Goal: Task Accomplishment & Management: Manage account settings

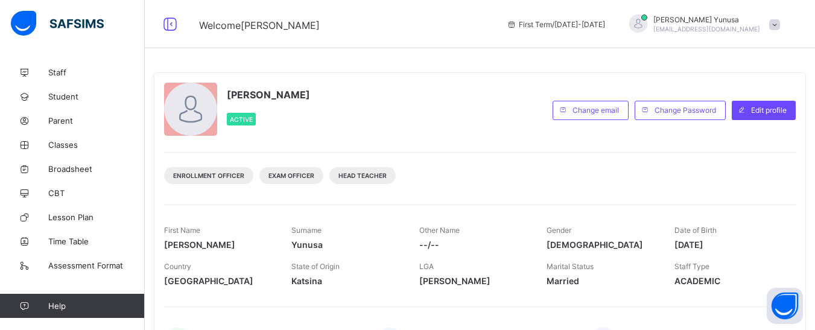
drag, startPoint x: 0, startPoint y: 0, endPoint x: 726, endPoint y: 279, distance: 777.4
click at [58, 143] on span "Classes" at bounding box center [96, 145] width 97 height 10
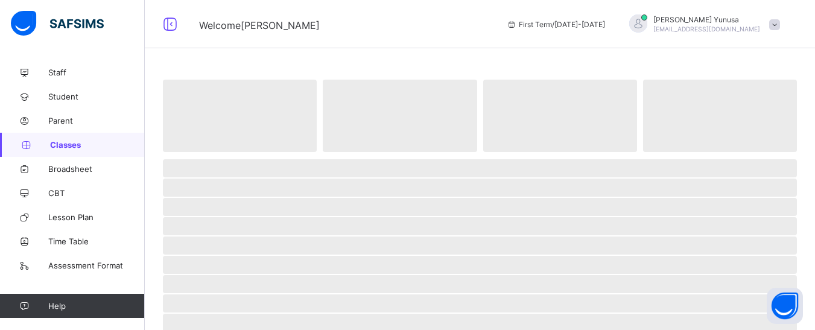
click at [58, 143] on span "Classes" at bounding box center [97, 145] width 95 height 10
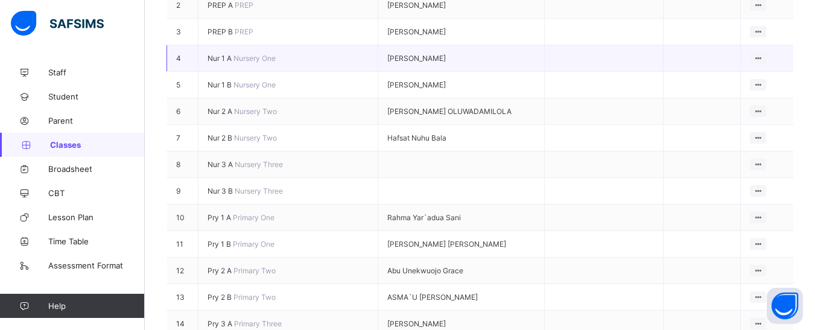
scroll to position [265, 0]
click at [232, 159] on span "Nur 3 A" at bounding box center [221, 163] width 27 height 9
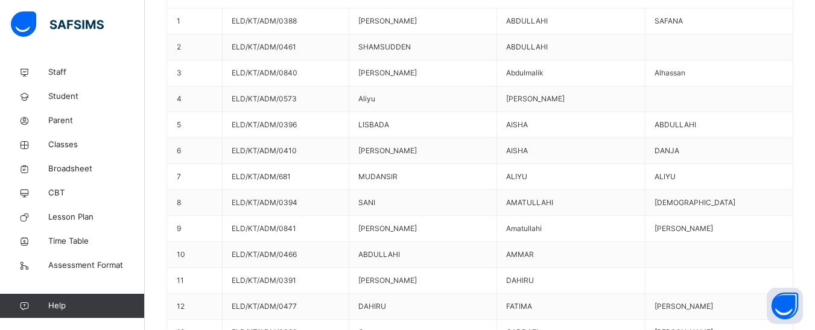
scroll to position [459, 0]
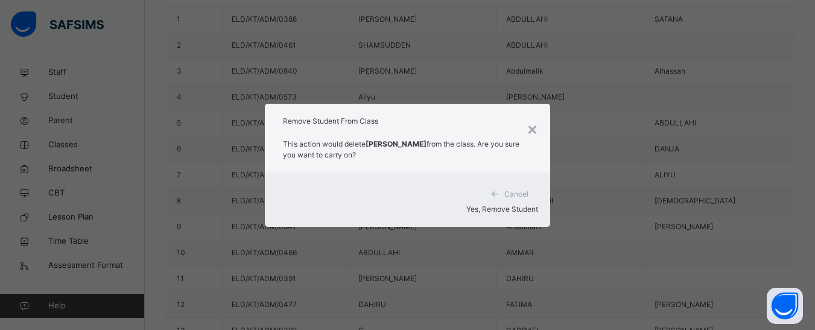
click at [509, 205] on span "Yes, Remove Student" at bounding box center [502, 209] width 72 height 9
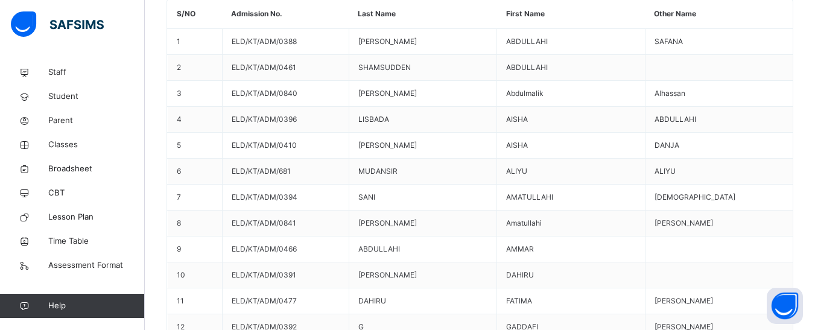
scroll to position [434, 0]
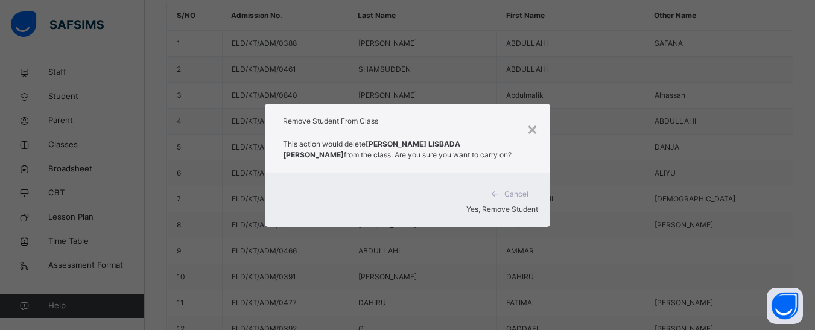
click at [528, 205] on span "Yes, Remove Student" at bounding box center [502, 209] width 72 height 9
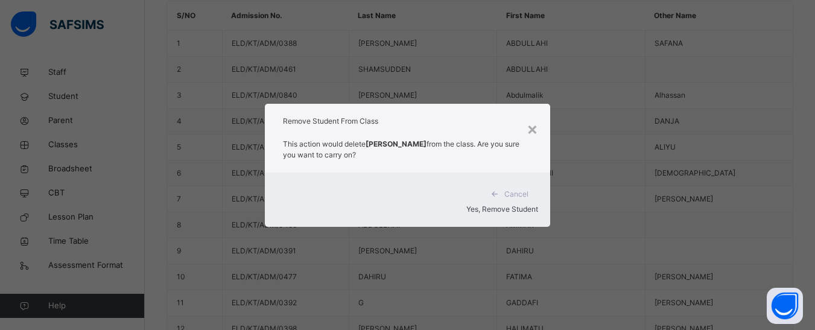
click at [506, 205] on span "Yes, Remove Student" at bounding box center [502, 209] width 72 height 9
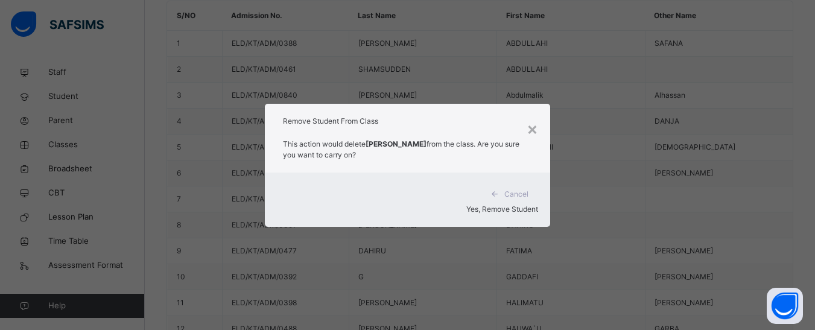
click at [469, 205] on span "Yes, Remove Student" at bounding box center [502, 209] width 72 height 9
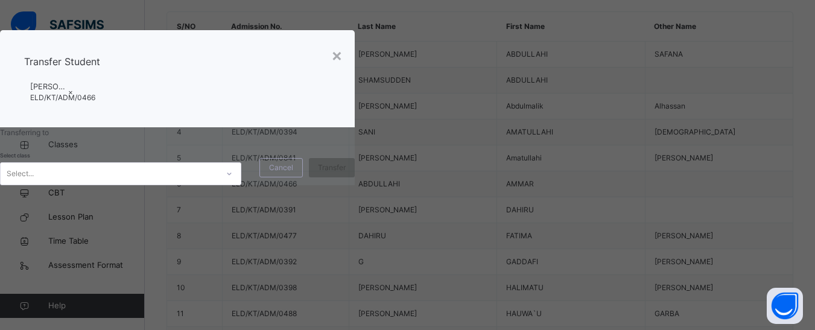
click at [233, 180] on icon at bounding box center [229, 174] width 7 height 12
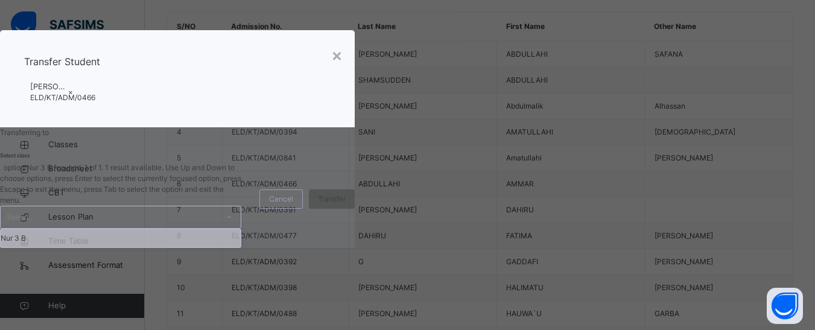
click at [241, 247] on div "Nur 3 B" at bounding box center [121, 238] width 240 height 18
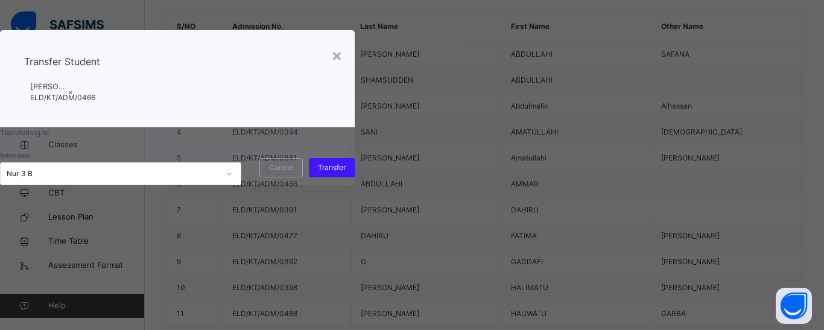
click at [346, 173] on span "Transfer" at bounding box center [332, 167] width 28 height 11
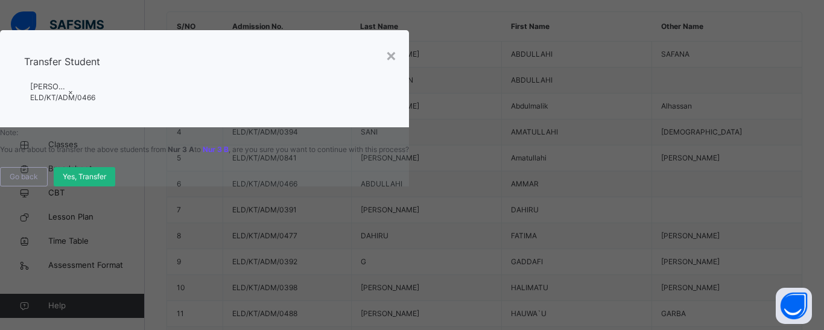
click at [106, 182] on span "Yes, Transfer" at bounding box center [84, 176] width 43 height 11
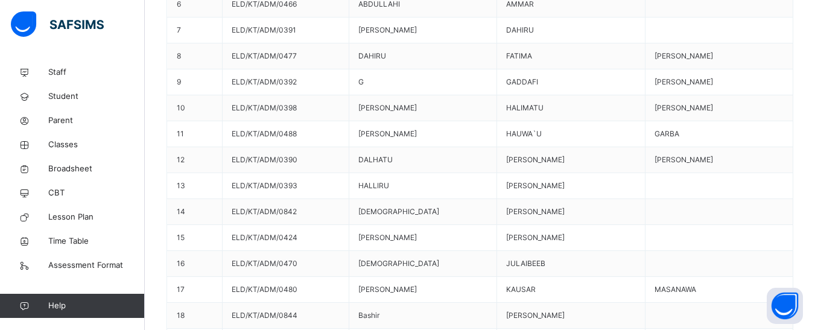
scroll to position [579, 0]
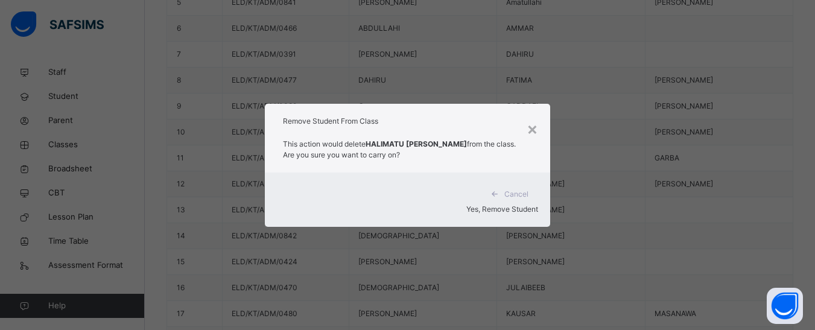
click at [496, 205] on span "Yes, Remove Student" at bounding box center [502, 209] width 72 height 9
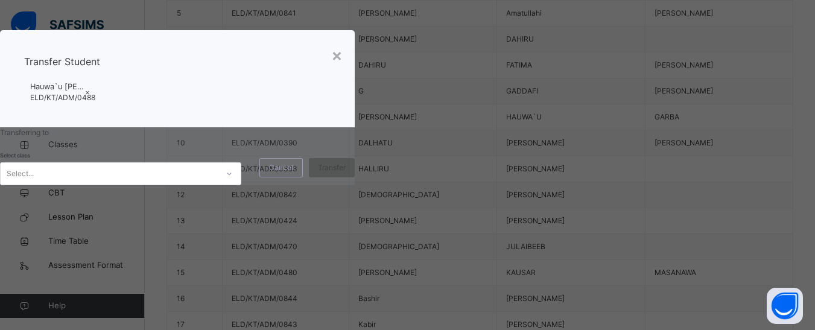
click at [233, 180] on icon at bounding box center [229, 174] width 7 height 12
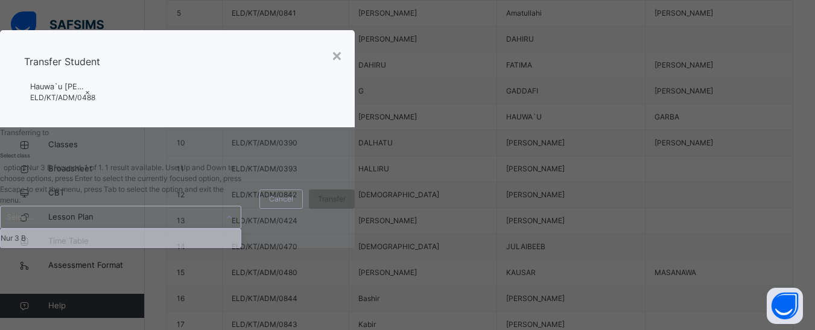
click at [241, 247] on div "Nur 3 B" at bounding box center [121, 238] width 240 height 18
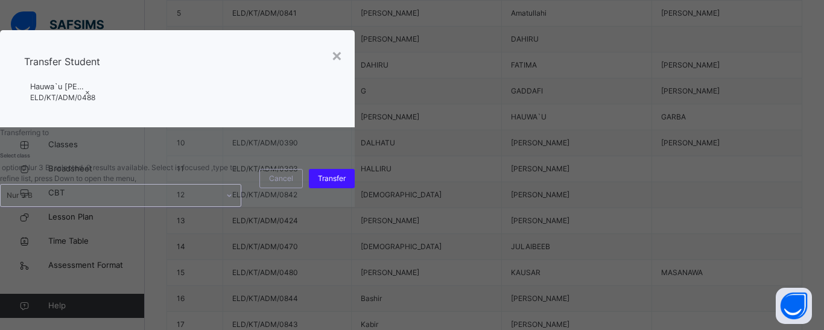
click at [346, 184] on span "Transfer" at bounding box center [332, 178] width 28 height 11
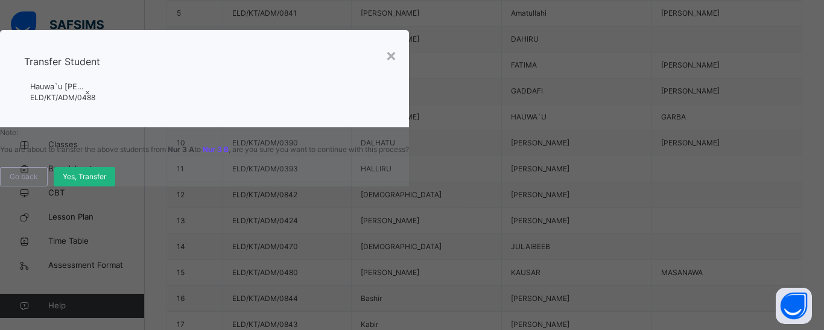
click at [106, 182] on span "Yes, Transfer" at bounding box center [84, 176] width 43 height 11
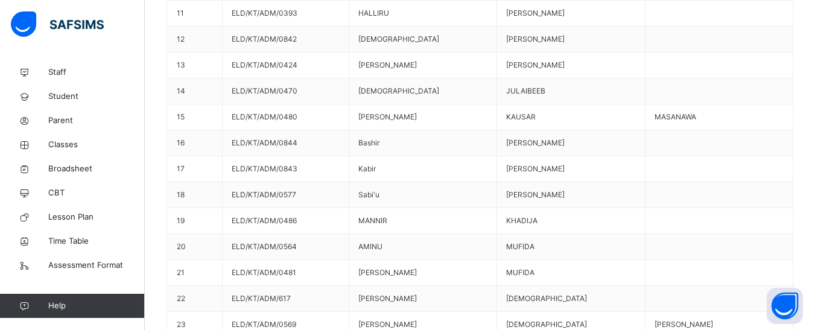
scroll to position [748, 0]
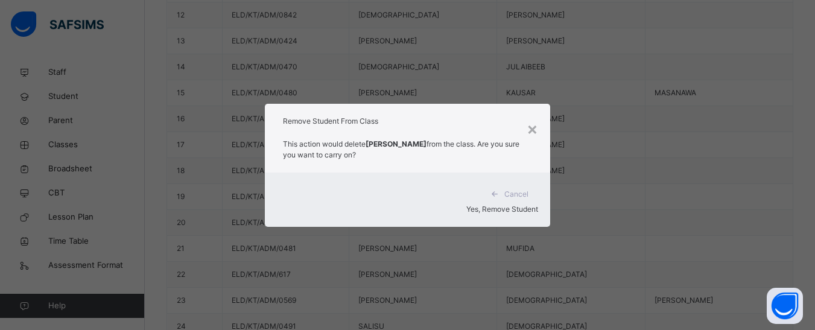
click at [466, 205] on span "Yes, Remove Student" at bounding box center [502, 209] width 72 height 9
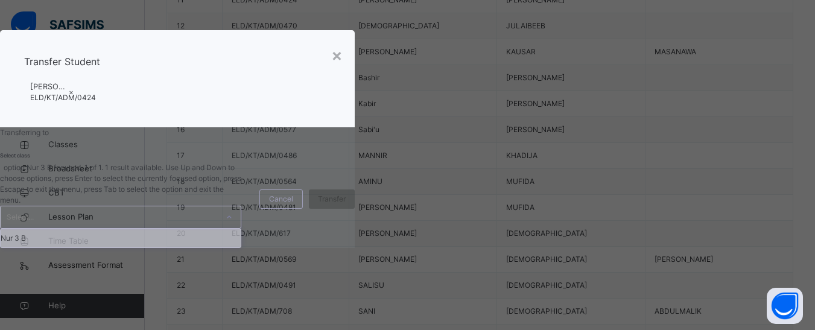
click at [218, 228] on div "Select..." at bounding box center [109, 217] width 217 height 22
click at [241, 247] on div "Nur 3 B" at bounding box center [121, 238] width 240 height 18
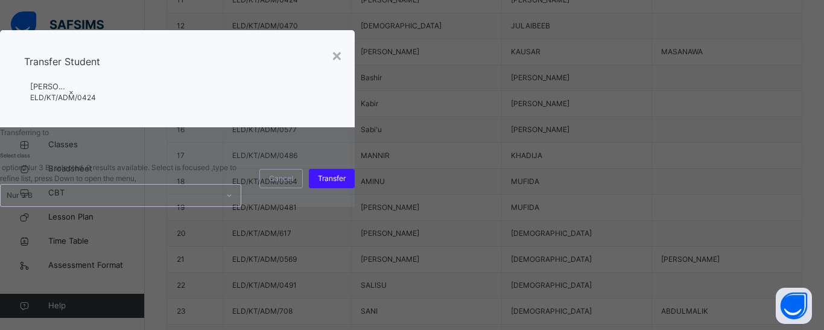
click at [355, 188] on div "Transfer" at bounding box center [332, 178] width 46 height 19
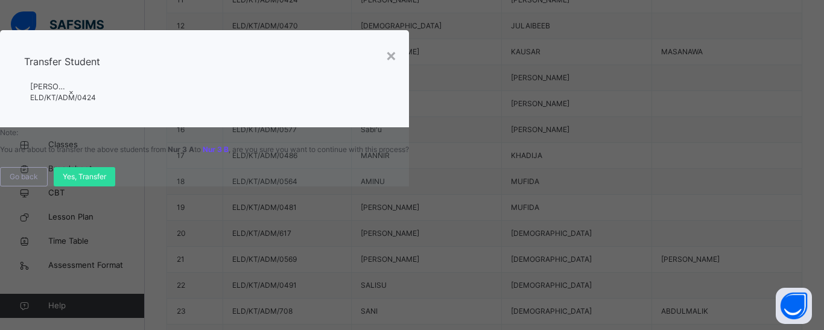
click at [409, 186] on div "Go back Yes, Transfer" at bounding box center [204, 176] width 409 height 19
click at [106, 182] on span "Yes, Transfer" at bounding box center [84, 176] width 43 height 11
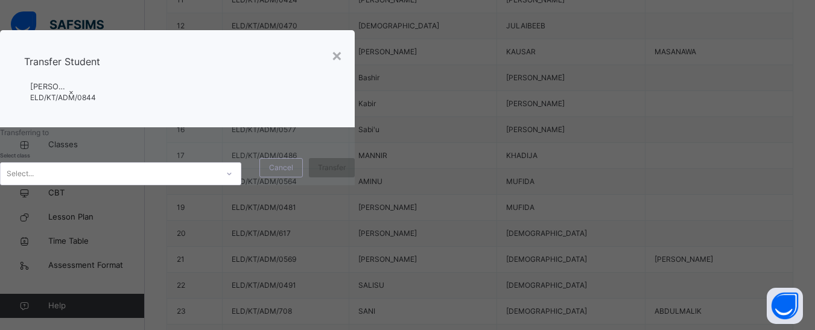
click at [233, 180] on icon at bounding box center [229, 174] width 7 height 12
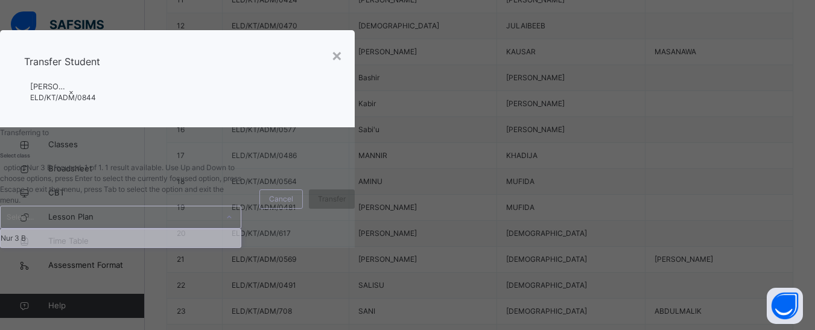
click at [241, 247] on div "Nur 3 B" at bounding box center [121, 238] width 240 height 18
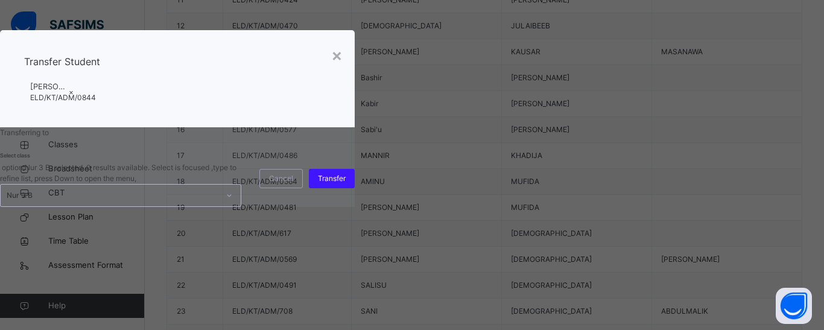
click at [346, 184] on span "Transfer" at bounding box center [332, 178] width 28 height 11
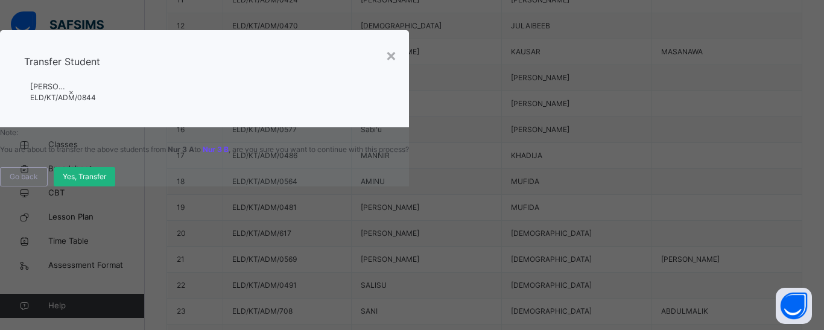
click at [106, 182] on span "Yes, Transfer" at bounding box center [84, 176] width 43 height 11
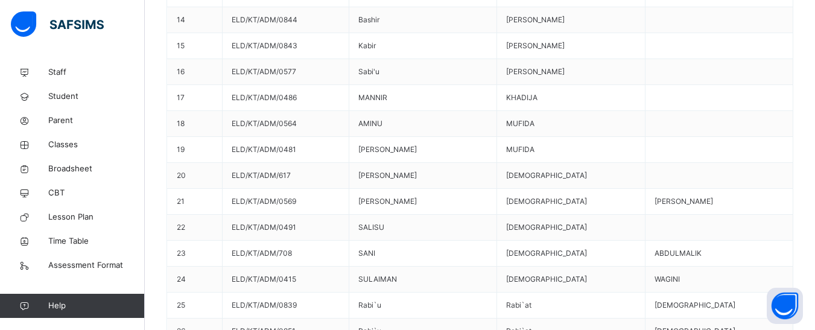
scroll to position [796, 0]
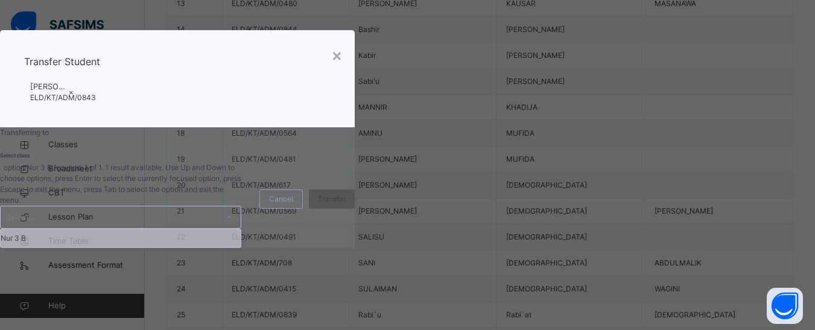
click at [218, 228] on div "Select..." at bounding box center [109, 217] width 217 height 22
click at [241, 247] on div "Nur 3 B" at bounding box center [121, 238] width 240 height 18
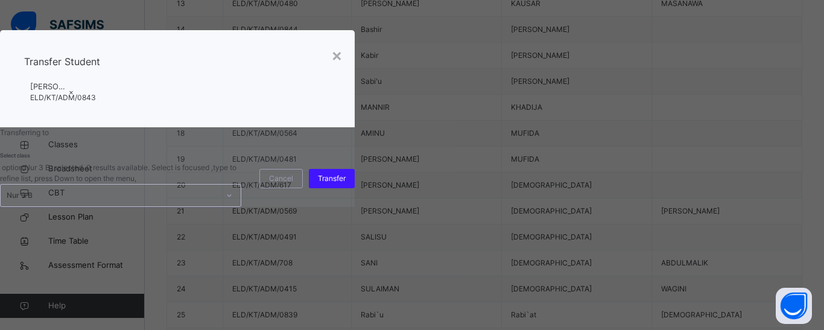
click at [346, 184] on span "Transfer" at bounding box center [332, 178] width 28 height 11
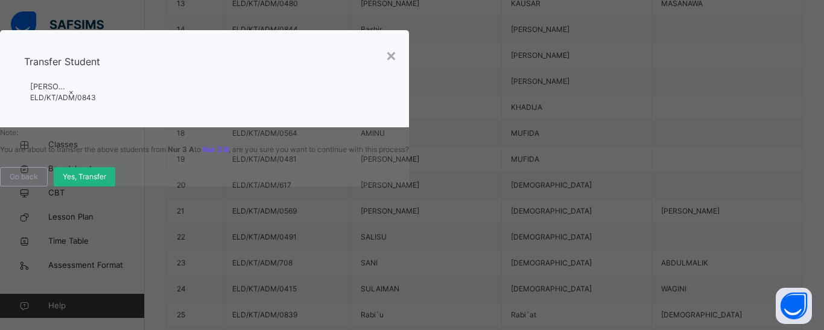
click at [106, 182] on span "Yes, Transfer" at bounding box center [84, 176] width 43 height 11
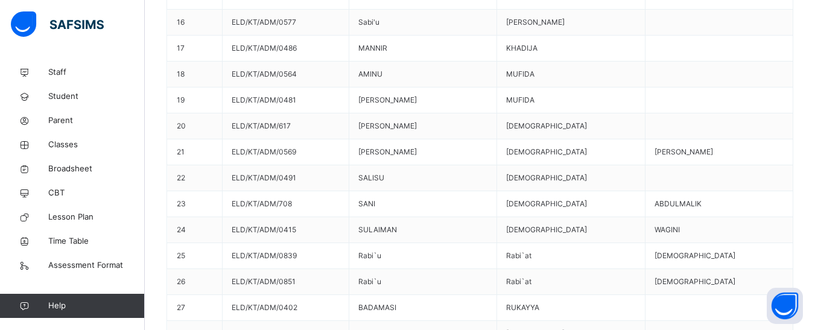
scroll to position [869, 0]
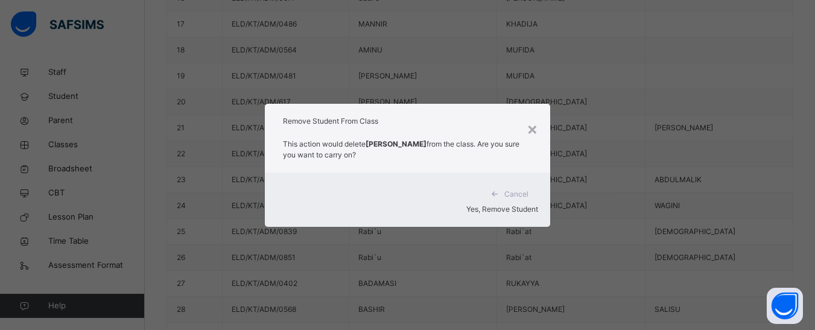
click at [503, 205] on span "Yes, Remove Student" at bounding box center [502, 209] width 72 height 9
click at [503, 204] on div "Yes, Remove Student" at bounding box center [407, 209] width 261 height 11
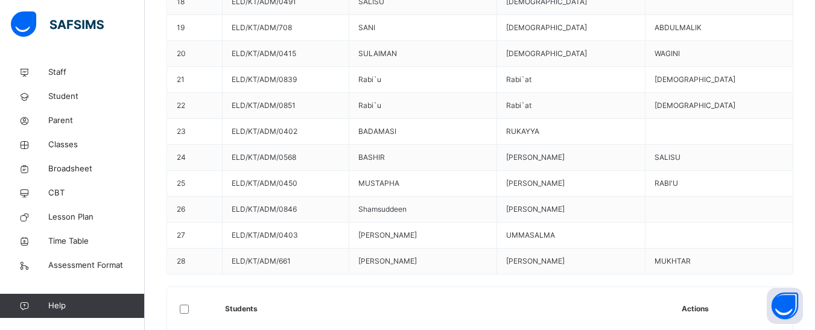
scroll to position [893, 0]
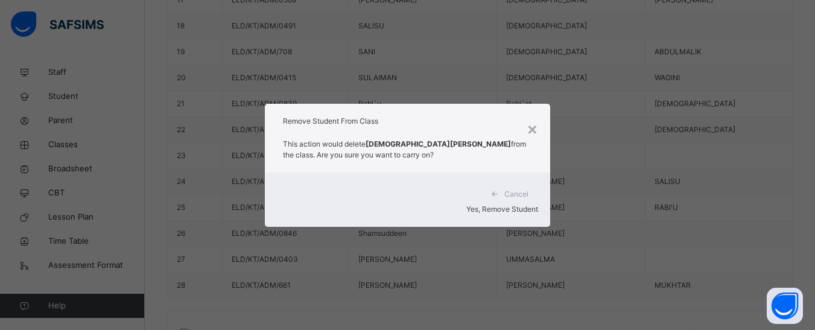
click at [494, 205] on span "Yes, Remove Student" at bounding box center [502, 209] width 72 height 9
click at [494, 204] on div "Yes, Remove Student" at bounding box center [407, 209] width 261 height 11
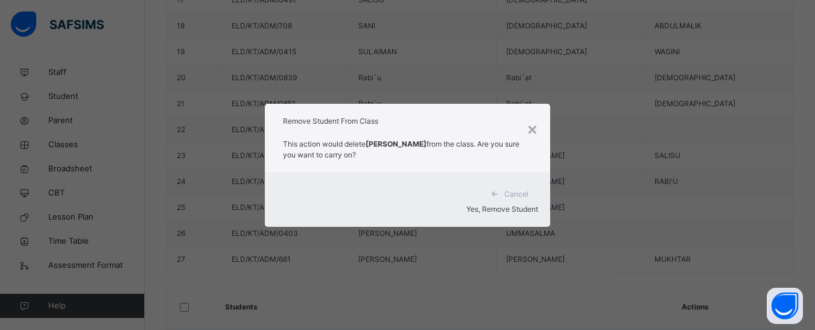
click at [497, 205] on span "Yes, Remove Student" at bounding box center [502, 209] width 72 height 9
click at [497, 204] on div "Yes, Remove Student" at bounding box center [407, 209] width 261 height 11
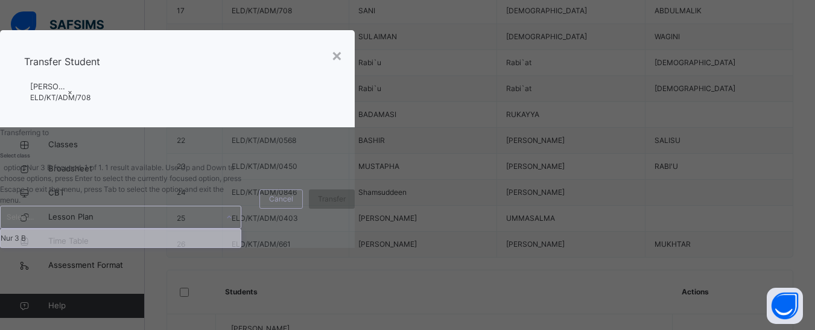
click at [233, 223] on icon at bounding box center [229, 217] width 7 height 12
click at [241, 247] on div "Nur 3 B" at bounding box center [121, 238] width 240 height 18
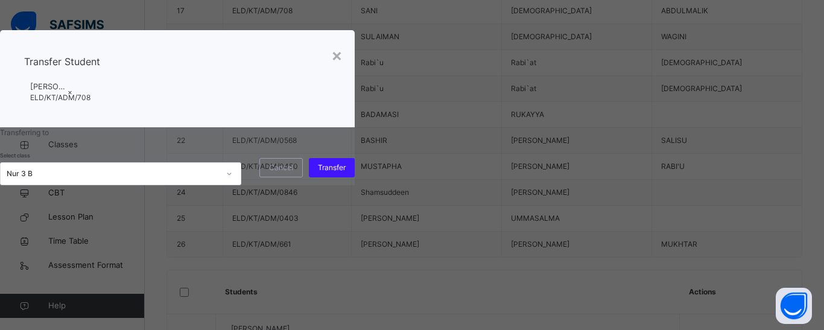
click at [346, 173] on span "Transfer" at bounding box center [332, 167] width 28 height 11
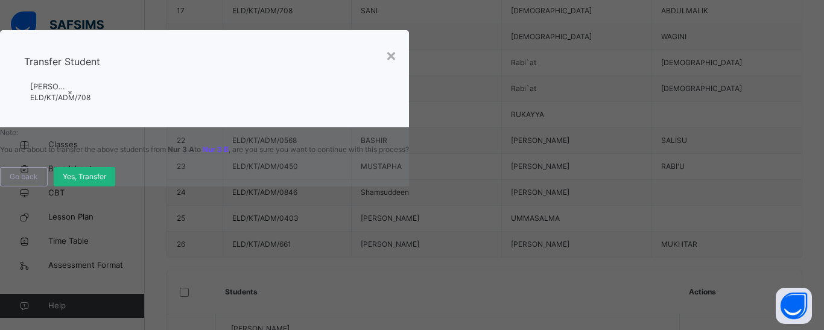
click at [106, 182] on span "Yes, Transfer" at bounding box center [84, 176] width 43 height 11
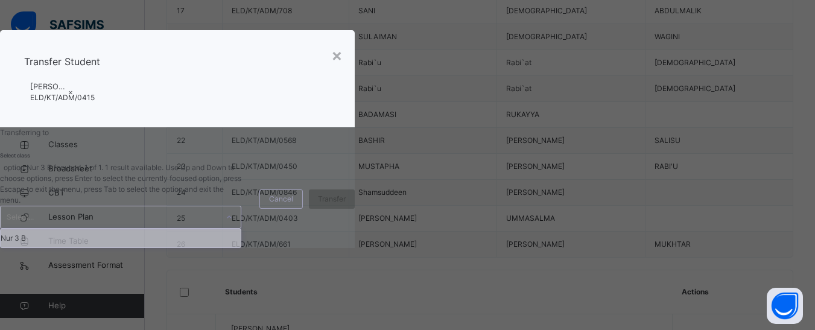
click at [233, 223] on icon at bounding box center [229, 217] width 7 height 12
click at [241, 247] on div "Nur 3 B" at bounding box center [121, 238] width 240 height 18
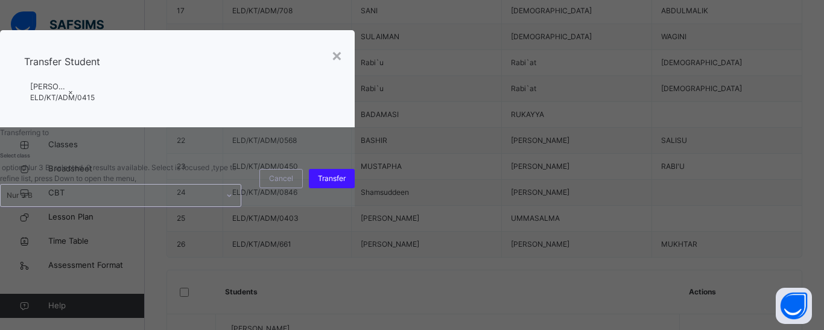
click at [346, 184] on span "Transfer" at bounding box center [332, 178] width 28 height 11
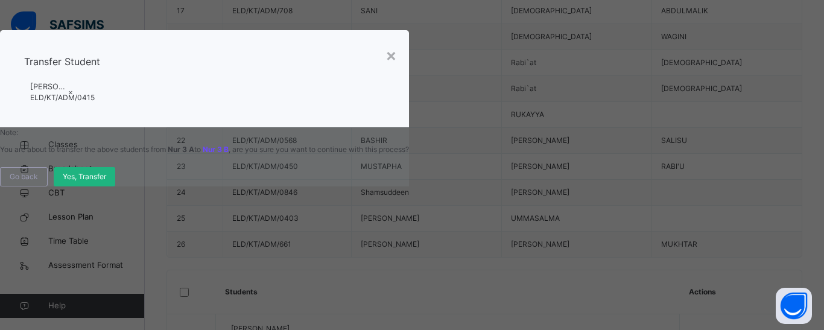
click at [106, 182] on span "Yes, Transfer" at bounding box center [84, 176] width 43 height 11
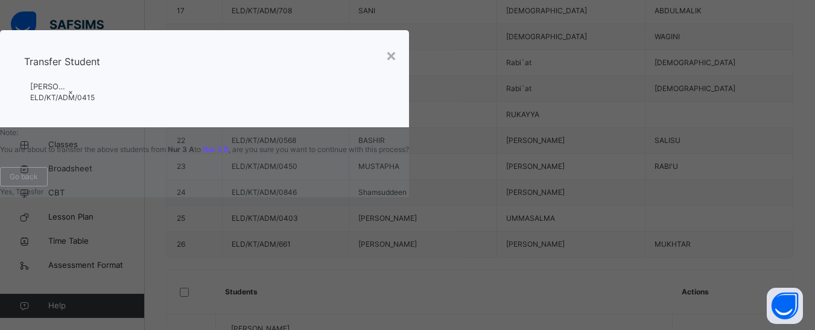
scroll to position [917, 0]
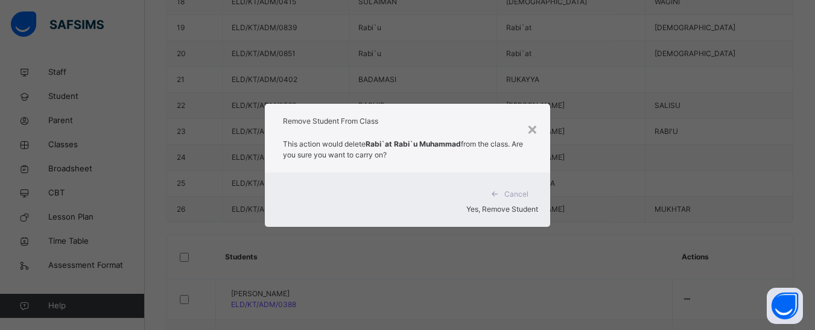
click at [505, 205] on span "Yes, Remove Student" at bounding box center [502, 209] width 72 height 9
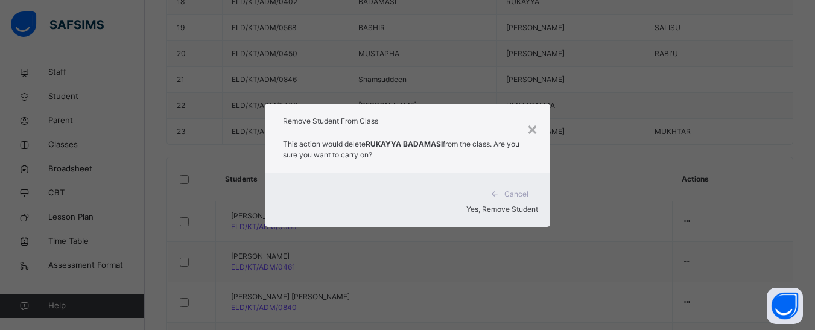
click at [497, 205] on span "Yes, Remove Student" at bounding box center [502, 209] width 72 height 9
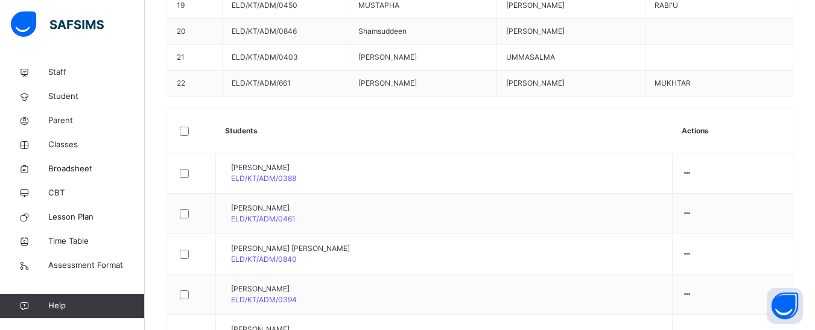
scroll to position [941, 0]
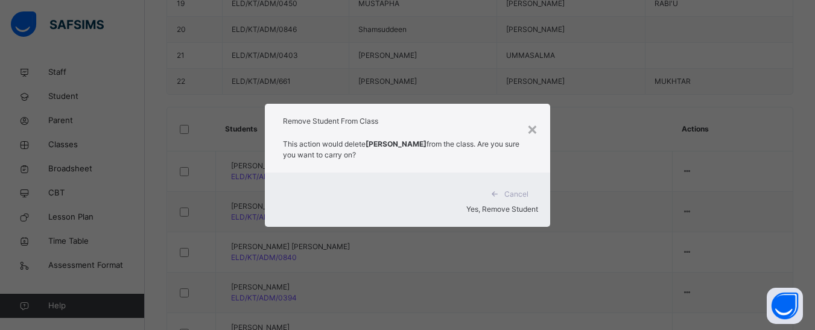
click at [478, 205] on span "Yes, Remove Student" at bounding box center [502, 209] width 72 height 9
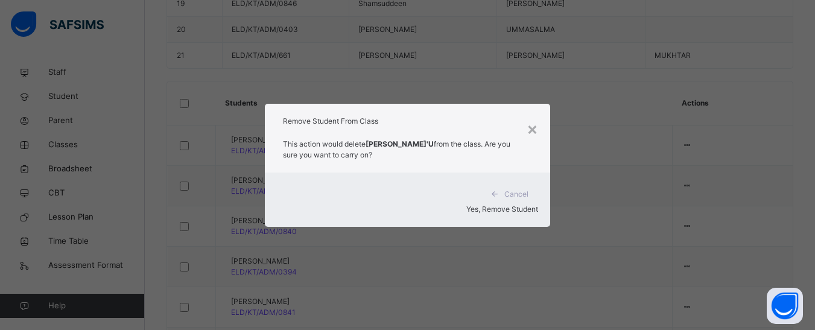
click at [468, 205] on span "Yes, Remove Student" at bounding box center [502, 209] width 72 height 9
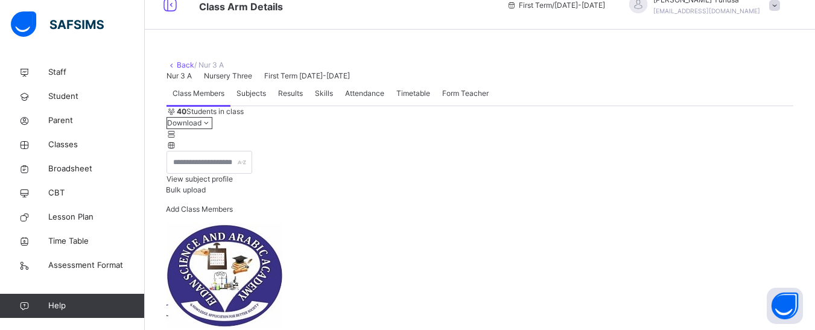
scroll to position [940, 0]
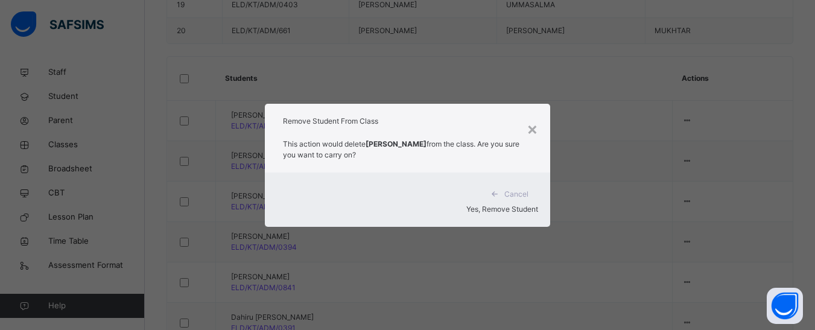
click at [504, 205] on span "Yes, Remove Student" at bounding box center [502, 209] width 72 height 9
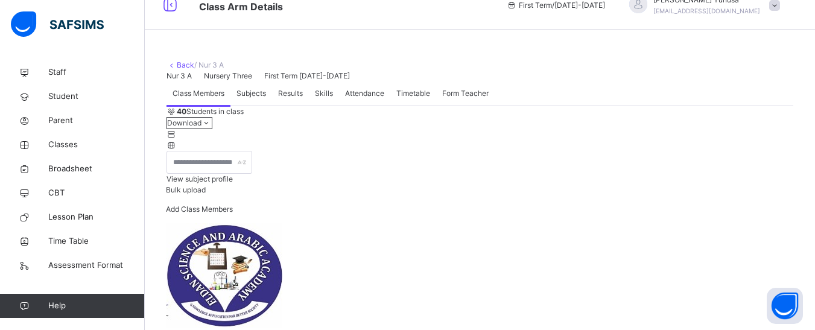
scroll to position [900, 0]
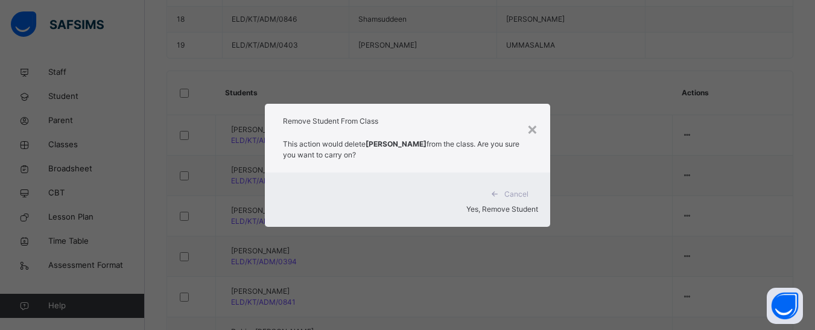
click at [500, 188] on div "Cancel Yes, Remove Student" at bounding box center [407, 200] width 285 height 54
click at [500, 205] on span "Yes, Remove Student" at bounding box center [502, 209] width 72 height 9
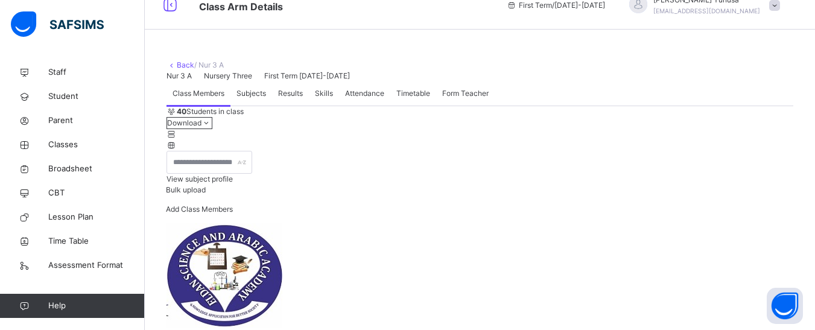
scroll to position [859, 0]
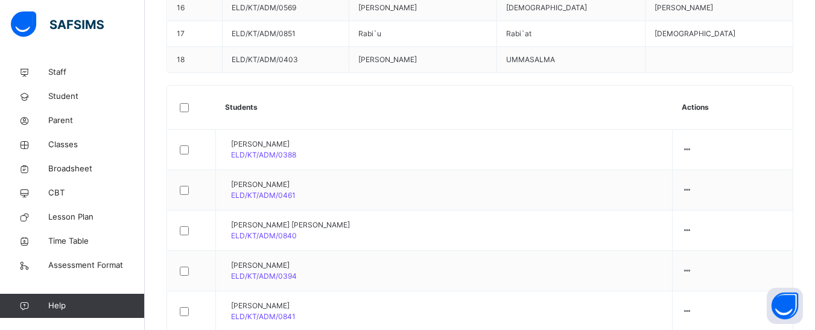
click at [53, 136] on link "Classes" at bounding box center [72, 145] width 145 height 24
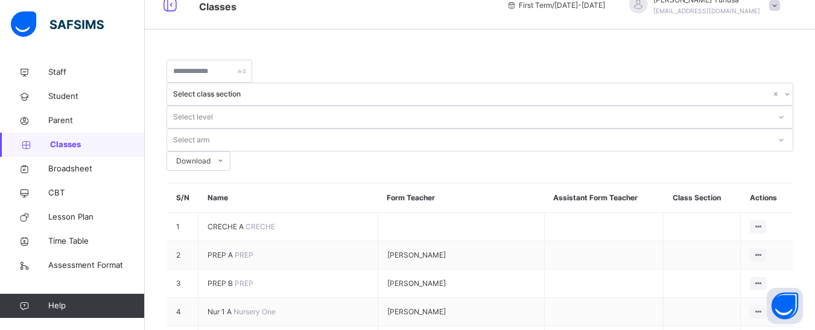
scroll to position [837, 0]
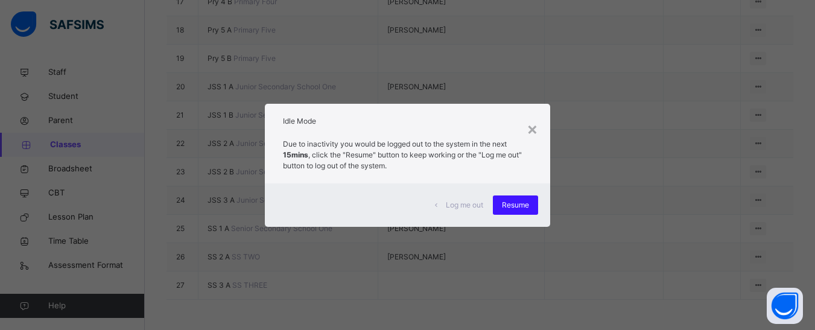
click at [504, 201] on span "Resume" at bounding box center [515, 205] width 27 height 11
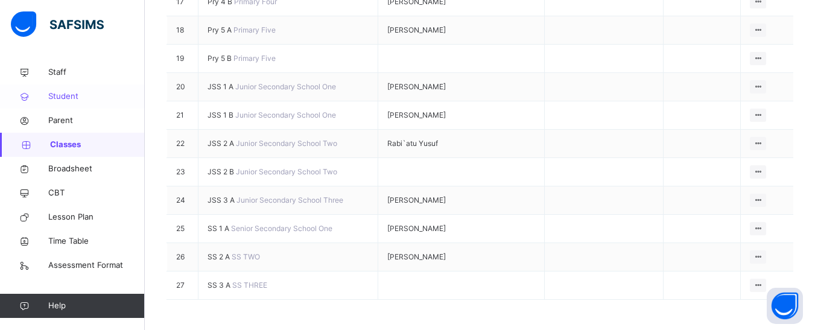
click at [75, 98] on span "Student" at bounding box center [96, 96] width 97 height 12
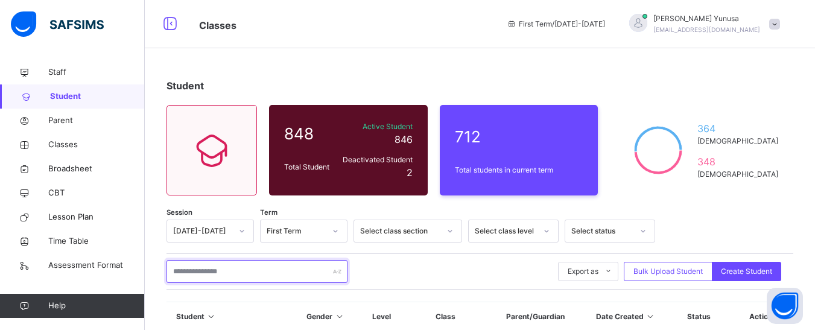
click at [215, 267] on input "text" at bounding box center [257, 271] width 181 height 23
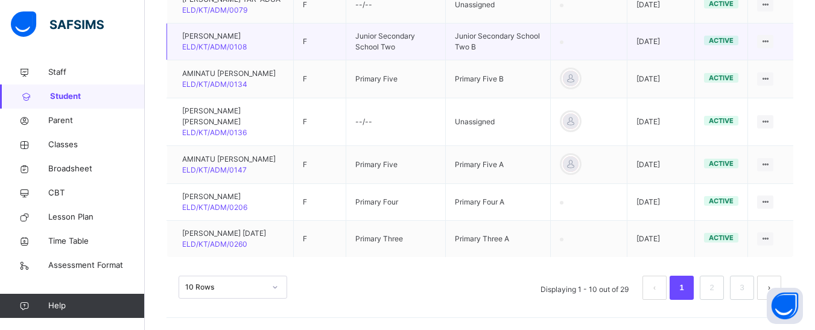
scroll to position [499, 0]
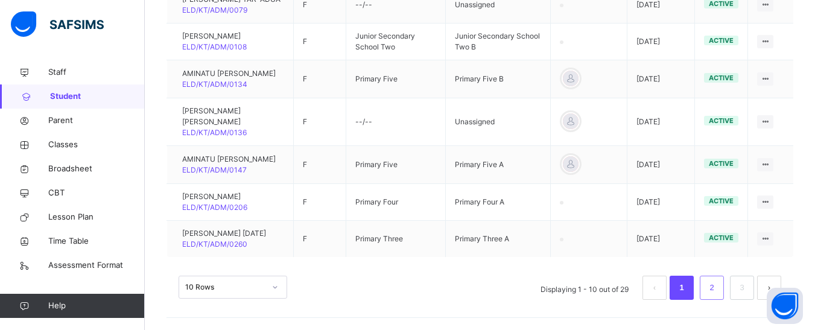
click at [717, 287] on link "2" at bounding box center [711, 288] width 11 height 16
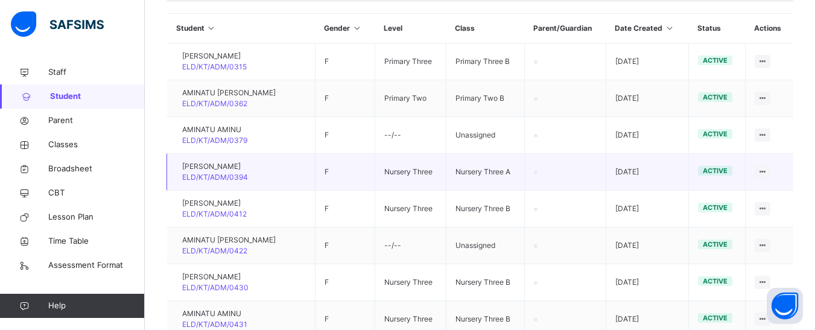
scroll to position [261, 0]
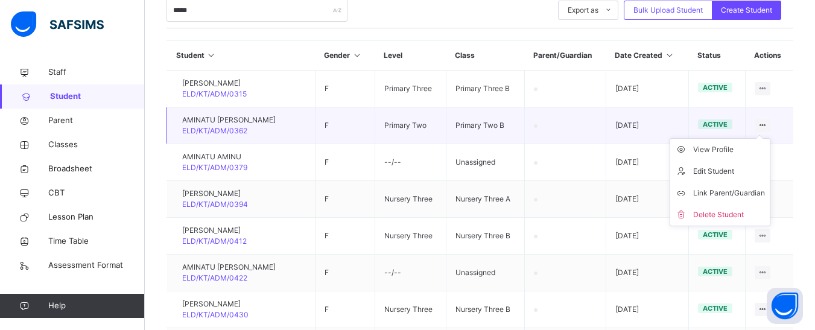
click at [770, 138] on ul "View Profile Edit Student Link Parent/Guardian Delete Student" at bounding box center [720, 182] width 101 height 88
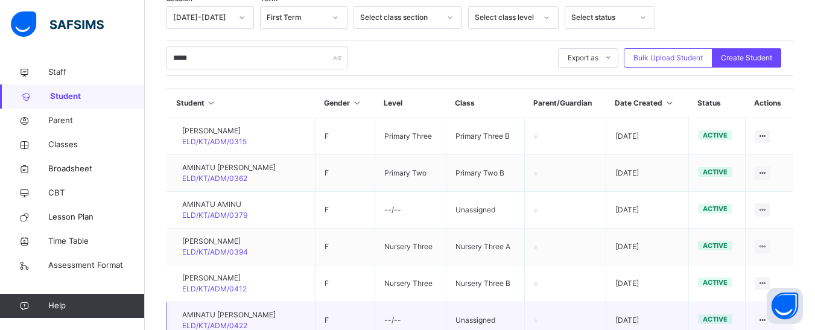
scroll to position [141, 0]
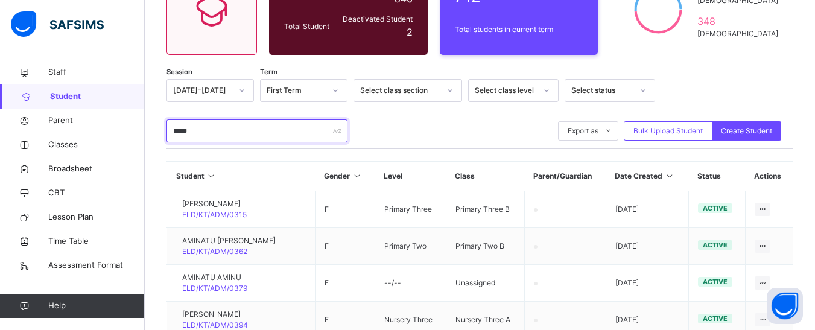
click at [183, 134] on input "*****" at bounding box center [257, 130] width 181 height 23
click at [183, 133] on input "*****" at bounding box center [257, 130] width 181 height 23
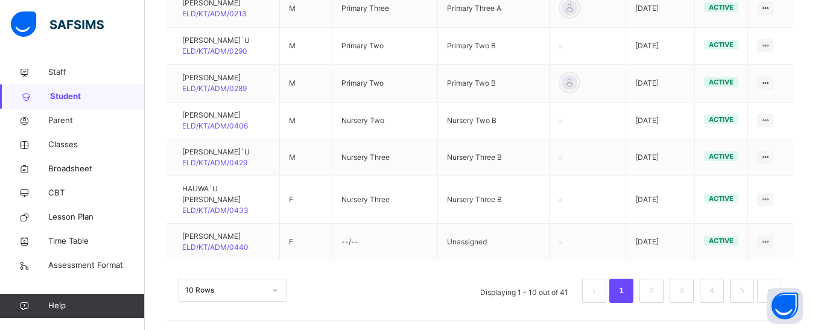
scroll to position [475, 0]
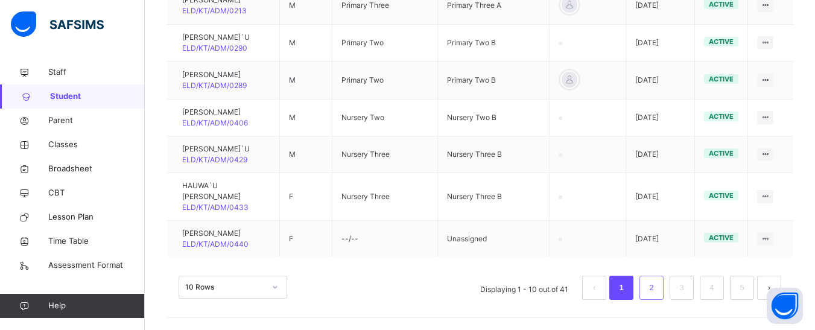
type input "****"
click at [657, 291] on link "2" at bounding box center [651, 288] width 11 height 16
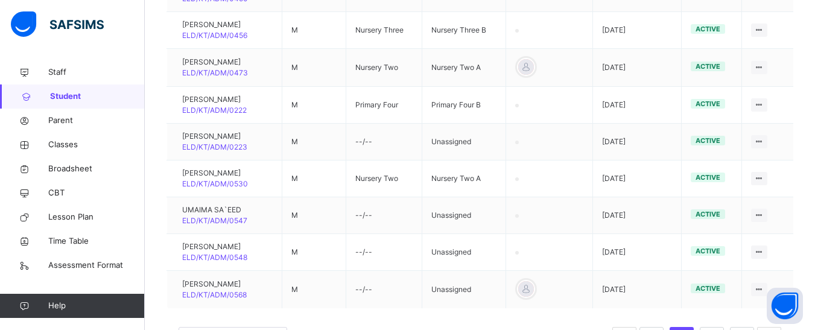
scroll to position [445, 0]
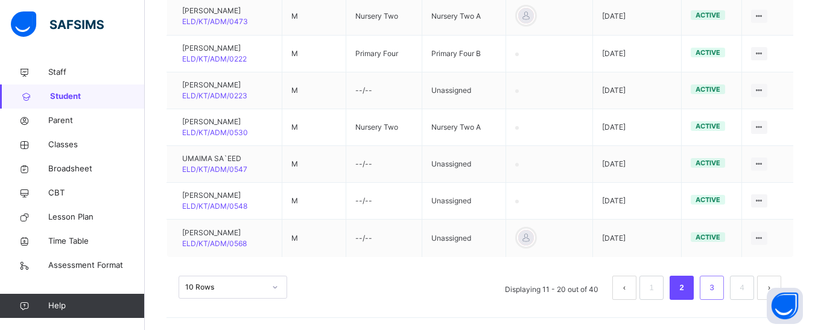
click at [717, 287] on link "3" at bounding box center [711, 288] width 11 height 16
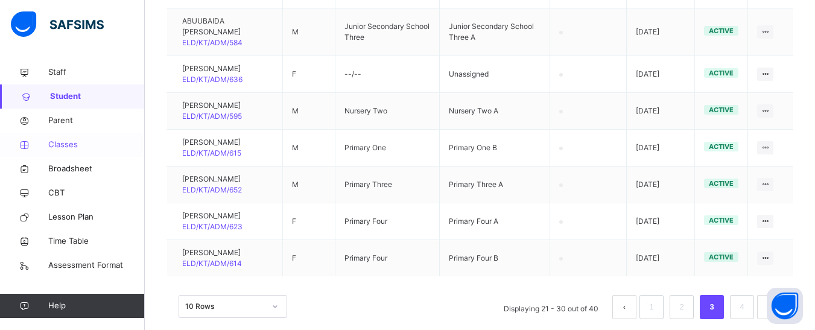
click at [75, 144] on span "Classes" at bounding box center [96, 145] width 97 height 12
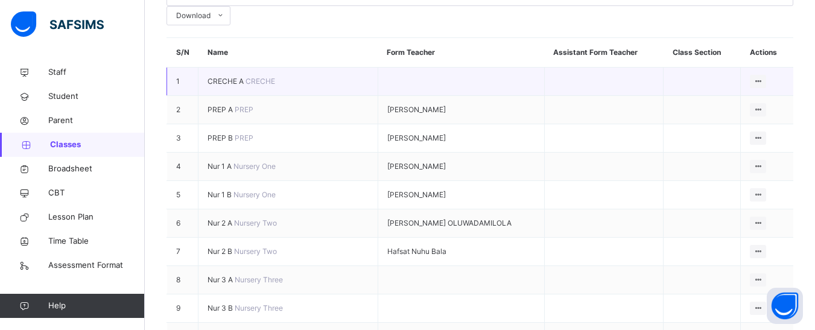
scroll to position [181, 0]
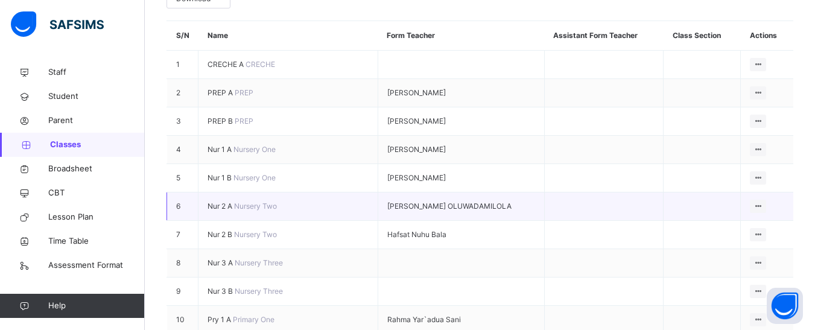
click at [218, 202] on span "Nur 2 A" at bounding box center [221, 206] width 27 height 9
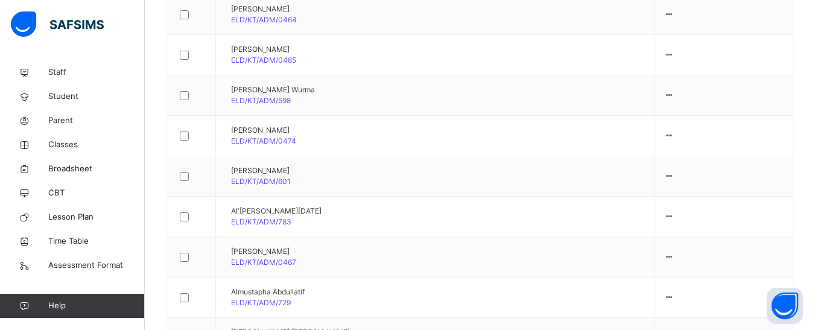
scroll to position [2031, 0]
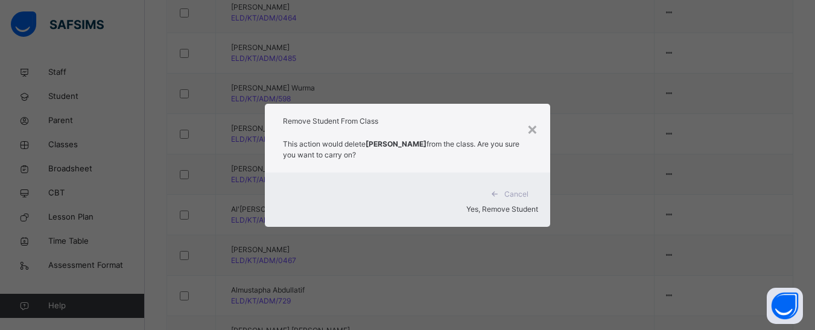
click at [511, 205] on span "Yes, Remove Student" at bounding box center [502, 209] width 72 height 9
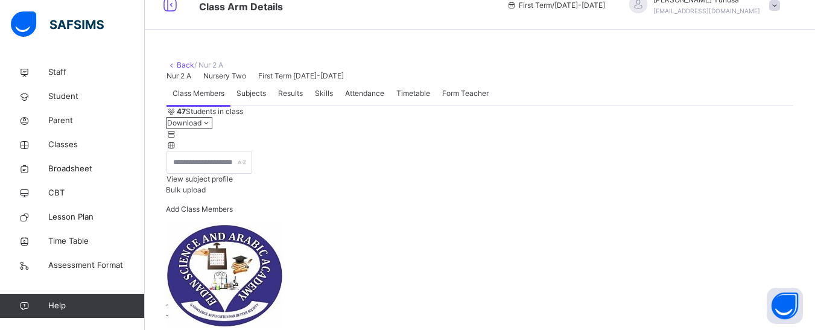
scroll to position [1991, 0]
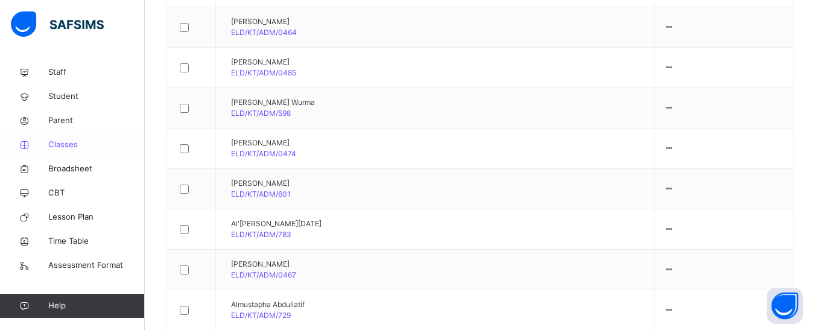
click at [63, 146] on span "Classes" at bounding box center [96, 145] width 97 height 12
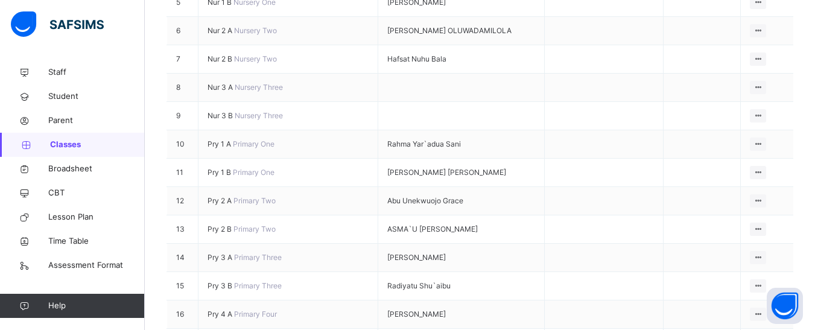
scroll to position [355, 0]
click at [233, 84] on span "Nur 3 A" at bounding box center [221, 88] width 27 height 9
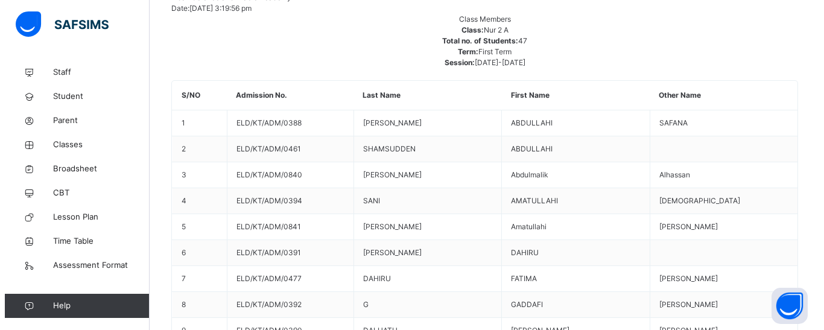
scroll to position [181, 0]
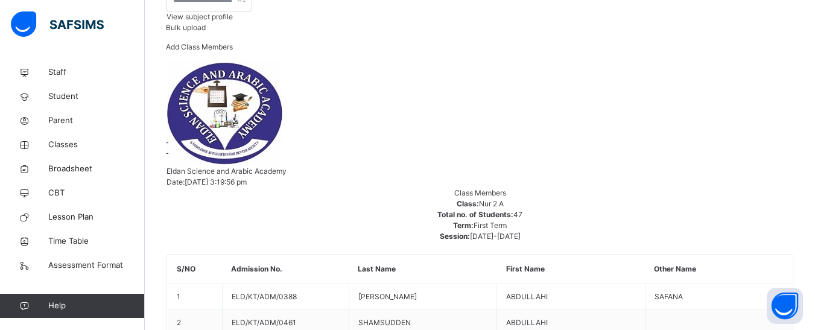
click at [233, 51] on span "Add Class Members" at bounding box center [199, 46] width 67 height 9
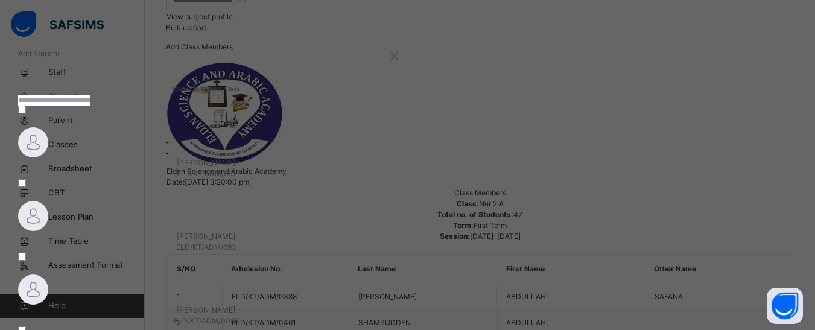
click at [90, 106] on input "text" at bounding box center [54, 100] width 72 height 11
type input "****"
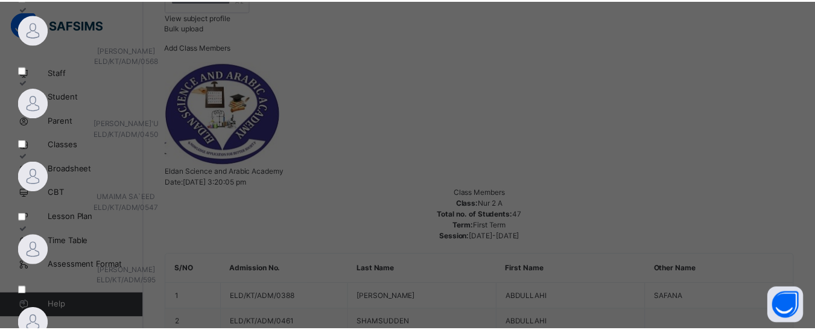
scroll to position [208, 0]
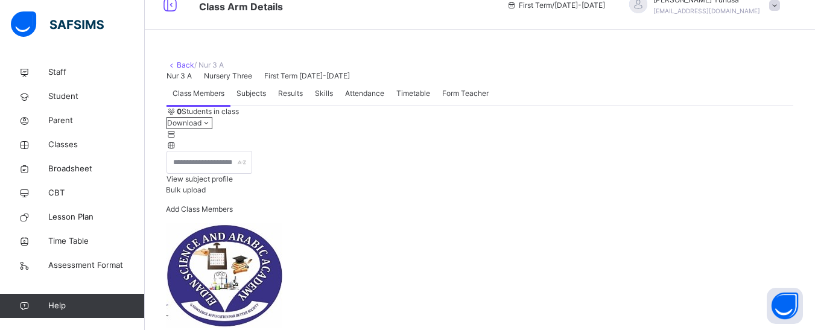
scroll to position [181, 0]
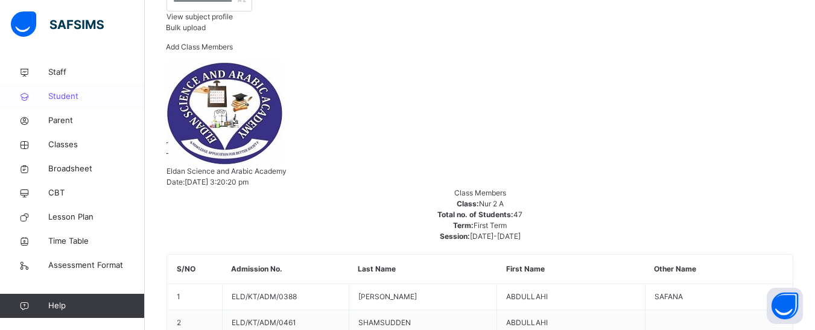
click at [72, 89] on link "Student" at bounding box center [72, 96] width 145 height 24
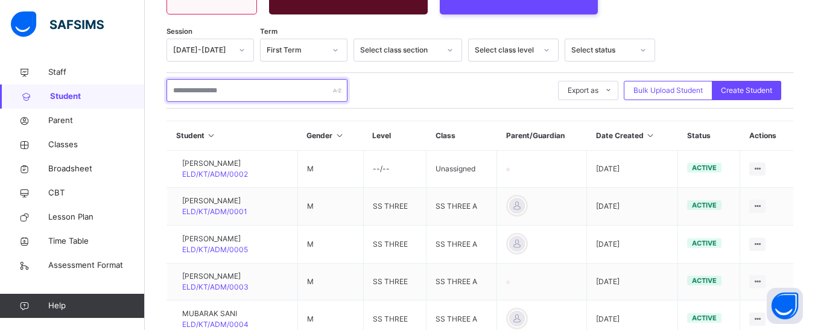
click at [224, 90] on input "text" at bounding box center [257, 90] width 181 height 23
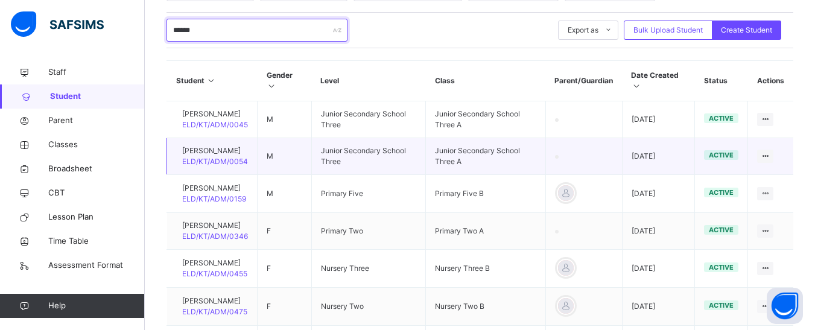
scroll to position [302, 0]
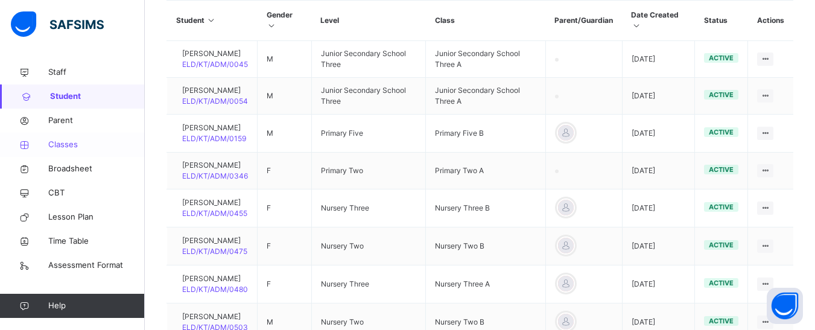
type input "******"
click at [75, 147] on span "Classes" at bounding box center [96, 145] width 97 height 12
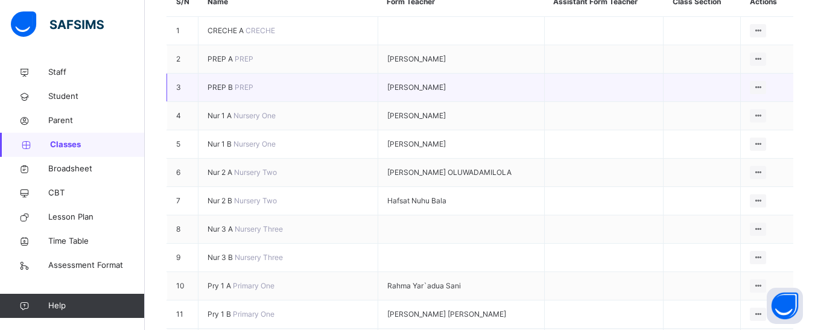
scroll to position [241, 0]
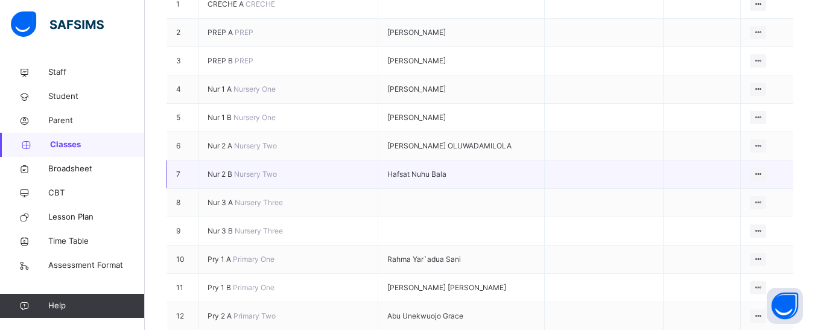
click at [212, 170] on span "Nur 2 B" at bounding box center [221, 174] width 27 height 9
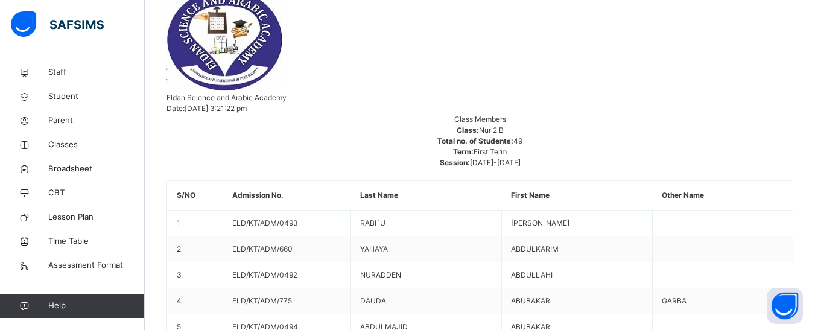
scroll to position [254, 0]
click at [54, 94] on span "Student" at bounding box center [96, 96] width 97 height 12
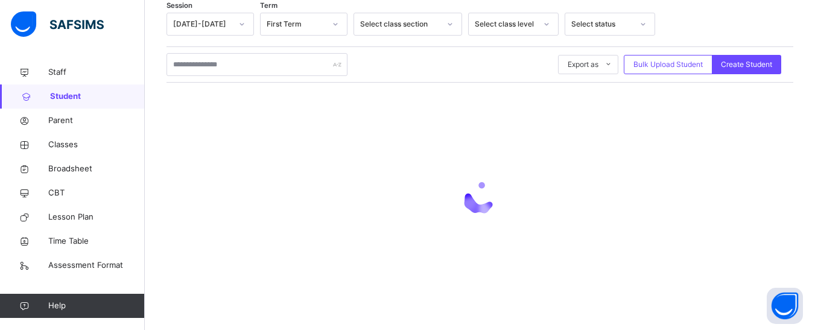
scroll to position [254, 0]
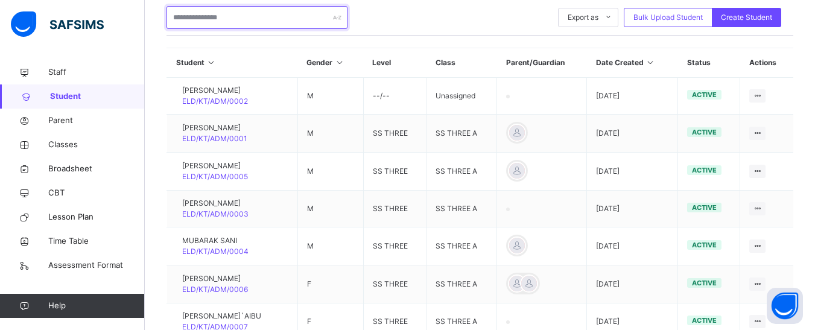
click at [209, 20] on input "text" at bounding box center [257, 17] width 181 height 23
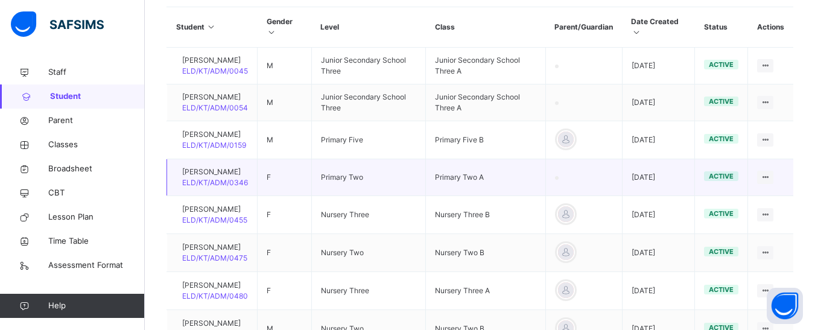
scroll to position [314, 0]
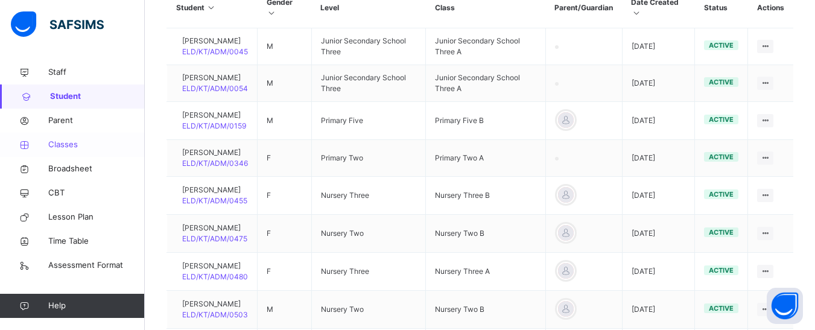
type input "****"
click at [70, 141] on span "Classes" at bounding box center [96, 145] width 97 height 12
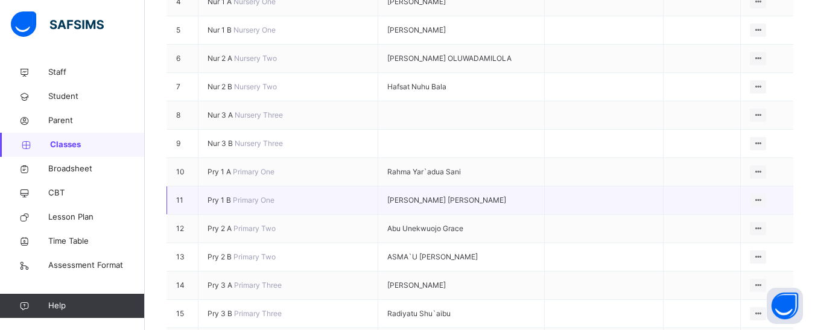
scroll to position [302, 0]
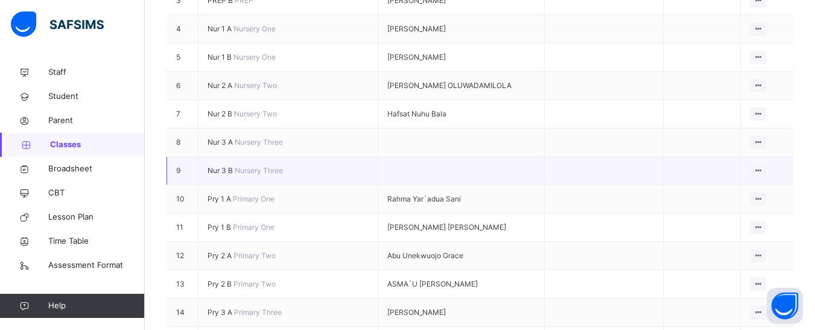
click at [225, 166] on span "Nur 3 B" at bounding box center [221, 170] width 27 height 9
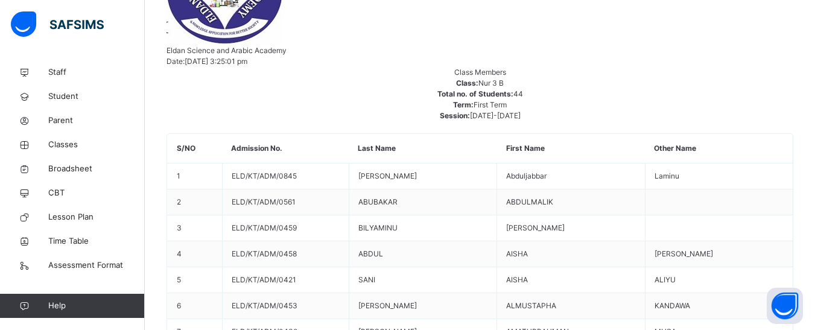
scroll to position [1267, 0]
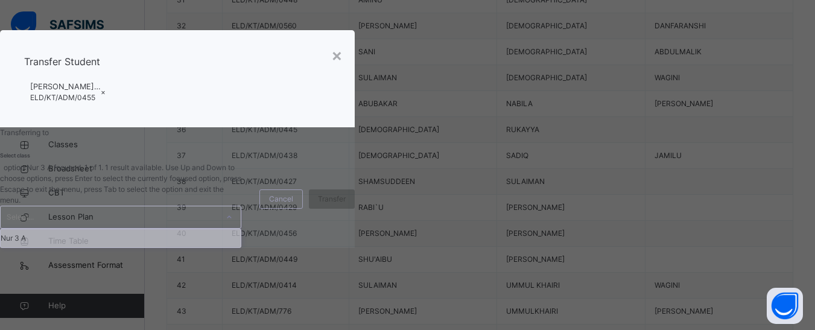
click at [241, 229] on div "Select..." at bounding box center [120, 217] width 241 height 23
click at [241, 247] on div "Nur 3 A" at bounding box center [121, 238] width 240 height 18
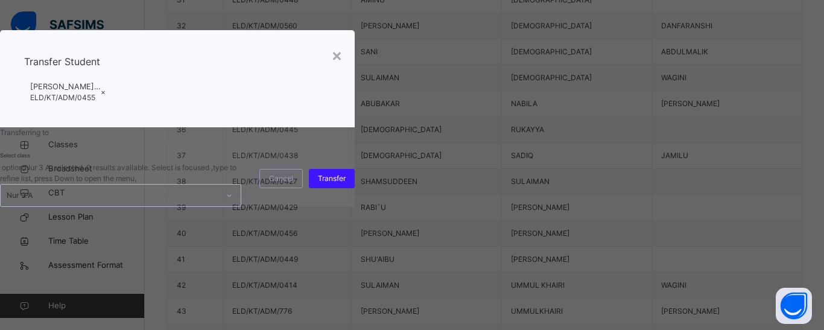
click at [346, 184] on span "Transfer" at bounding box center [332, 178] width 28 height 11
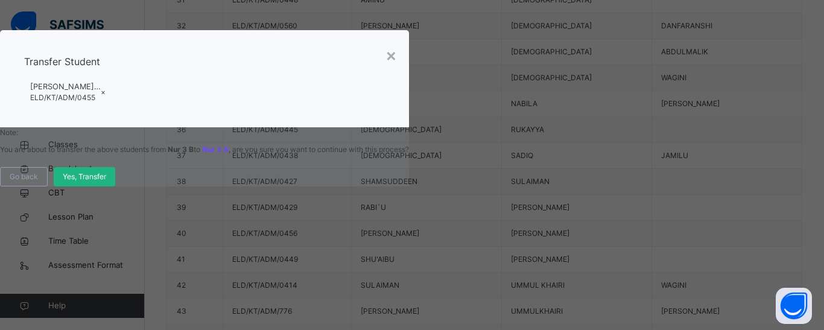
click at [115, 186] on div "Yes, Transfer" at bounding box center [85, 176] width 62 height 19
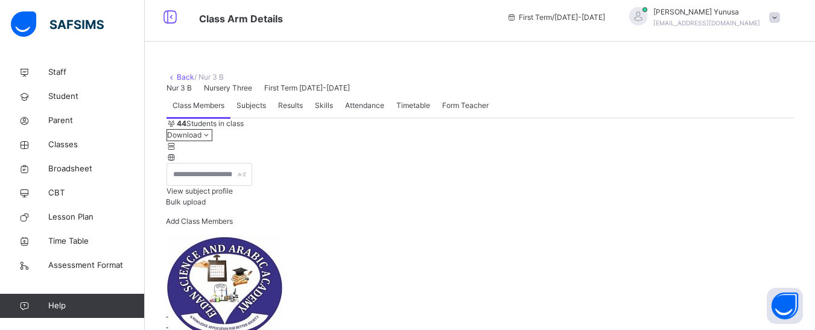
scroll to position [0, 0]
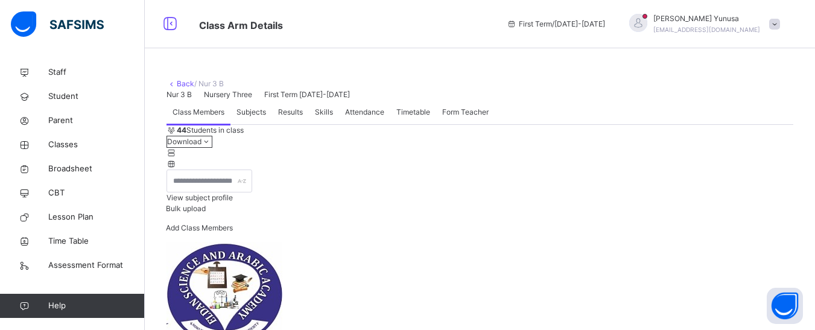
click at [183, 86] on link "Back" at bounding box center [185, 83] width 17 height 9
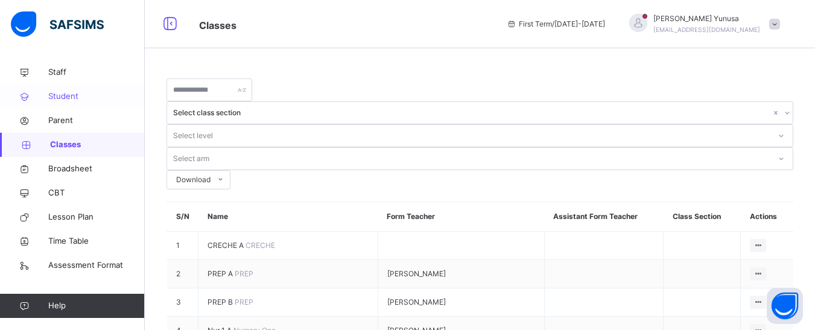
click at [63, 94] on span "Student" at bounding box center [96, 96] width 97 height 12
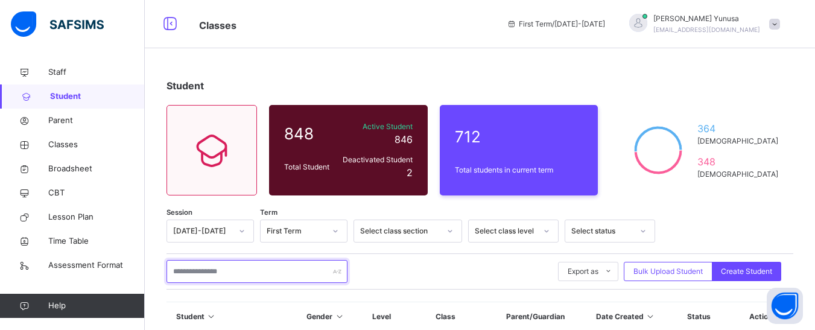
click at [195, 272] on input "text" at bounding box center [257, 271] width 181 height 23
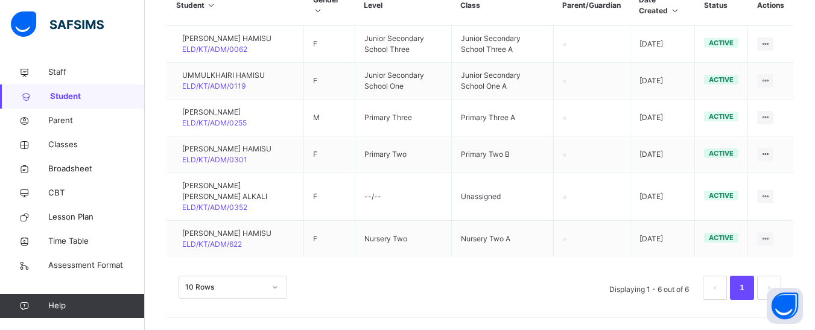
scroll to position [328, 0]
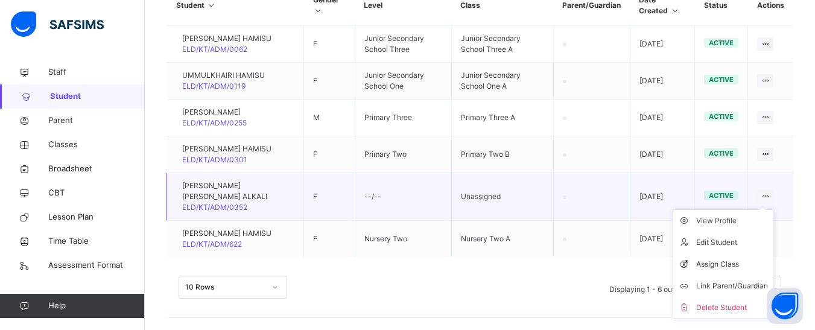
click at [770, 192] on icon at bounding box center [765, 196] width 10 height 9
click at [725, 261] on div "Assign Class" at bounding box center [732, 264] width 72 height 12
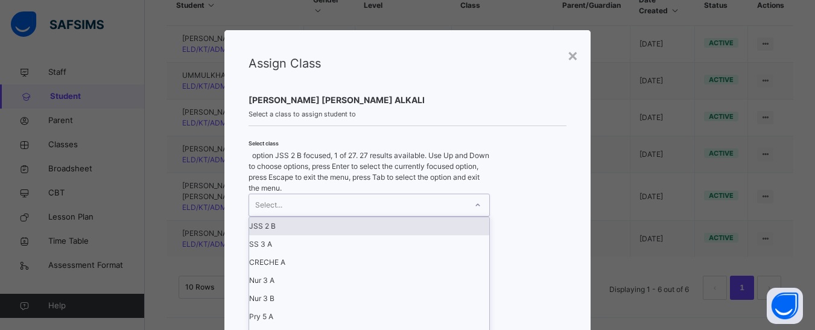
click at [448, 194] on div "Select..." at bounding box center [357, 205] width 217 height 22
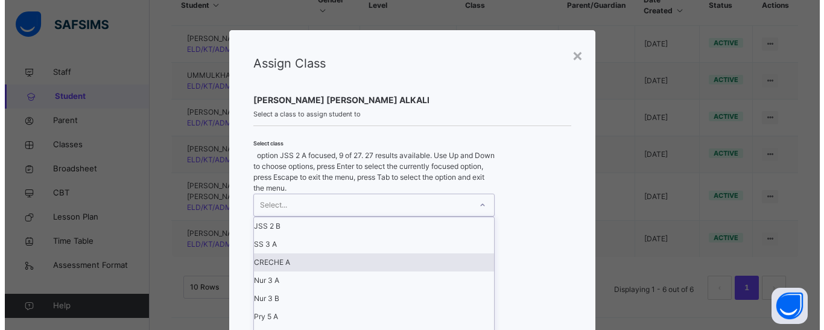
scroll to position [60, 0]
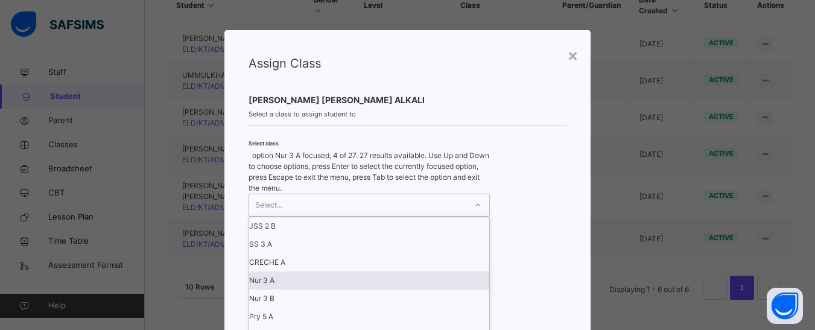
click at [275, 271] on div "Nur 3 A" at bounding box center [369, 280] width 240 height 18
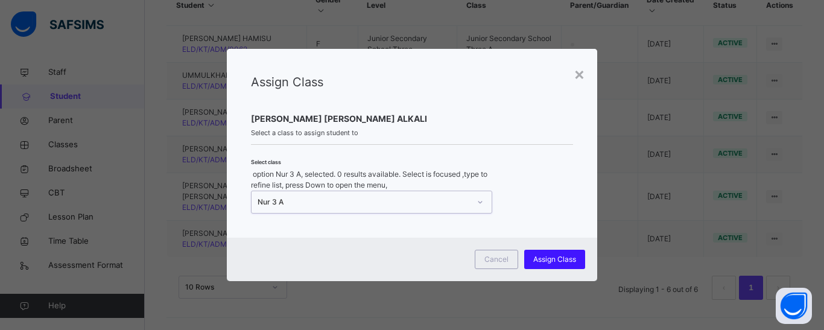
click at [553, 254] on span "Assign Class" at bounding box center [554, 259] width 43 height 11
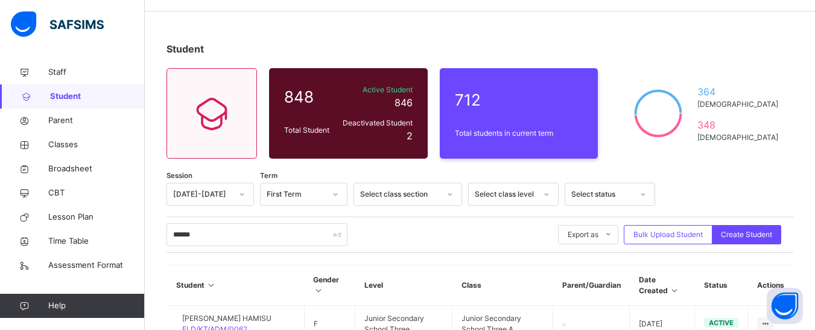
scroll to position [26, 0]
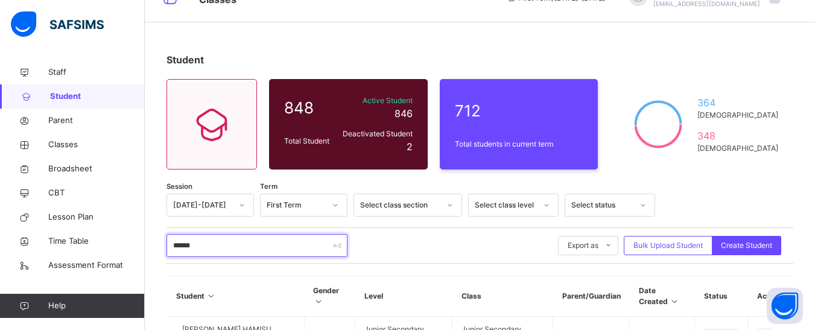
click at [189, 243] on input "******" at bounding box center [257, 245] width 181 height 23
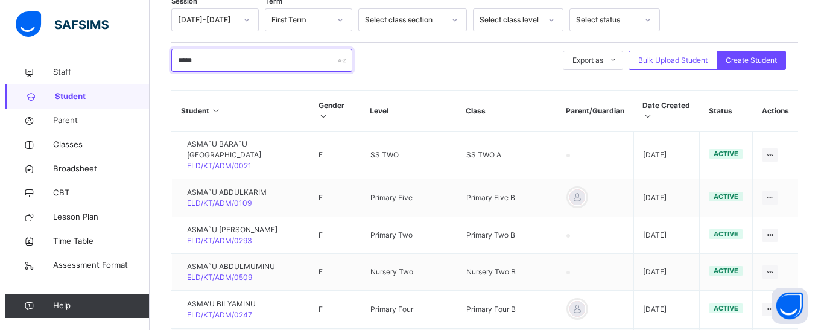
scroll to position [184, 0]
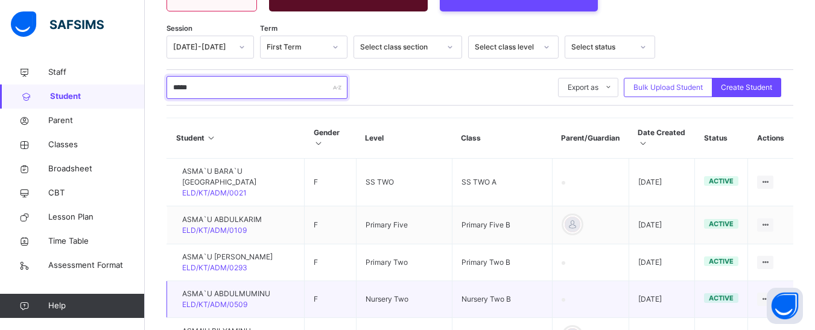
type input "*****"
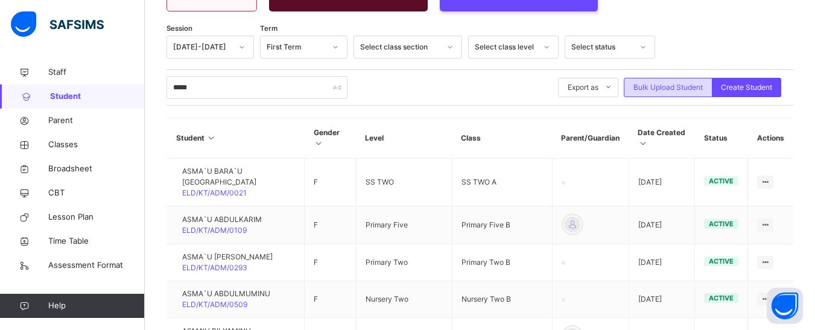
click at [689, 91] on span "Bulk Upload Student" at bounding box center [667, 87] width 69 height 11
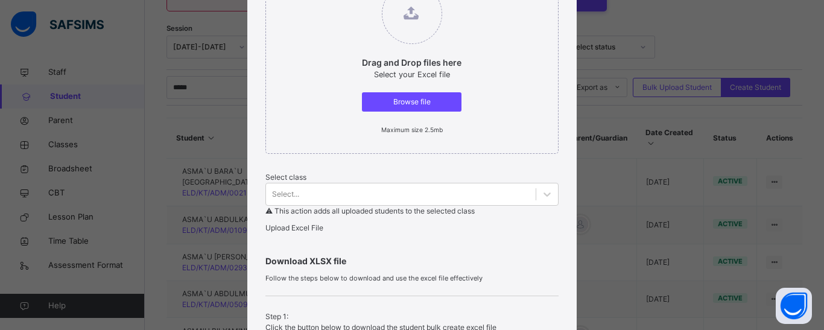
scroll to position [181, 0]
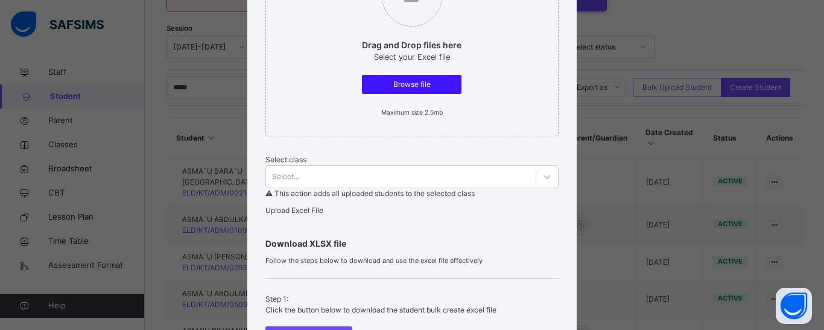
click at [431, 90] on span "Browse file" at bounding box center [411, 84] width 81 height 11
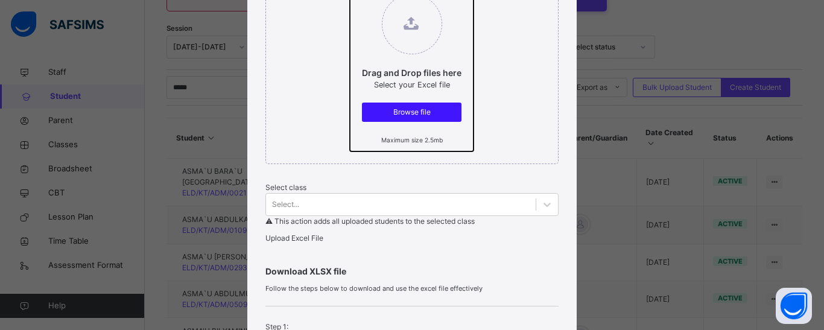
scroll to position [250, 0]
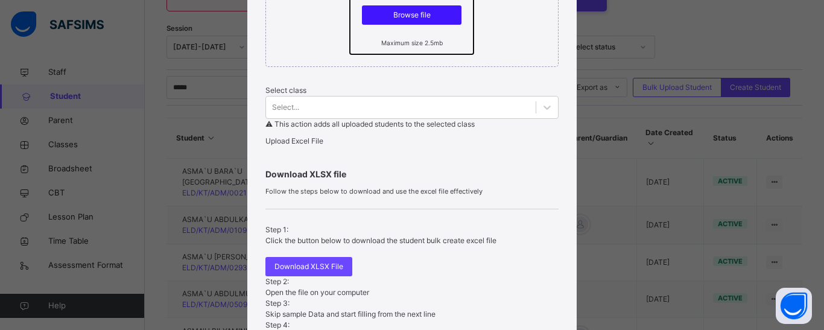
type input "**********"
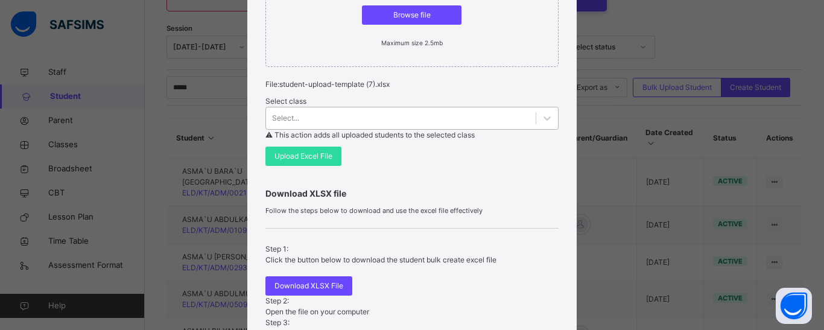
click at [321, 130] on div "Select..." at bounding box center [411, 118] width 293 height 23
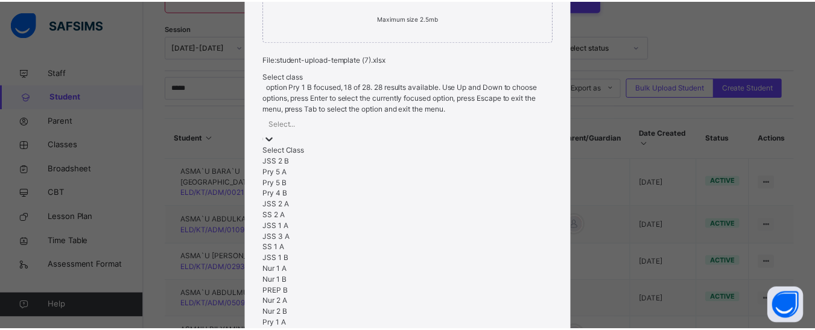
scroll to position [393, 0]
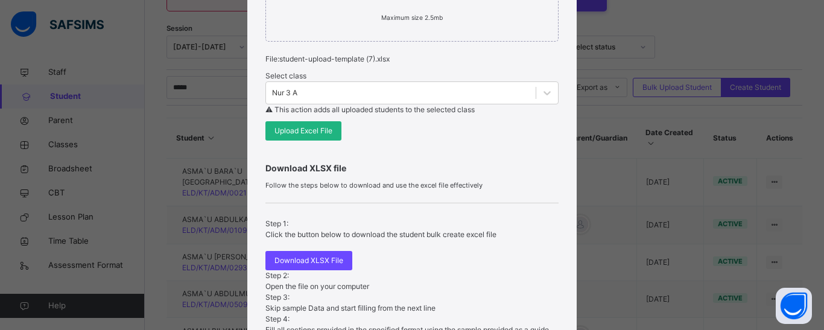
click at [312, 136] on span "Upload Excel File" at bounding box center [303, 130] width 58 height 11
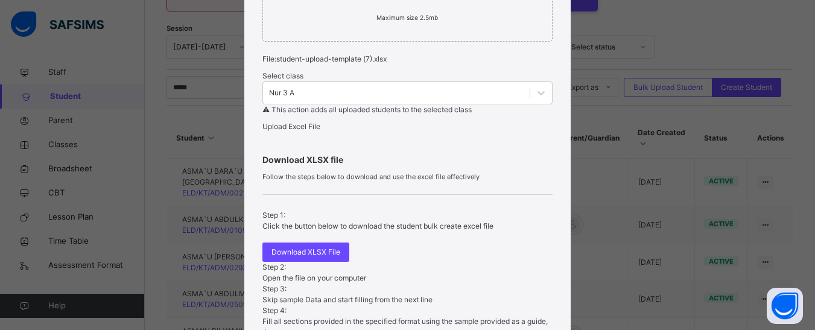
click at [313, 131] on span "Upload Excel File" at bounding box center [291, 126] width 58 height 9
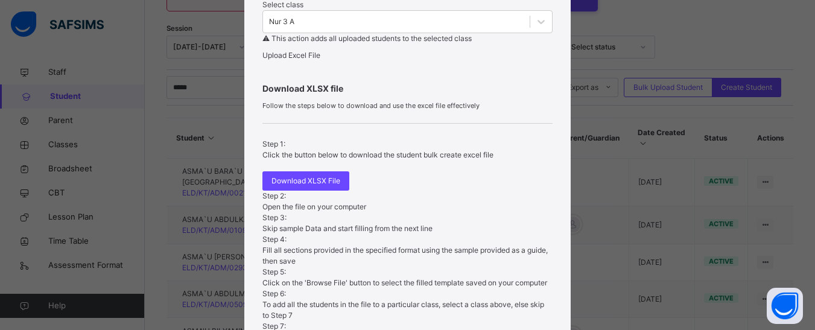
scroll to position [362, 0]
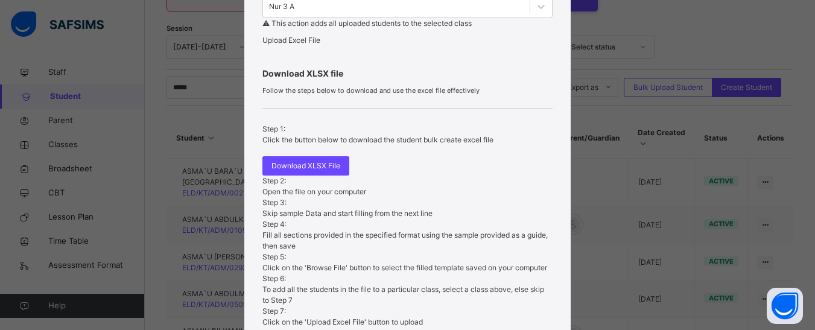
click at [795, 262] on div "Bulk Upload Student Upload XLSX File Select your XLSX file from your computer t…" at bounding box center [407, 165] width 815 height 330
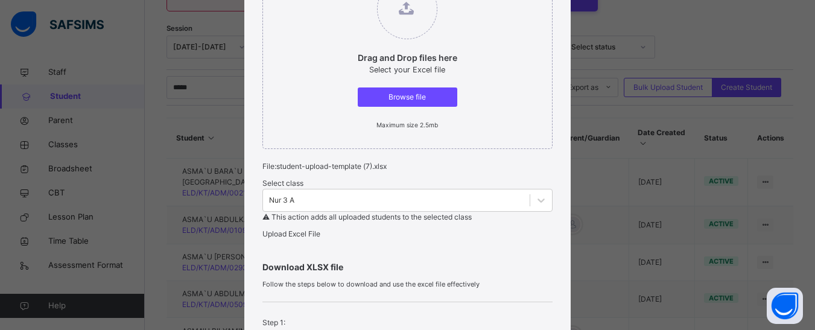
scroll to position [241, 0]
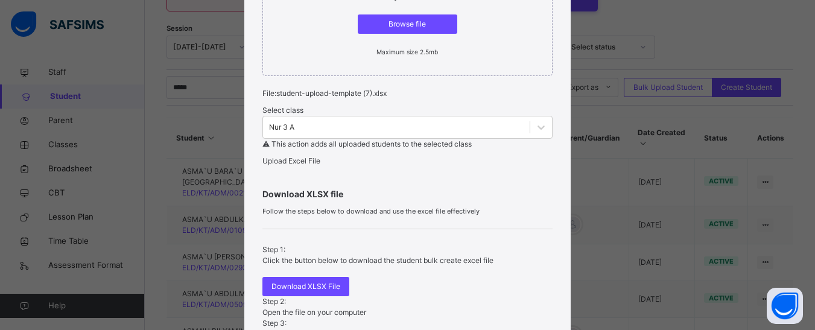
click at [305, 167] on div "Upload Excel File" at bounding box center [407, 161] width 290 height 11
click at [305, 165] on span "Upload Excel File" at bounding box center [291, 160] width 58 height 9
click at [319, 165] on span "Upload Excel File" at bounding box center [291, 160] width 58 height 9
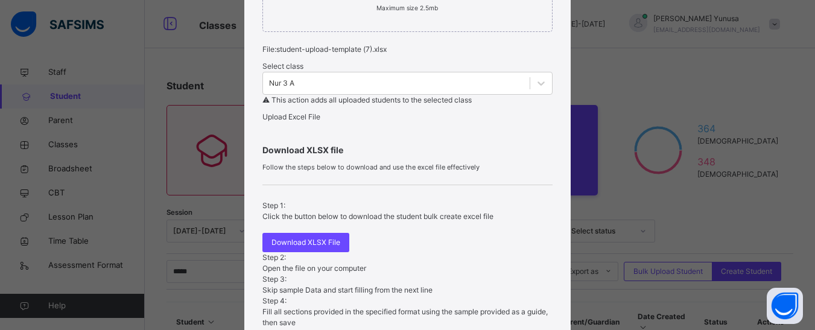
scroll to position [308, 0]
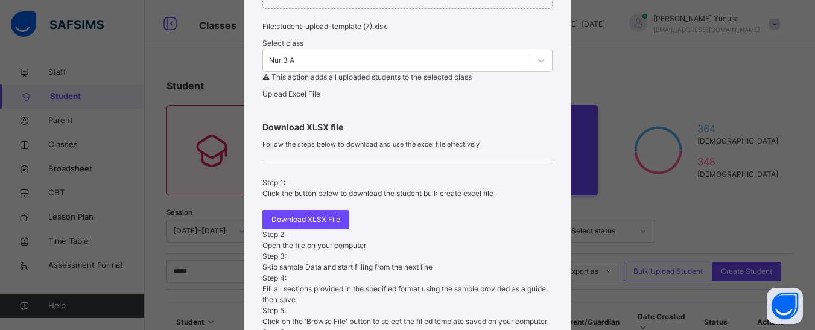
click at [302, 98] on span "Upload Excel File" at bounding box center [291, 93] width 58 height 9
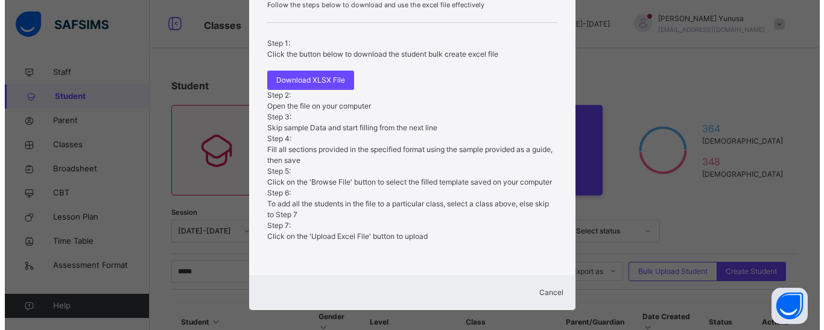
scroll to position [489, 0]
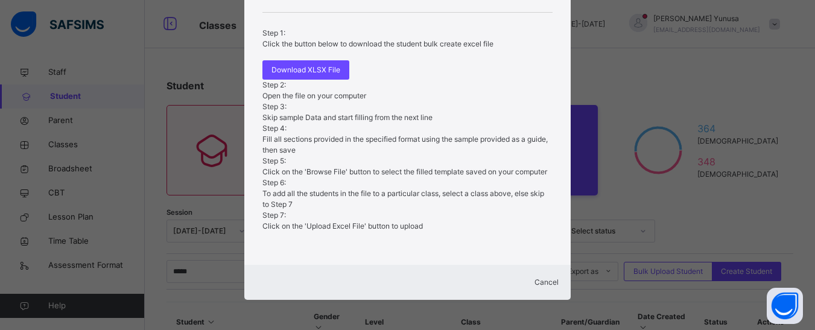
click at [548, 277] on div "Cancel" at bounding box center [407, 282] width 302 height 11
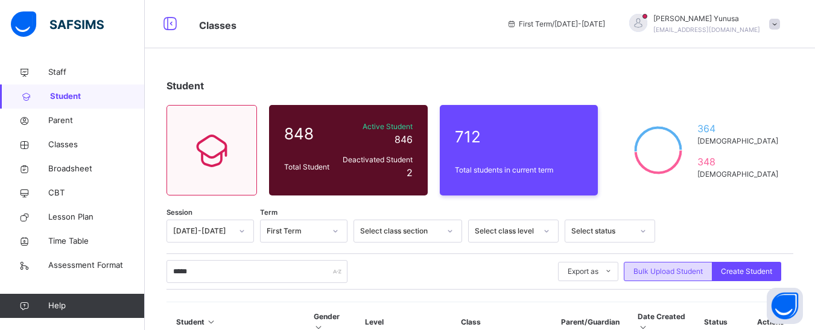
click at [657, 268] on span "Bulk Upload Student" at bounding box center [667, 271] width 69 height 11
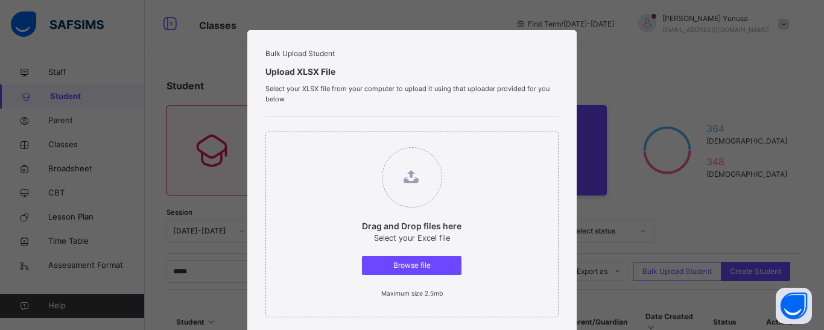
scroll to position [181, 0]
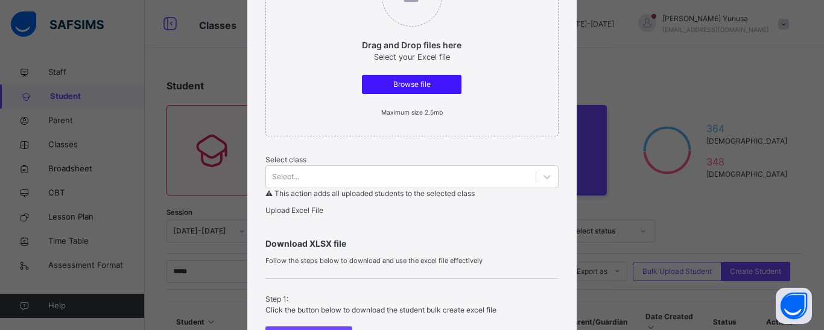
click at [414, 90] on span "Browse file" at bounding box center [411, 84] width 81 height 11
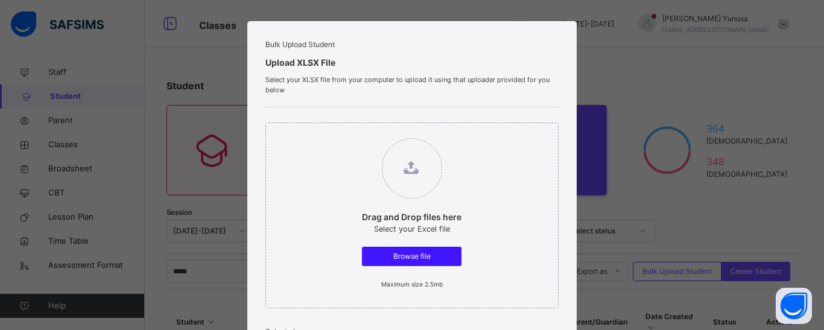
scroll to position [250, 0]
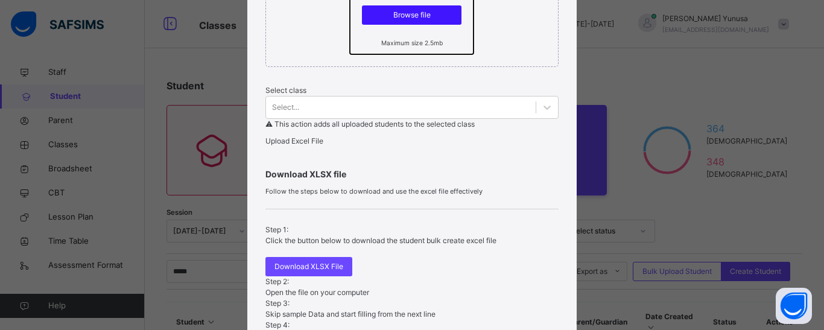
type input "**********"
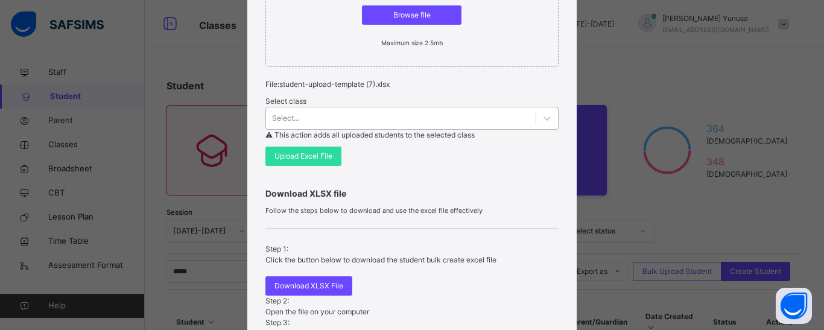
click at [297, 130] on div "Select..." at bounding box center [411, 118] width 293 height 23
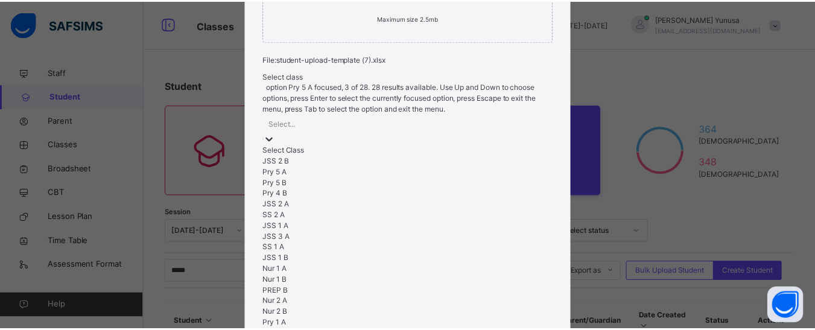
scroll to position [393, 0]
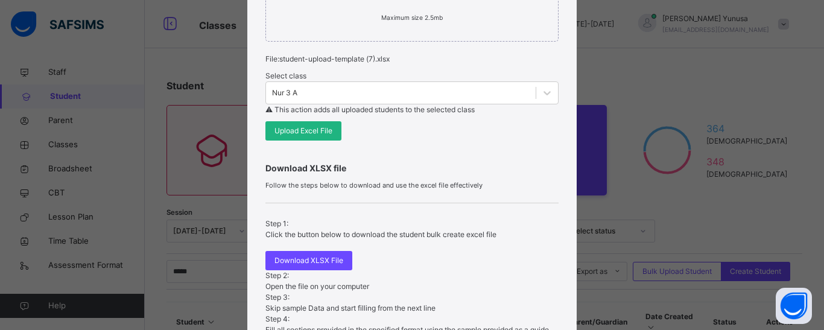
click at [298, 136] on span "Upload Excel File" at bounding box center [303, 130] width 58 height 11
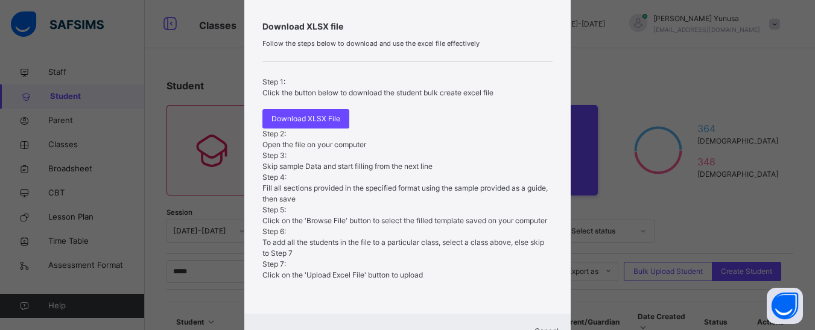
scroll to position [489, 0]
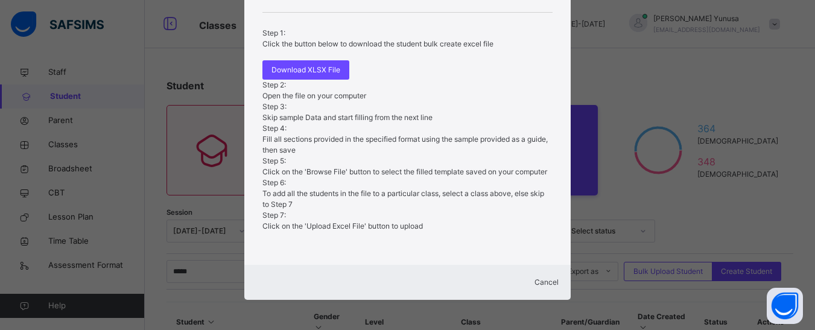
click at [538, 279] on span "Cancel" at bounding box center [547, 282] width 24 height 9
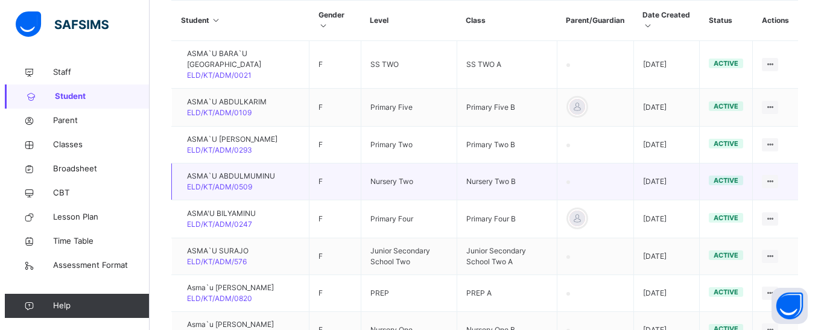
scroll to position [181, 0]
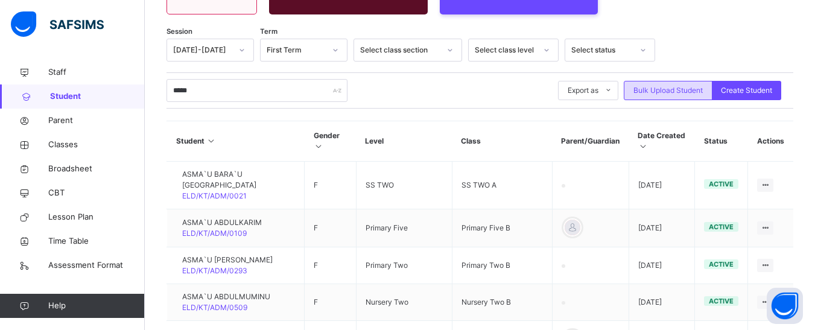
click at [680, 88] on span "Bulk Upload Student" at bounding box center [667, 90] width 69 height 11
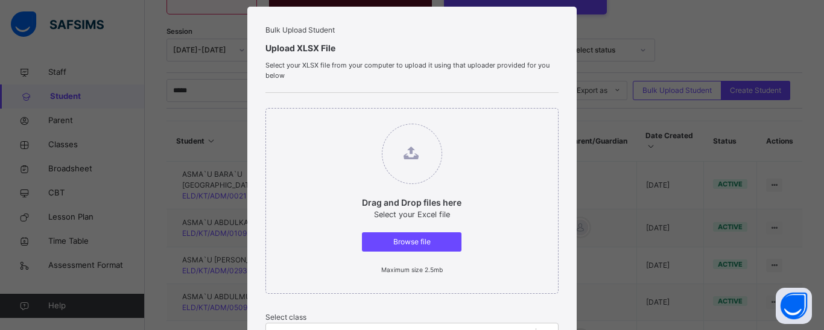
scroll to position [60, 0]
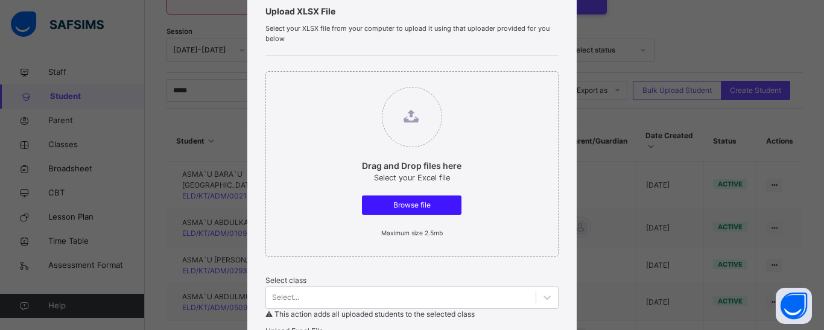
click at [403, 211] on span "Browse file" at bounding box center [411, 205] width 81 height 11
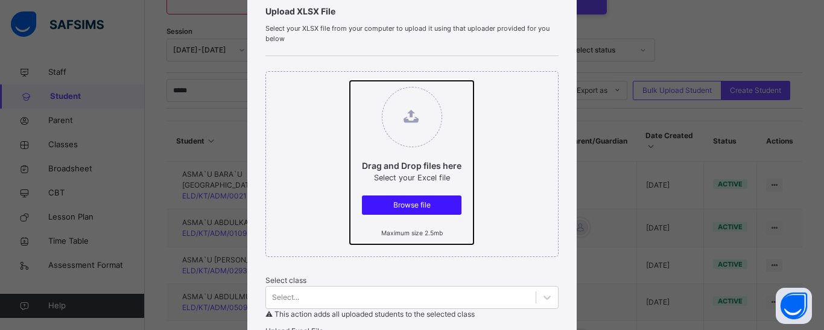
click at [350, 81] on input "Drag and Drop files here Select your Excel file Browse file Maximum size 2.5mb" at bounding box center [350, 81] width 0 height 0
type input "**********"
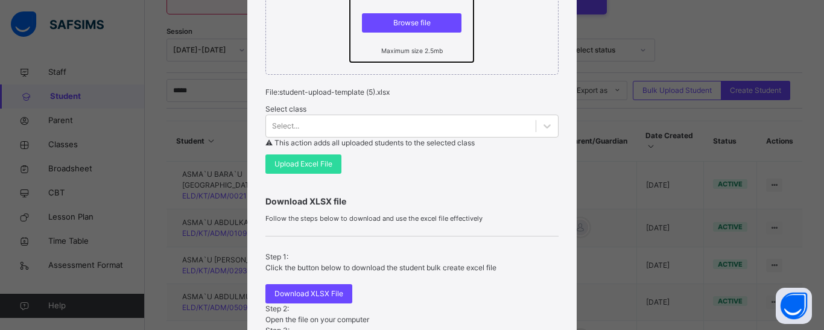
scroll to position [302, 0]
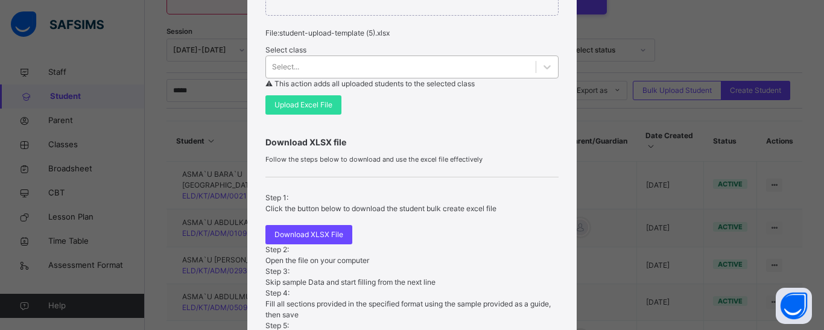
click at [331, 77] on div "Select..." at bounding box center [401, 67] width 270 height 19
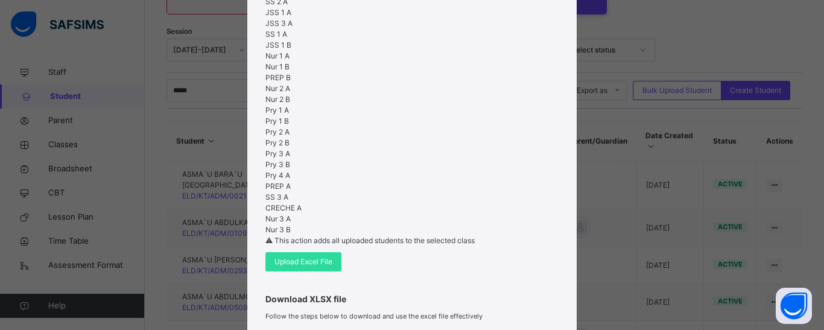
scroll to position [393, 0]
click at [287, 214] on div "Nur 3 A" at bounding box center [411, 219] width 293 height 11
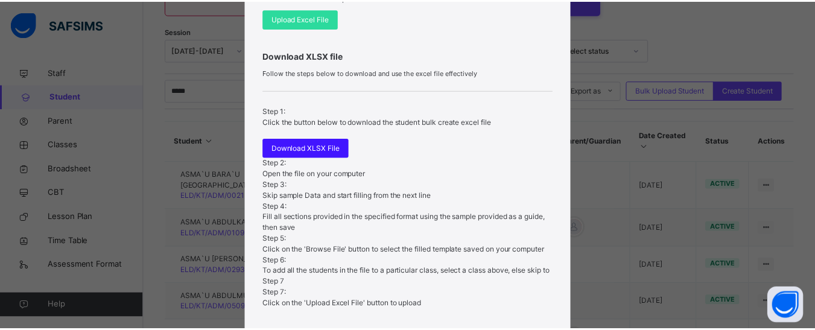
scroll to position [308, 0]
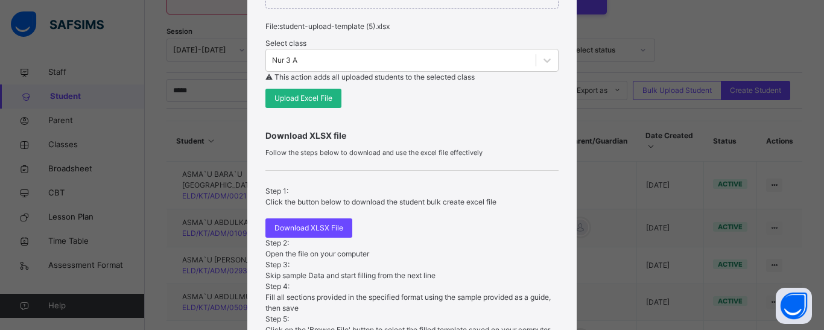
click at [303, 104] on span "Upload Excel File" at bounding box center [303, 98] width 58 height 11
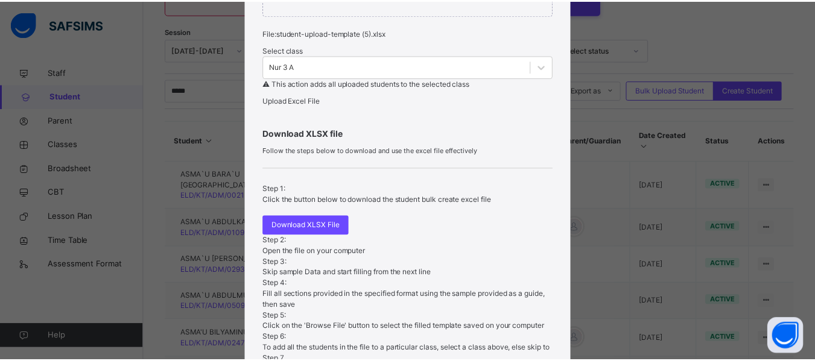
scroll to position [458, 0]
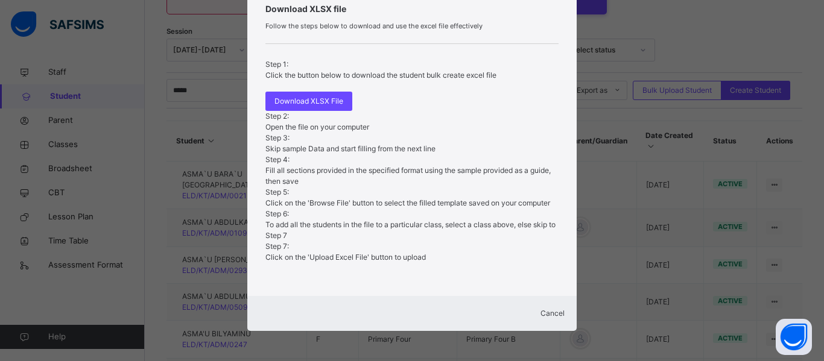
click at [541, 311] on span "Cancel" at bounding box center [553, 313] width 24 height 9
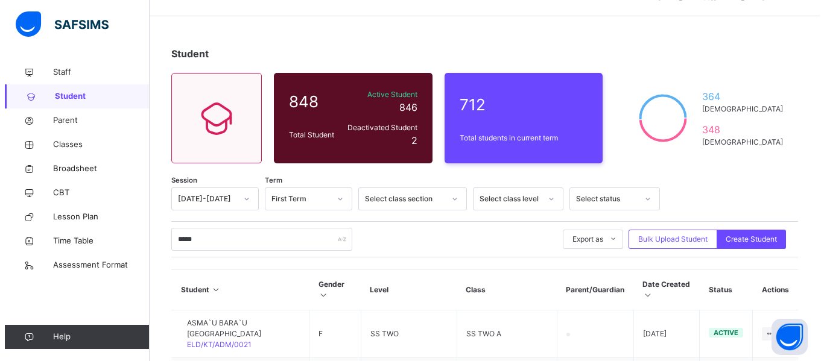
scroll to position [0, 0]
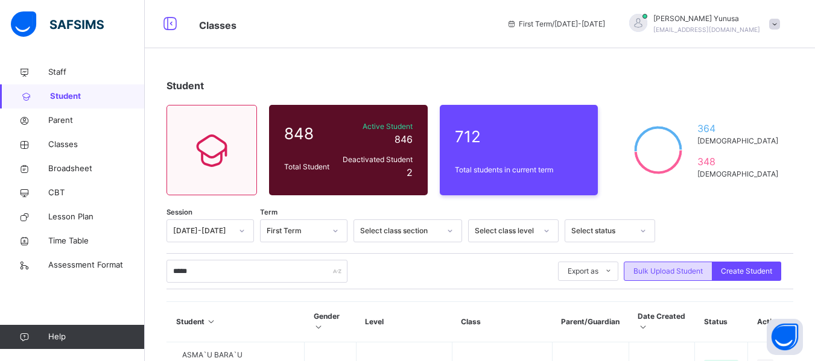
click at [674, 273] on span "Bulk Upload Student" at bounding box center [667, 271] width 69 height 11
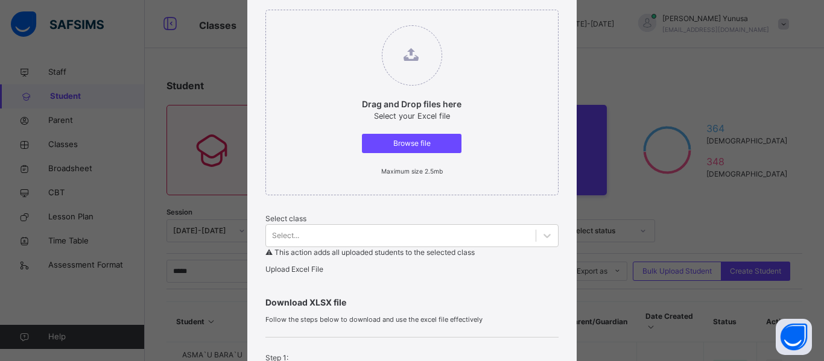
scroll to position [181, 0]
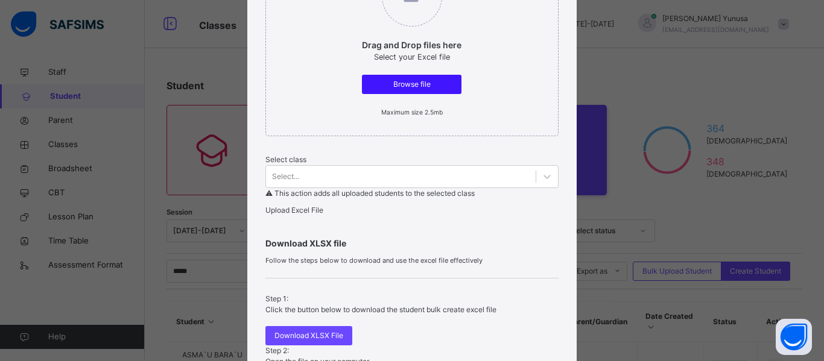
click at [411, 90] on span "Browse file" at bounding box center [411, 84] width 81 height 11
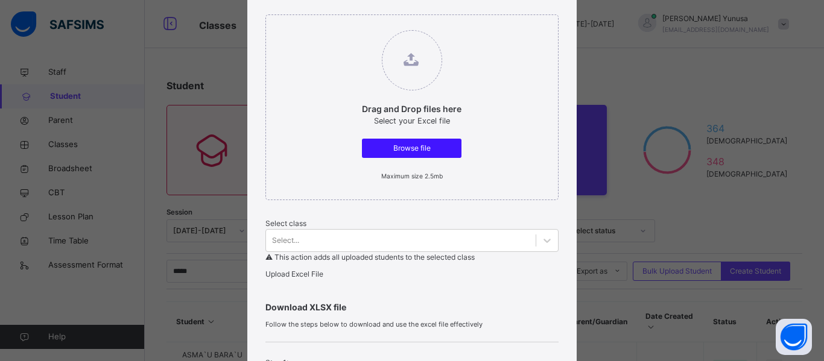
scroll to position [302, 0]
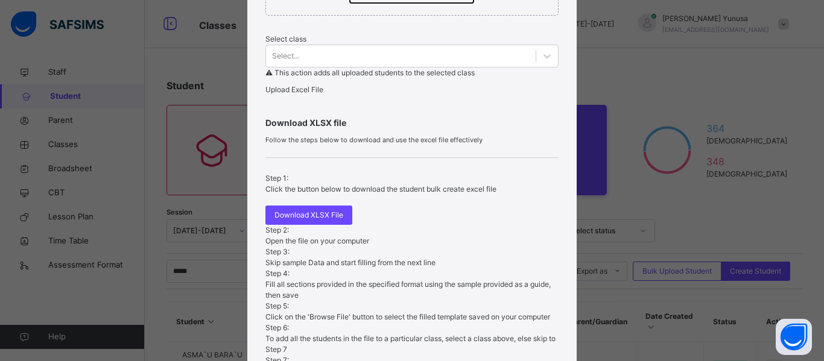
type input "**********"
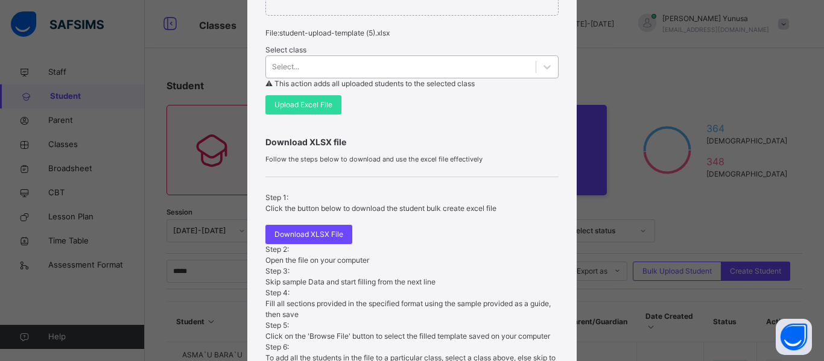
click at [311, 77] on div "Select..." at bounding box center [401, 67] width 270 height 19
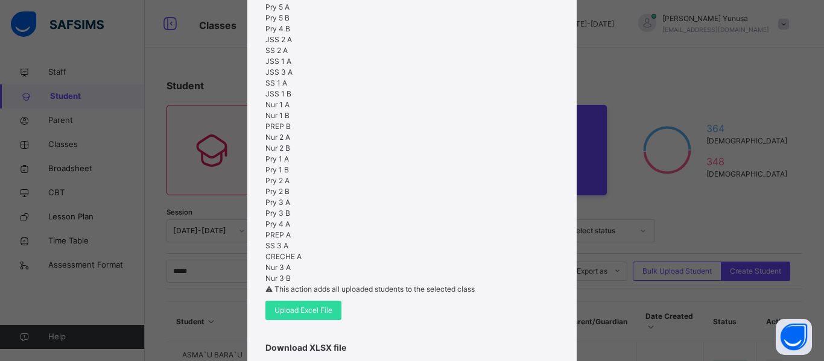
scroll to position [458, 0]
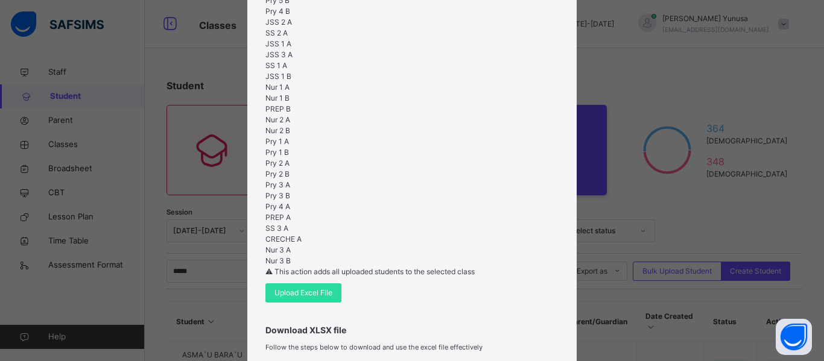
click at [307, 49] on div "JSS 1 A" at bounding box center [411, 44] width 293 height 11
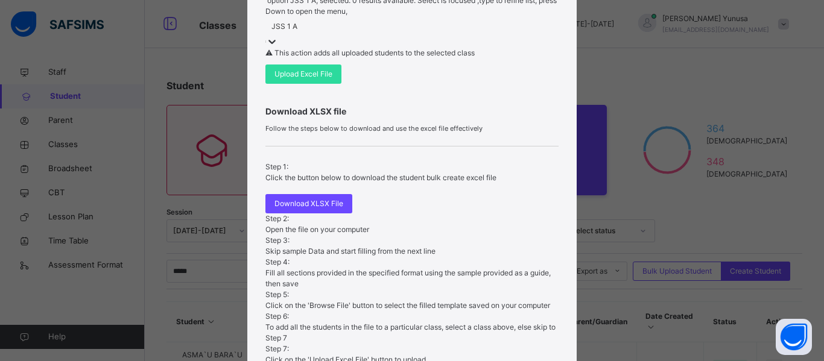
scroll to position [277, 0]
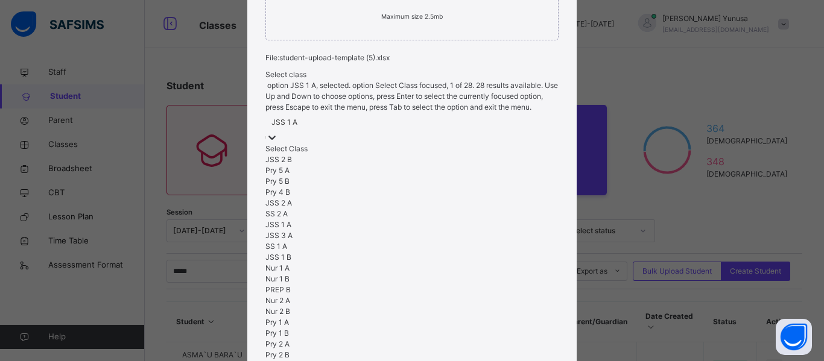
click at [297, 124] on div "JSS 1 A" at bounding box center [284, 122] width 26 height 11
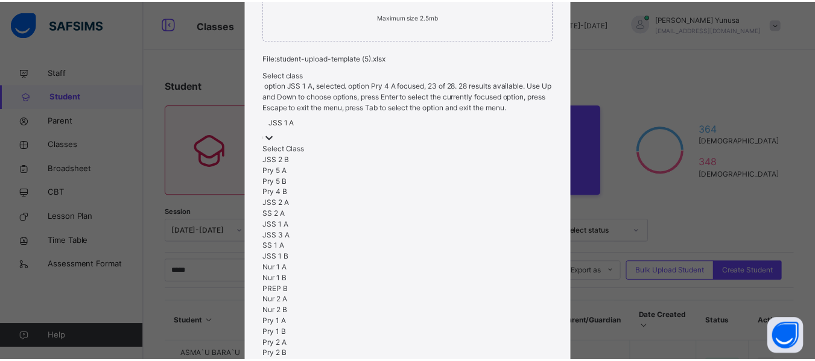
scroll to position [393, 0]
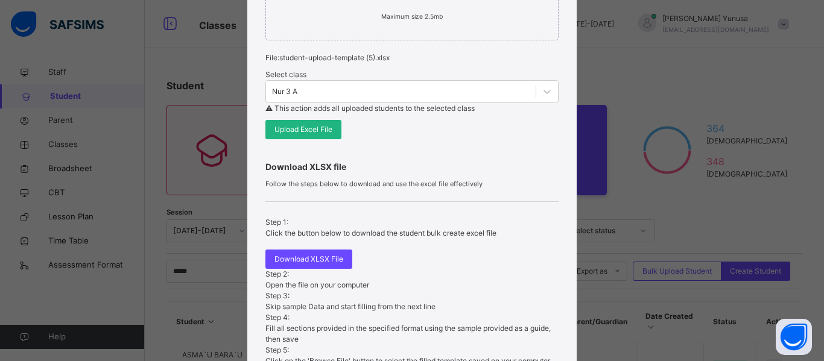
click at [322, 135] on span "Upload Excel File" at bounding box center [303, 129] width 58 height 11
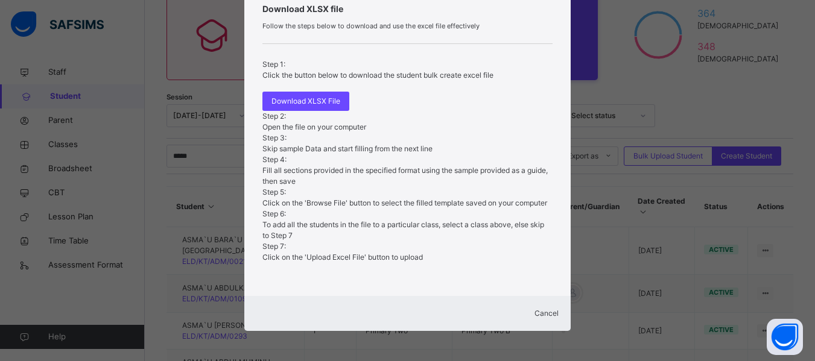
scroll to position [302, 0]
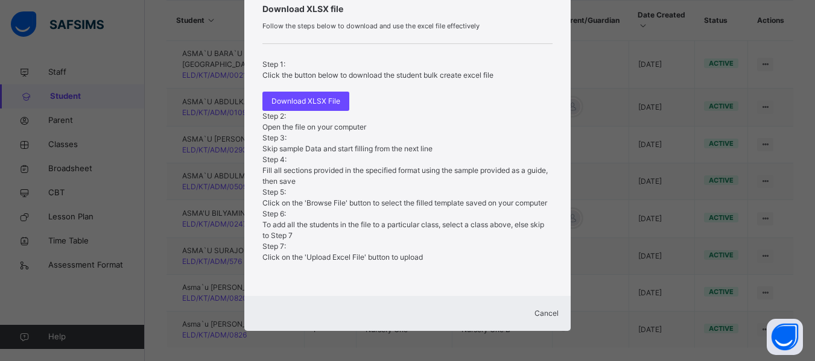
click at [537, 314] on span "Cancel" at bounding box center [547, 313] width 24 height 9
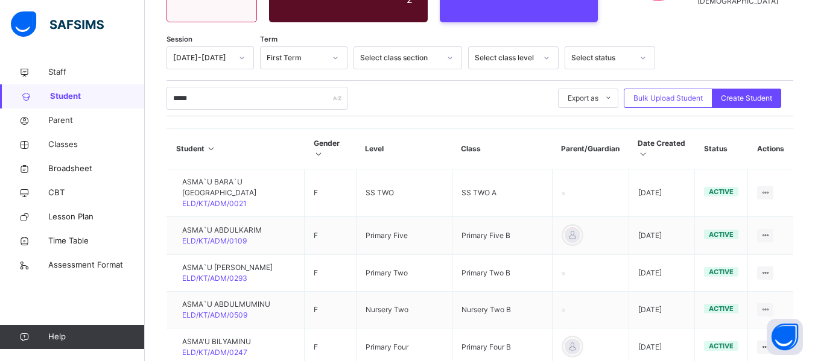
scroll to position [0, 0]
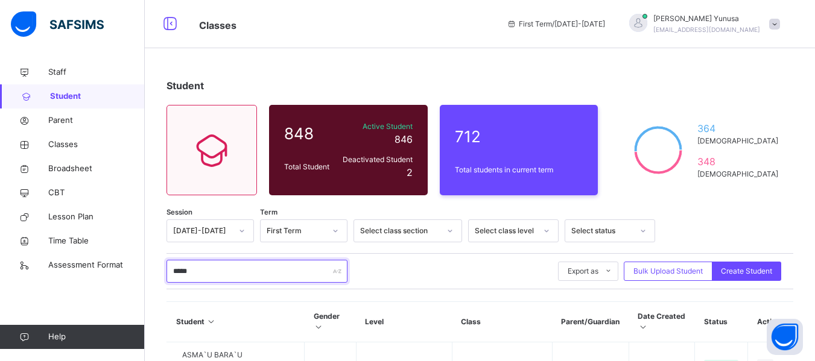
click at [186, 268] on input "*****" at bounding box center [257, 271] width 181 height 23
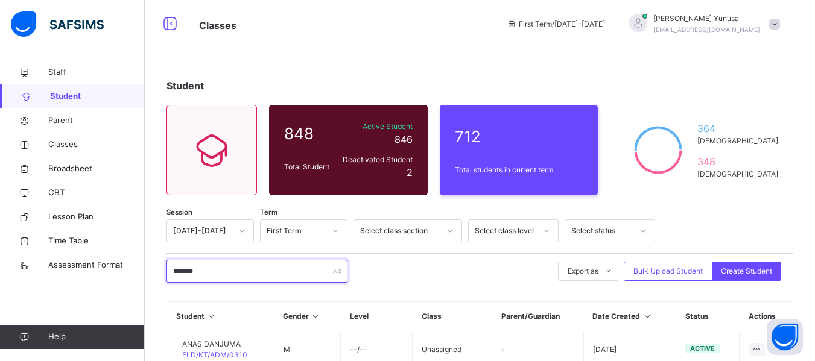
scroll to position [131, 0]
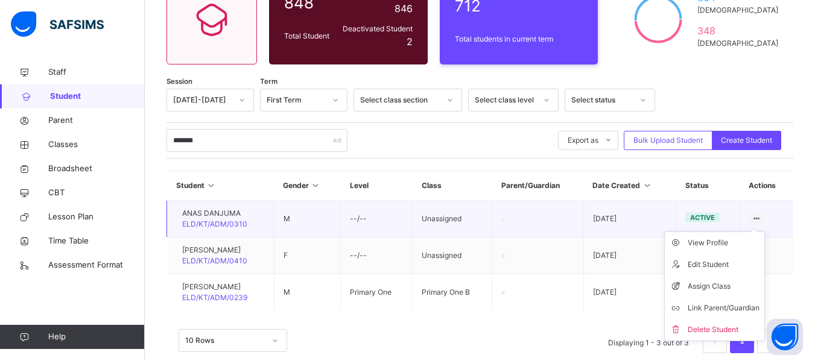
click at [763, 232] on ul "View Profile Edit Student Assign Class Link Parent/Guardian Delete Student" at bounding box center [714, 287] width 101 height 110
click at [708, 288] on div "Assign Class" at bounding box center [724, 287] width 72 height 12
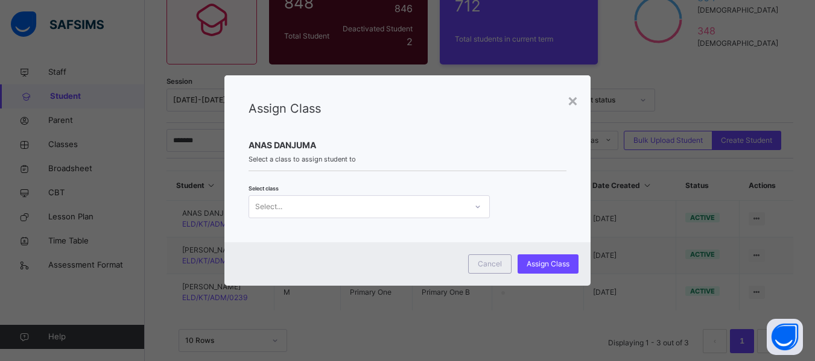
click at [279, 204] on div "Select..." at bounding box center [268, 206] width 27 height 23
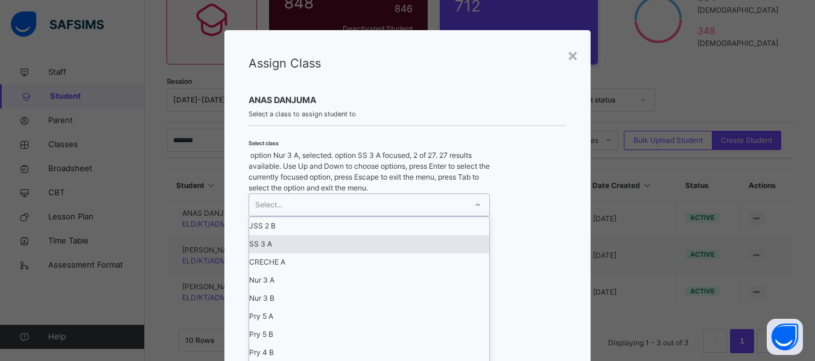
scroll to position [60, 0]
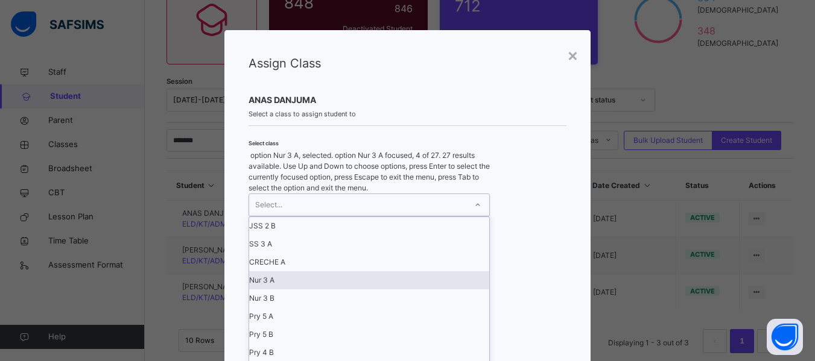
click at [273, 271] on div "Nur 3 A" at bounding box center [369, 280] width 240 height 18
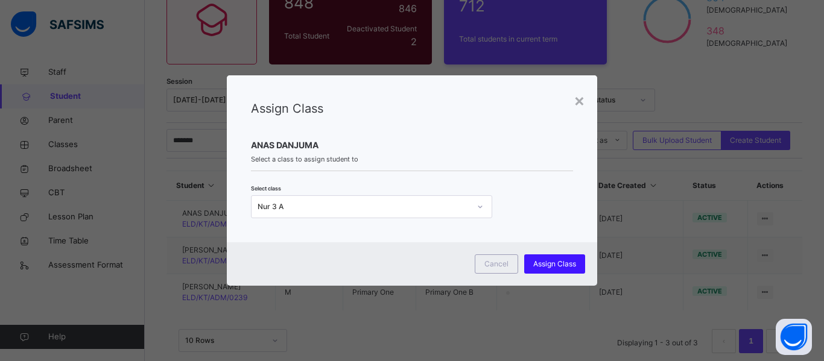
click at [556, 260] on span "Assign Class" at bounding box center [554, 264] width 43 height 11
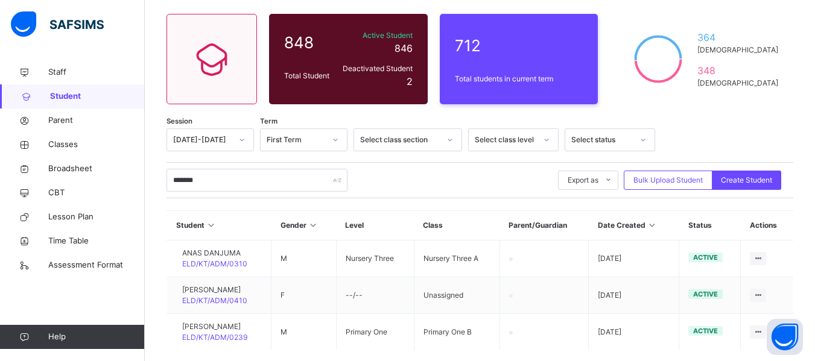
scroll to position [153, 0]
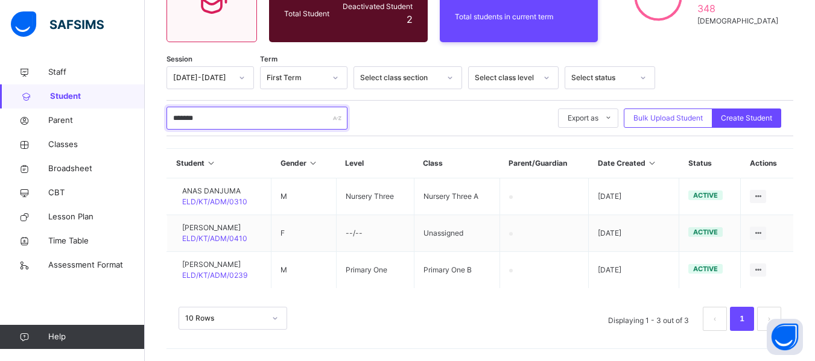
click at [195, 117] on input "*******" at bounding box center [257, 118] width 181 height 23
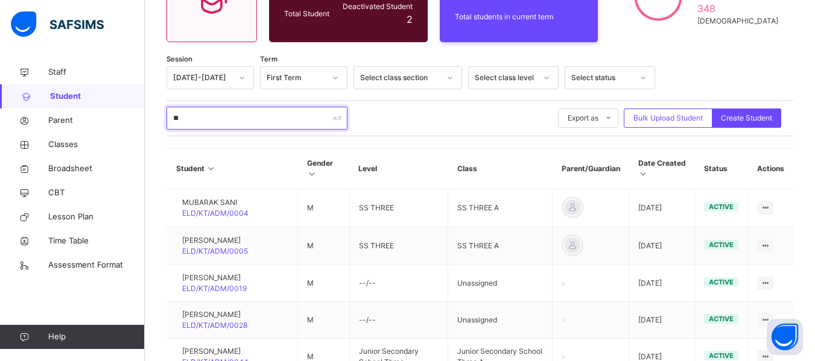
type input "*"
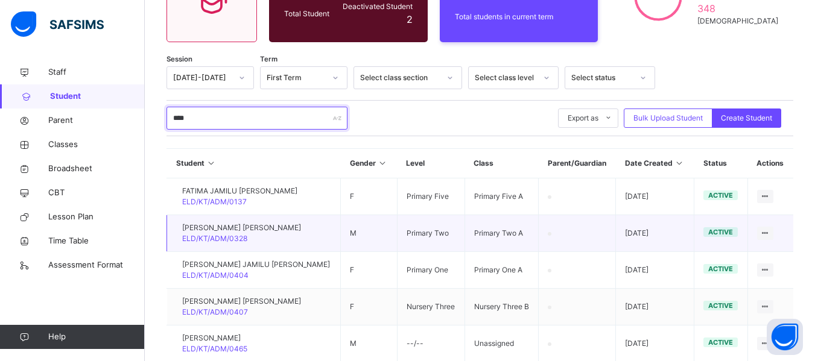
scroll to position [214, 0]
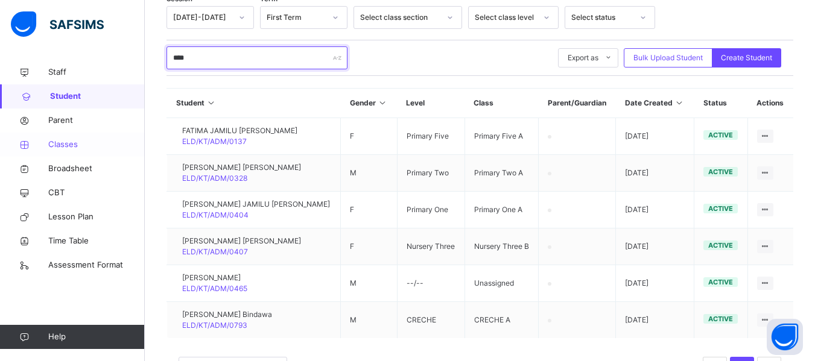
type input "****"
click at [68, 140] on span "Classes" at bounding box center [96, 145] width 97 height 12
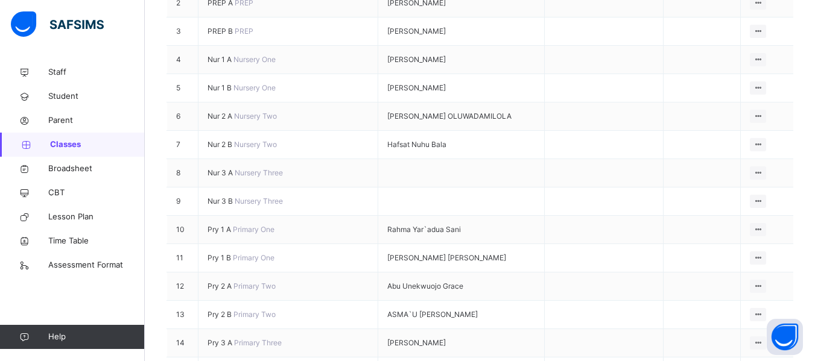
scroll to position [302, 0]
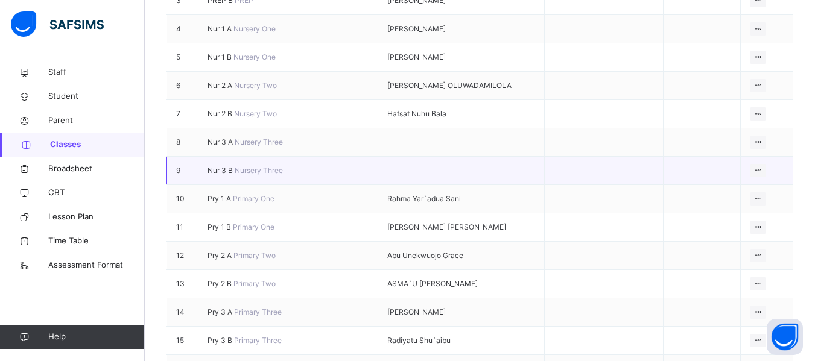
click at [233, 166] on span "Nur 3 B" at bounding box center [221, 170] width 27 height 9
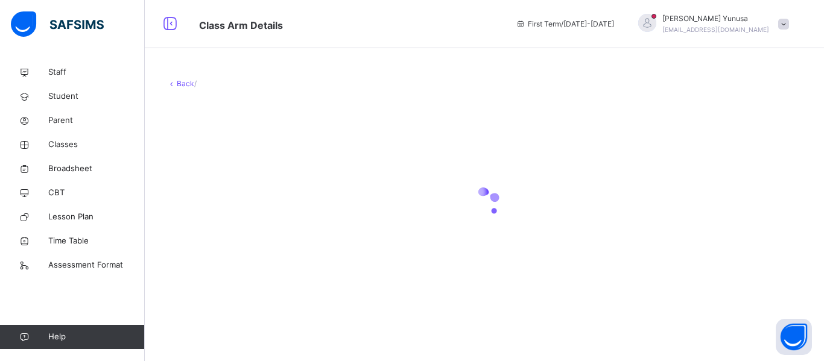
click at [233, 146] on div at bounding box center [485, 203] width 636 height 229
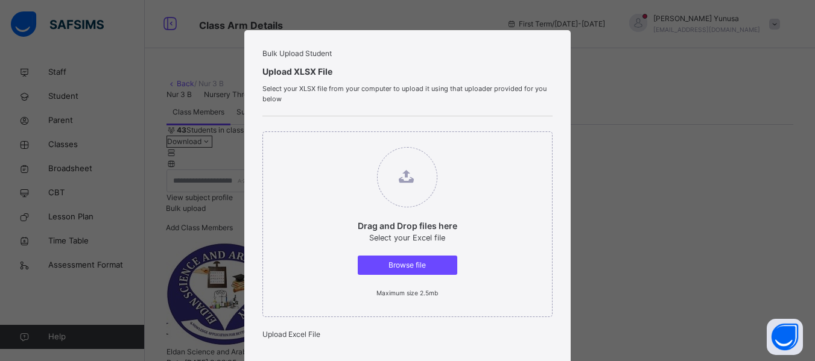
scroll to position [354, 0]
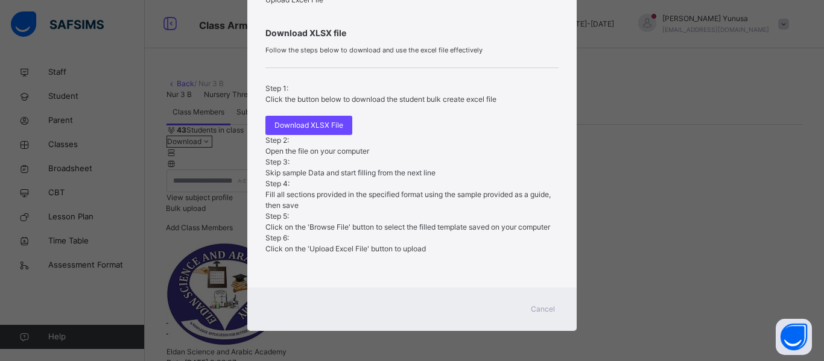
click at [543, 306] on span "Cancel" at bounding box center [543, 309] width 24 height 11
click at [538, 242] on div "43 Students in class Download Pdf Report Excel Report View subject profile Bulk…" at bounding box center [485, 183] width 636 height 117
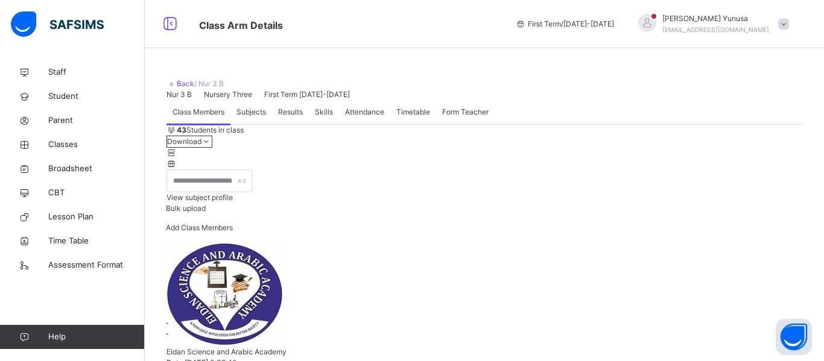
click at [538, 242] on div "43 Students in class Download Pdf Report Excel Report View subject profile Bulk…" at bounding box center [485, 183] width 636 height 117
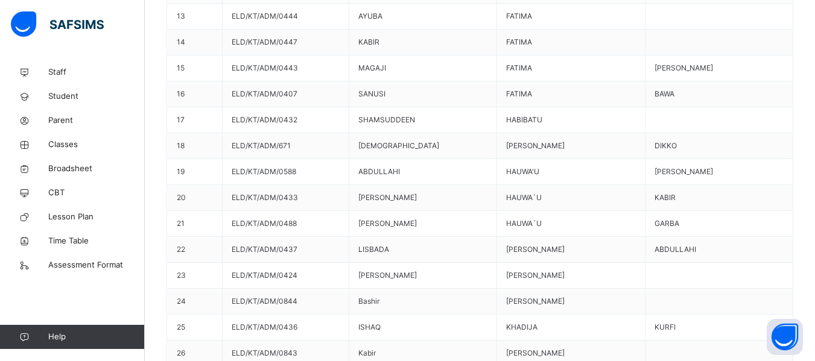
scroll to position [784, 0]
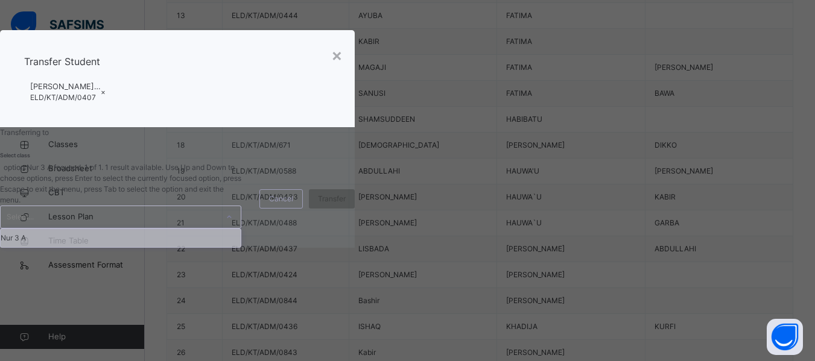
click at [218, 228] on div "Select..." at bounding box center [109, 217] width 217 height 22
click at [241, 247] on div "Nur 3 A" at bounding box center [121, 238] width 240 height 18
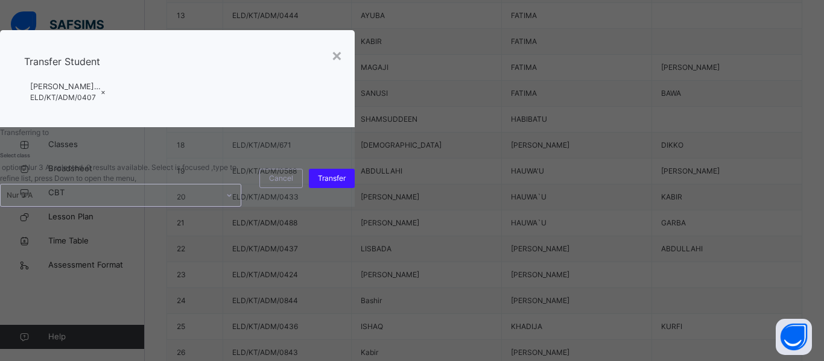
click at [346, 184] on span "Transfer" at bounding box center [332, 178] width 28 height 11
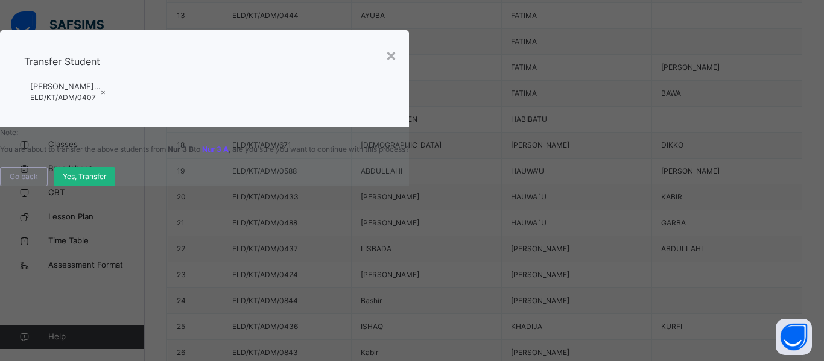
click at [115, 186] on div "Yes, Transfer" at bounding box center [85, 176] width 62 height 19
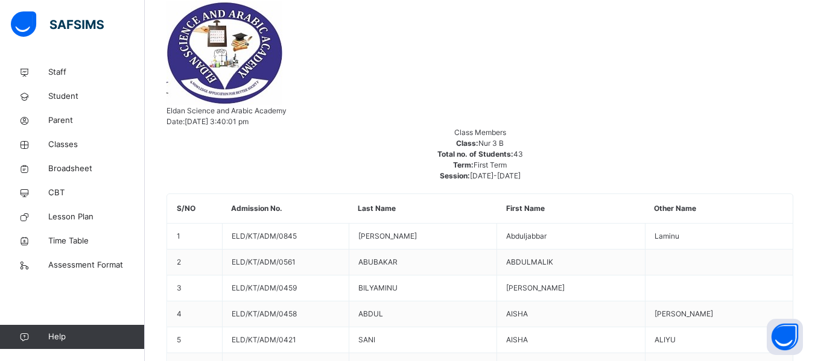
scroll to position [0, 0]
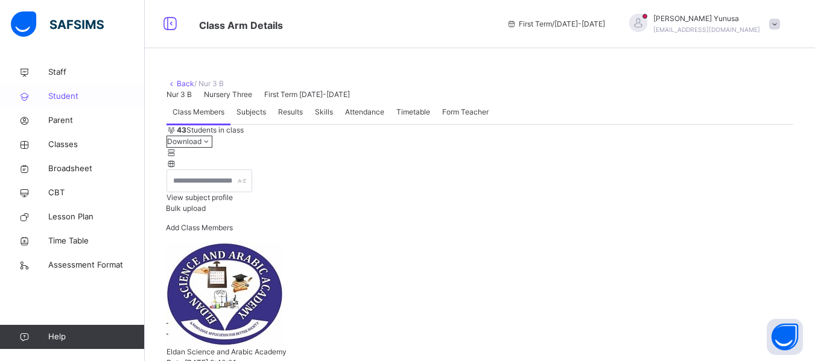
click at [54, 97] on span "Student" at bounding box center [96, 96] width 97 height 12
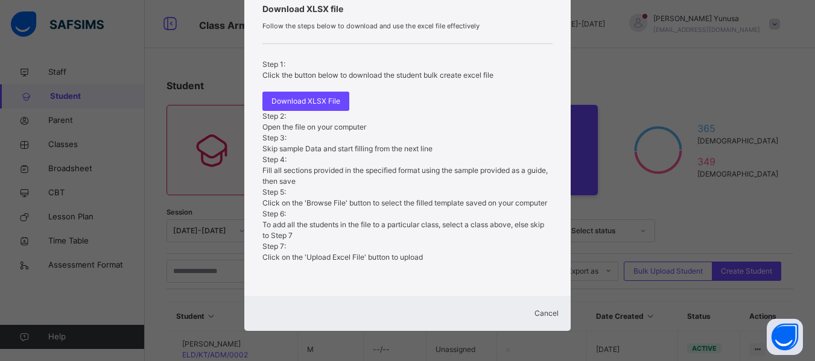
scroll to position [447, 0]
click at [535, 311] on span "Cancel" at bounding box center [547, 313] width 24 height 9
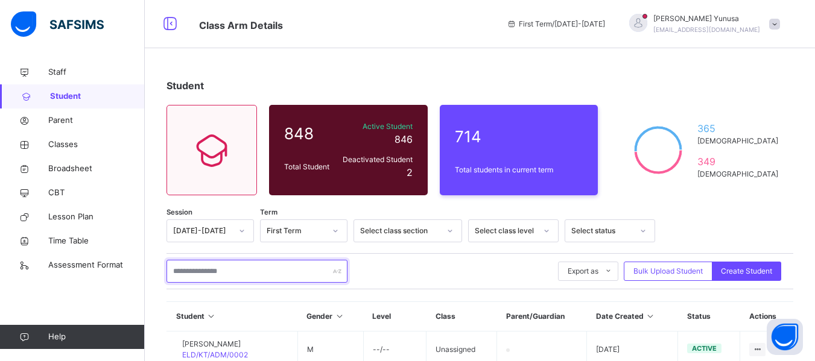
click at [182, 275] on input "text" at bounding box center [257, 271] width 181 height 23
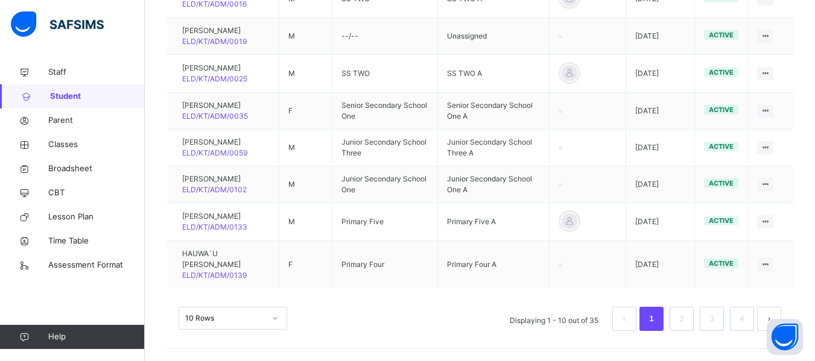
scroll to position [459, 0]
click at [687, 318] on link "2" at bounding box center [681, 319] width 11 height 16
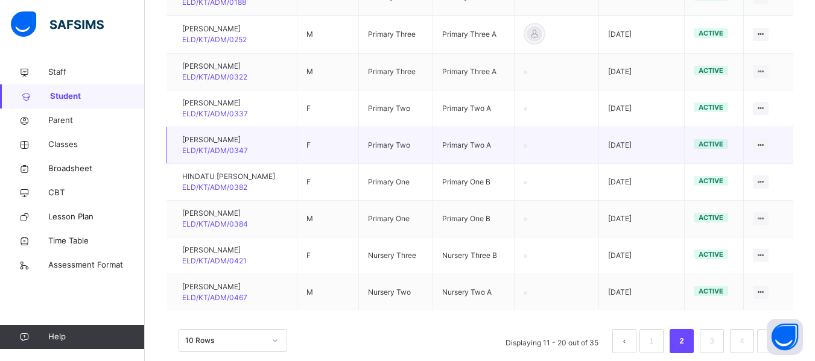
scroll to position [413, 0]
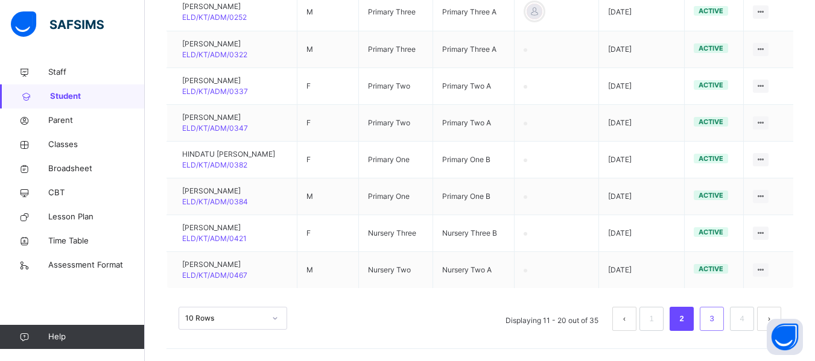
click at [717, 319] on link "3" at bounding box center [711, 319] width 11 height 16
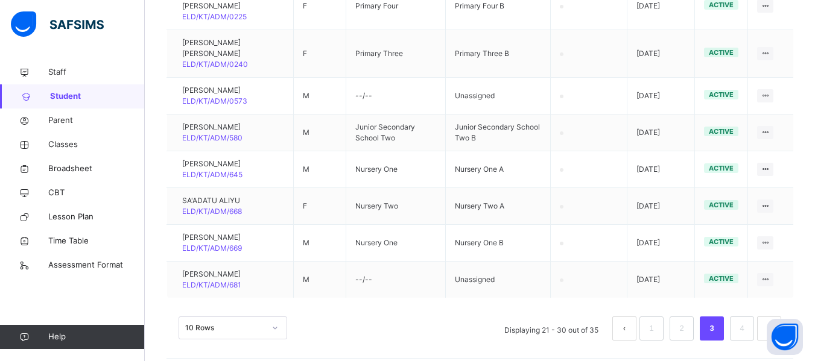
scroll to position [443, 0]
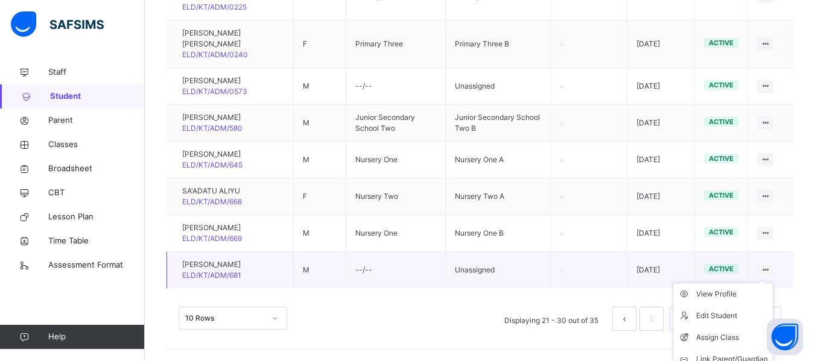
click at [773, 283] on ul "View Profile Edit Student Assign Class Link Parent/Guardian Delete Student" at bounding box center [723, 338] width 101 height 110
click at [722, 329] on div "Assign Class" at bounding box center [732, 338] width 72 height 12
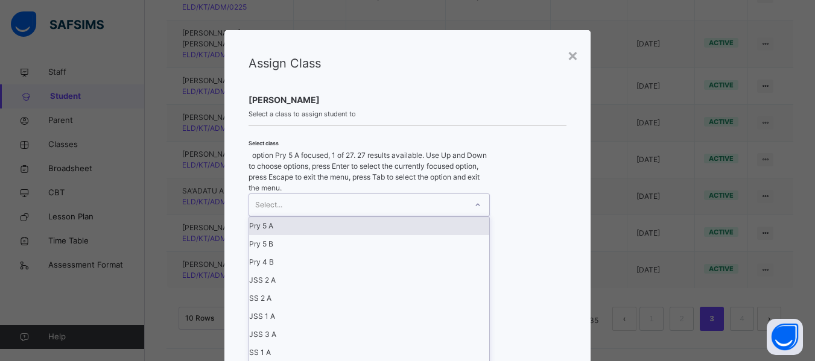
click at [468, 203] on div at bounding box center [478, 204] width 21 height 19
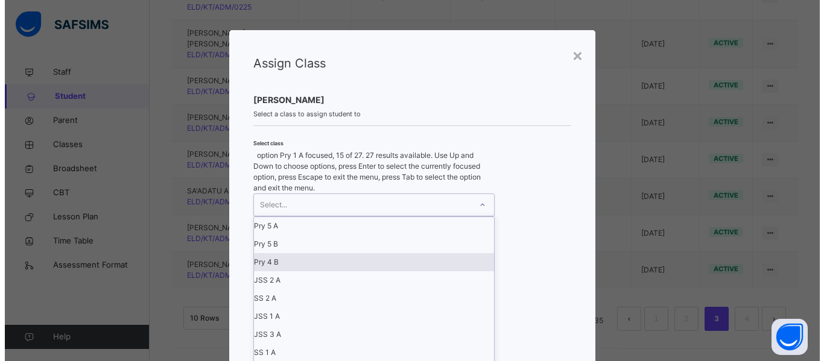
scroll to position [420, 0]
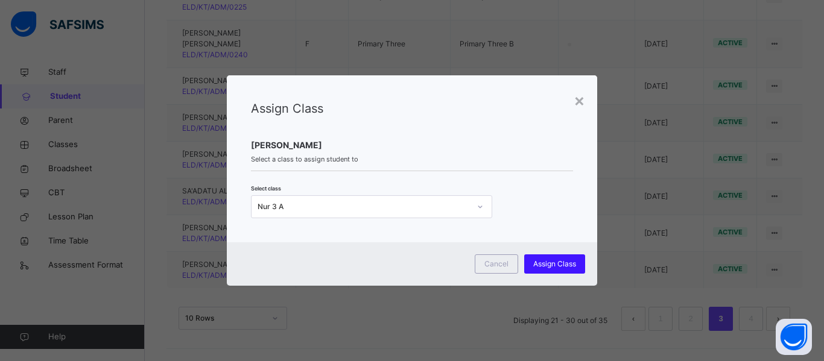
click at [570, 261] on span "Assign Class" at bounding box center [554, 264] width 43 height 11
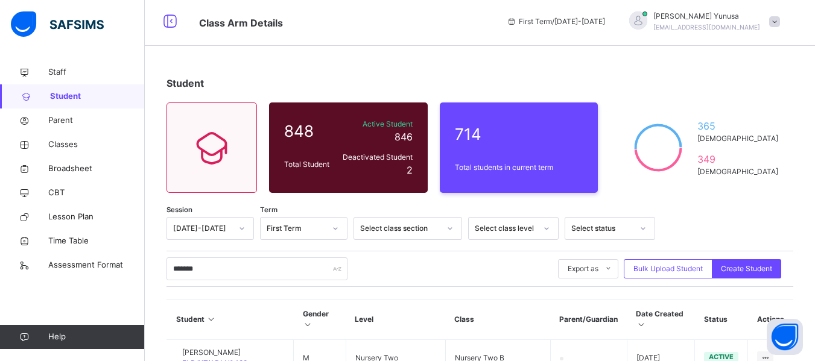
scroll to position [0, 0]
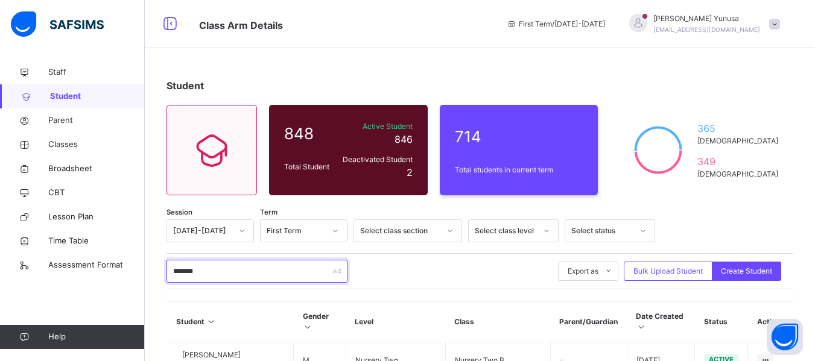
drag, startPoint x: 206, startPoint y: 273, endPoint x: 172, endPoint y: 268, distance: 34.7
click at [172, 268] on input "*******" at bounding box center [257, 271] width 181 height 23
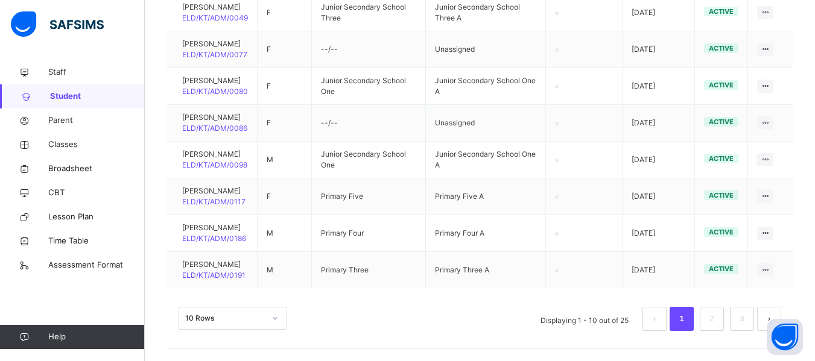
scroll to position [454, 0]
click at [717, 320] on link "2" at bounding box center [711, 319] width 11 height 16
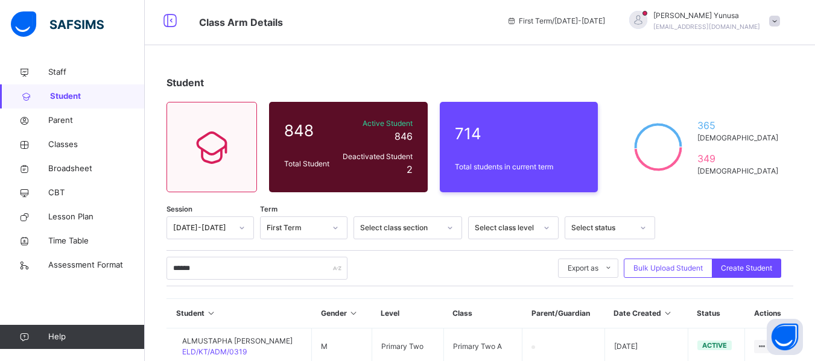
scroll to position [0, 0]
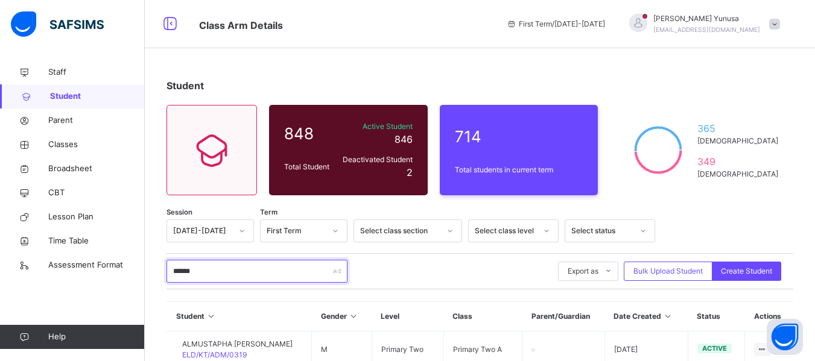
click at [187, 271] on input "******" at bounding box center [257, 271] width 181 height 23
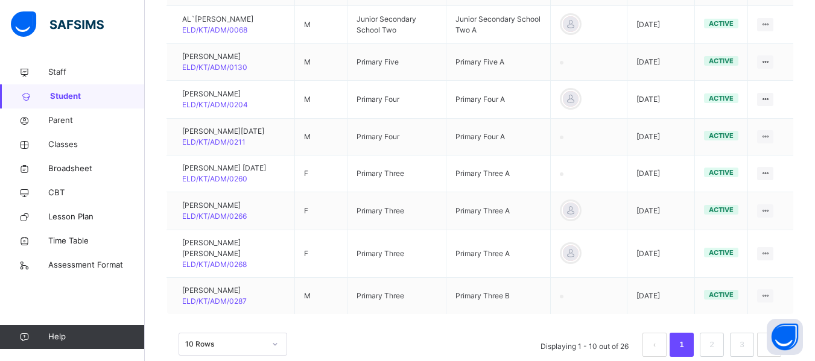
scroll to position [422, 0]
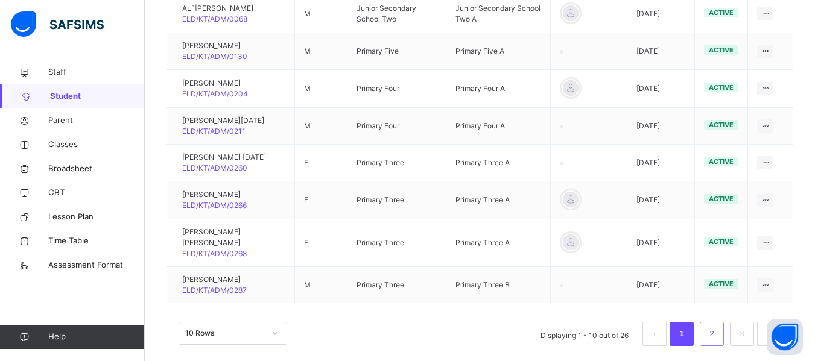
type input "******"
click at [724, 329] on li "2" at bounding box center [712, 334] width 24 height 24
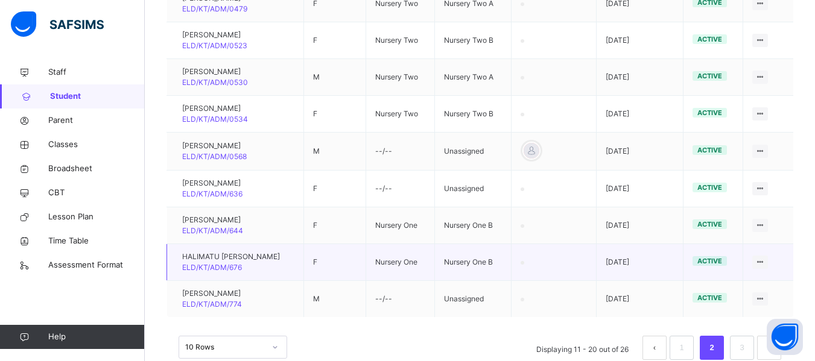
scroll to position [412, 0]
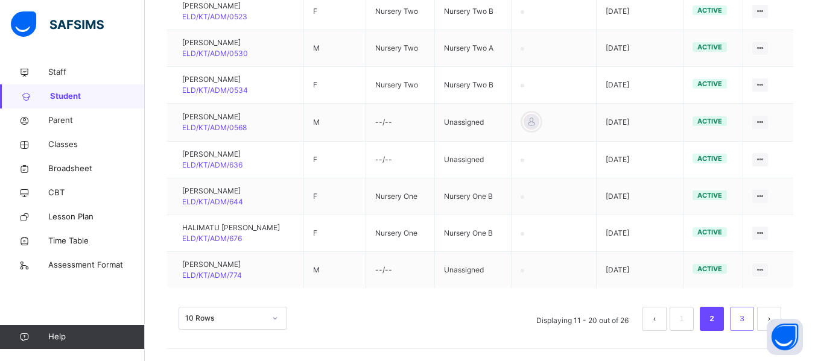
click at [754, 311] on li "3" at bounding box center [742, 319] width 24 height 24
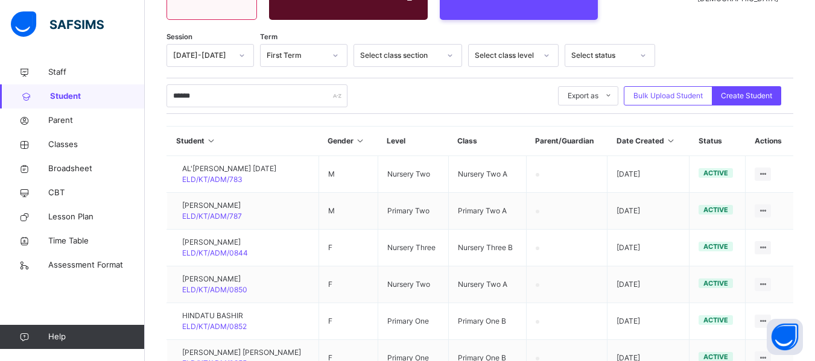
scroll to position [264, 0]
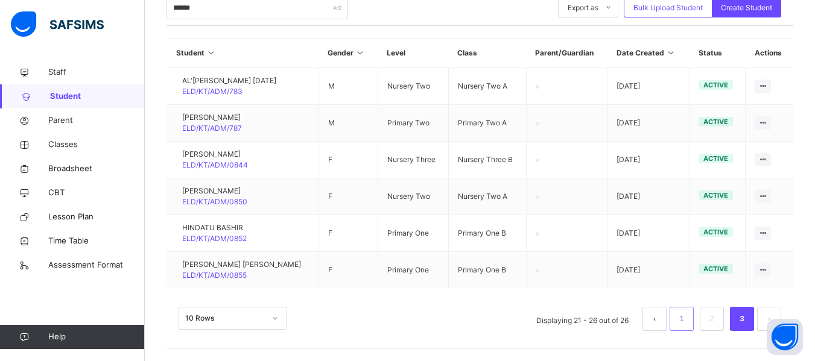
click at [687, 317] on link "1" at bounding box center [681, 319] width 11 height 16
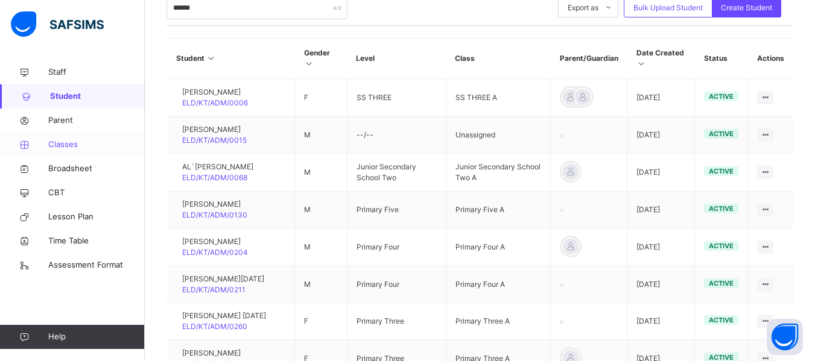
click at [65, 150] on span "Classes" at bounding box center [96, 145] width 97 height 12
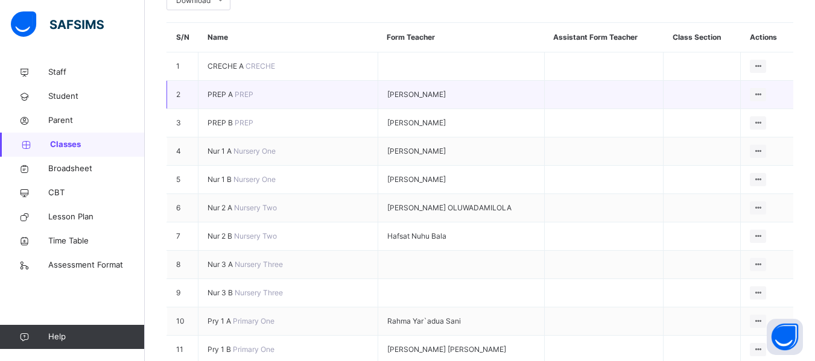
scroll to position [181, 0]
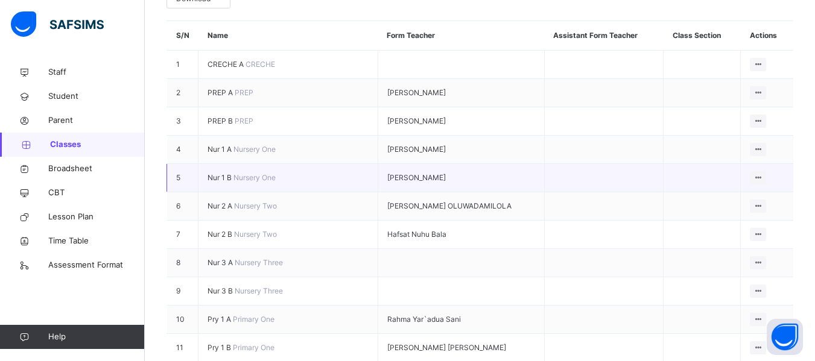
click at [229, 173] on span "Nur 1 B" at bounding box center [221, 177] width 26 height 9
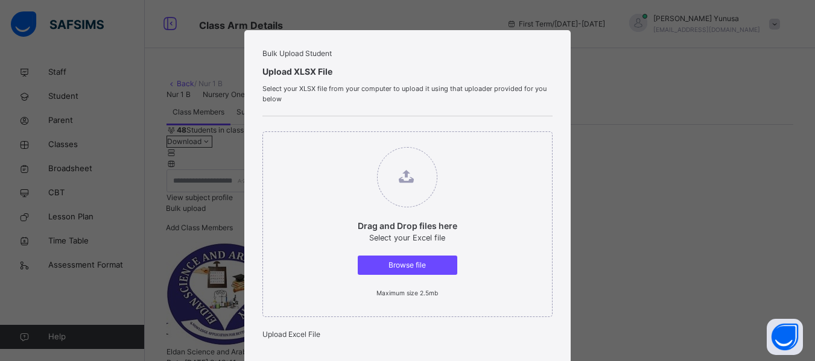
click at [533, 306] on div "Drag and Drop files here Select your Excel file Browse file Maximum size 2.5mb" at bounding box center [407, 225] width 290 height 186
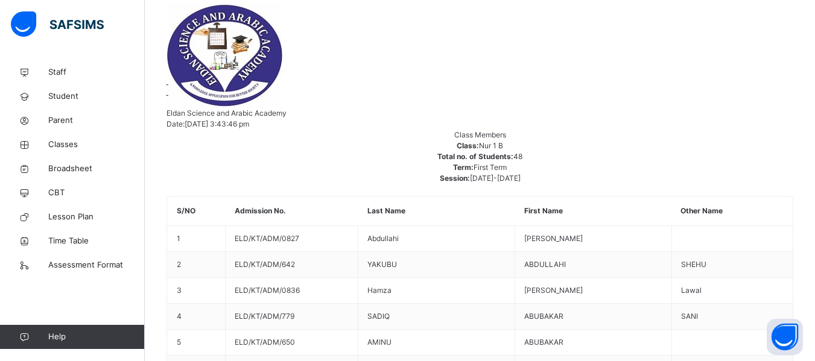
scroll to position [241, 0]
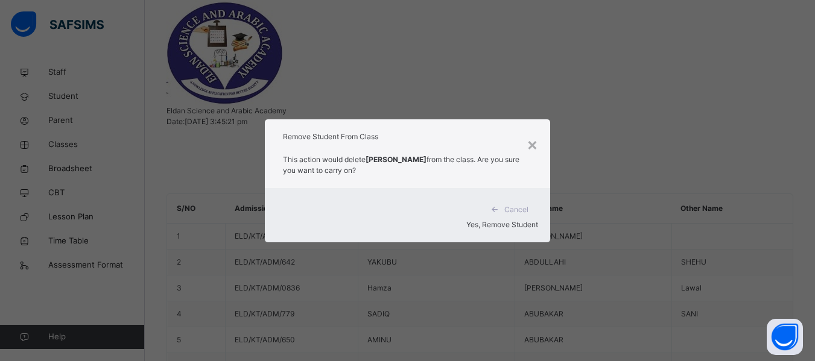
click at [510, 220] on span "Yes, Remove Student" at bounding box center [502, 224] width 72 height 9
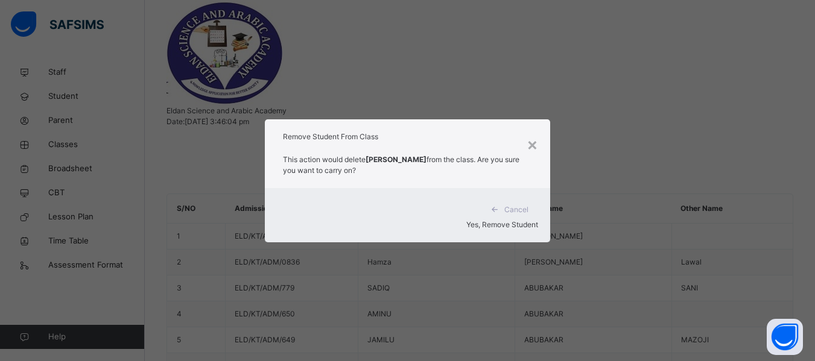
click at [527, 220] on span "Yes, Remove Student" at bounding box center [502, 224] width 72 height 9
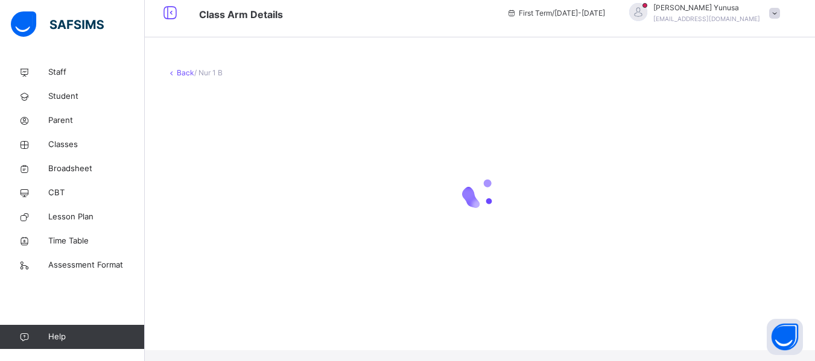
scroll to position [0, 0]
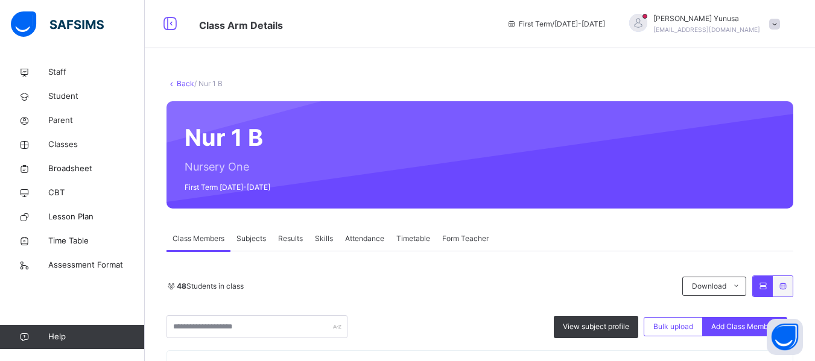
scroll to position [241, 0]
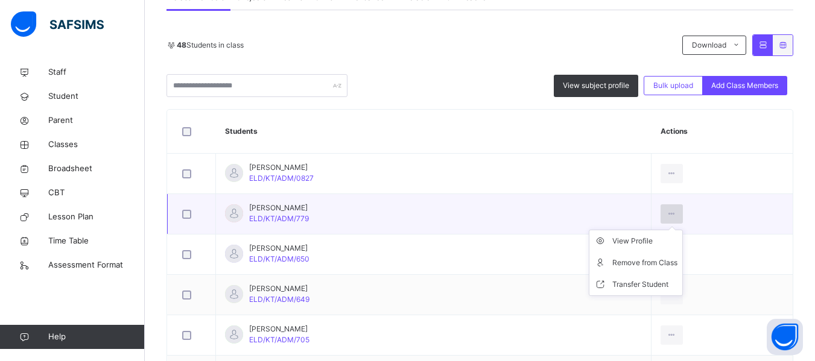
click at [671, 212] on div at bounding box center [672, 214] width 22 height 19
click at [679, 230] on ul "View Profile Remove from Class Transfer Student" at bounding box center [636, 263] width 94 height 66
click at [643, 266] on div "Remove from Class" at bounding box center [644, 263] width 65 height 12
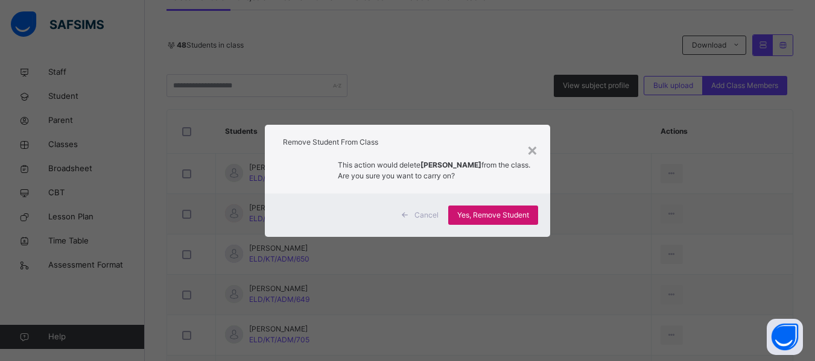
click at [500, 208] on div "Yes, Remove Student" at bounding box center [493, 215] width 90 height 19
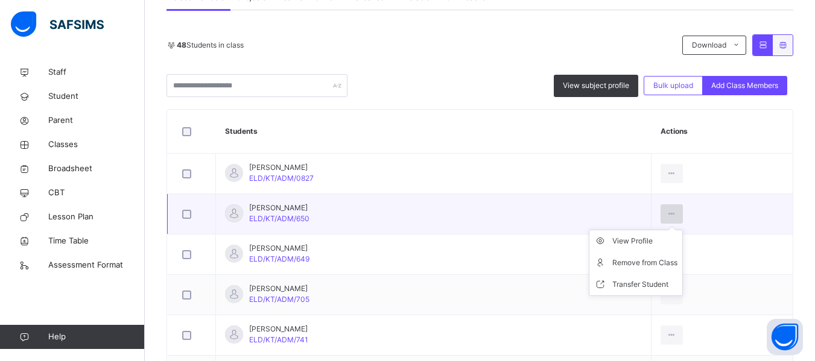
click at [674, 215] on div at bounding box center [672, 214] width 22 height 19
click at [650, 271] on li "Remove from Class" at bounding box center [635, 263] width 93 height 22
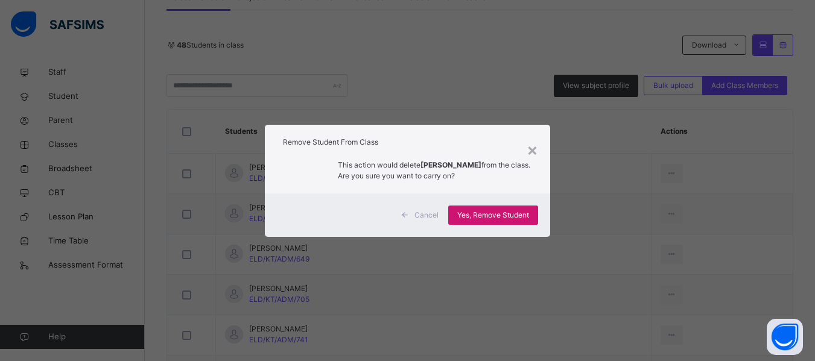
click at [507, 211] on span "Yes, Remove Student" at bounding box center [493, 215] width 72 height 11
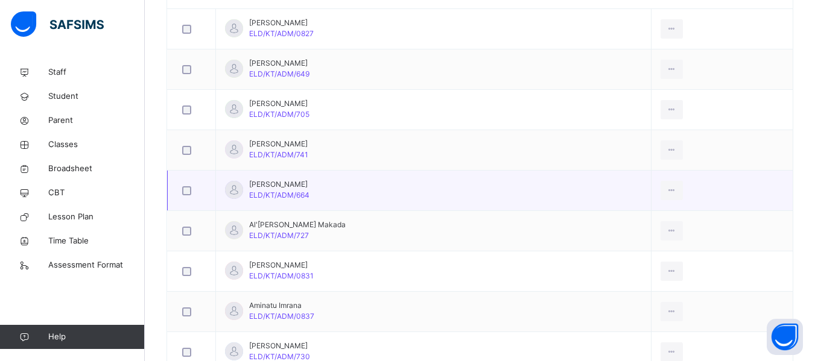
scroll to position [422, 0]
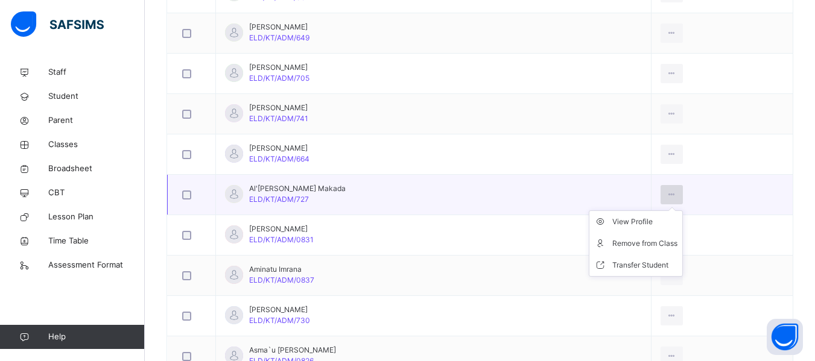
click at [677, 189] on icon at bounding box center [672, 194] width 10 height 11
click at [649, 246] on div "Remove from Class" at bounding box center [644, 244] width 65 height 12
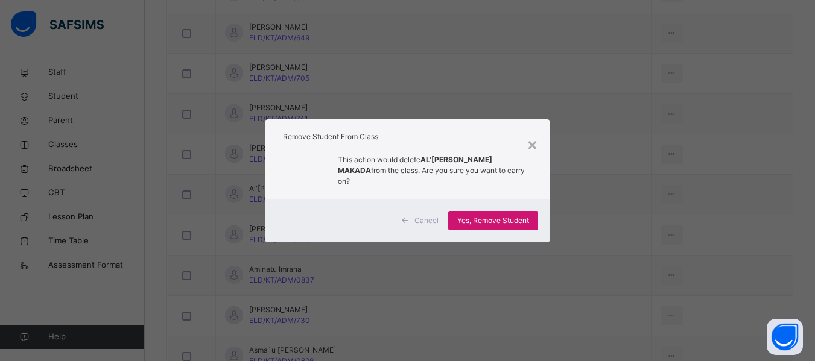
click at [524, 215] on span "Yes, Remove Student" at bounding box center [493, 220] width 72 height 11
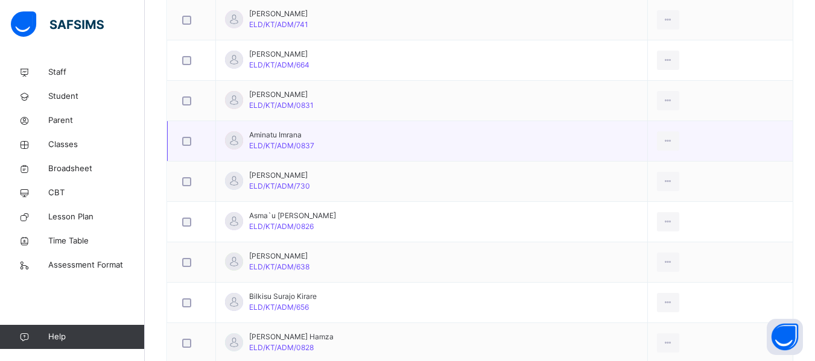
scroll to position [543, 0]
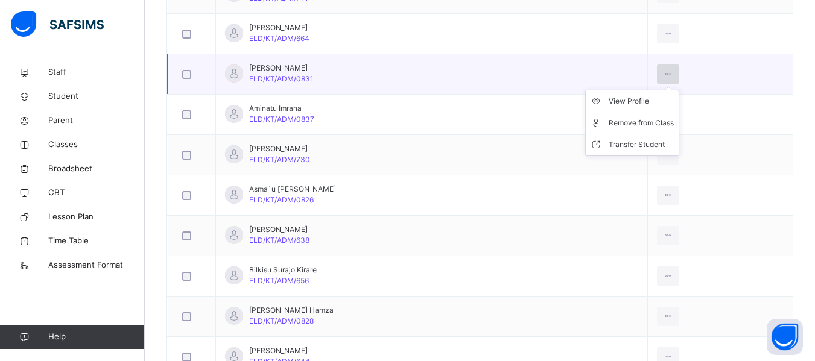
click at [673, 74] on icon at bounding box center [668, 74] width 10 height 11
click at [673, 77] on icon at bounding box center [668, 74] width 10 height 11
click at [653, 121] on div "Remove from Class" at bounding box center [641, 123] width 65 height 12
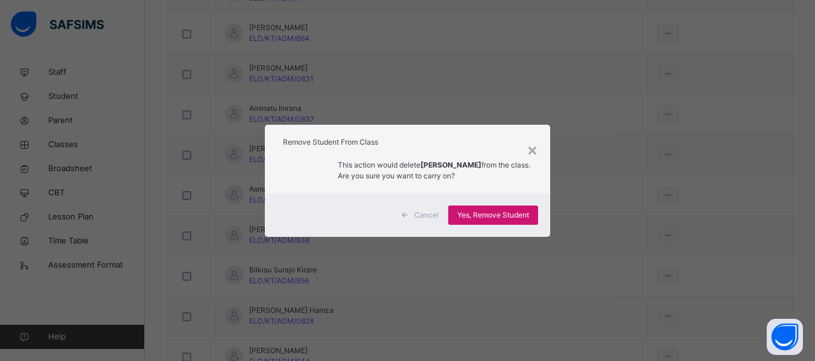
click at [509, 210] on span "Yes, Remove Student" at bounding box center [493, 215] width 72 height 11
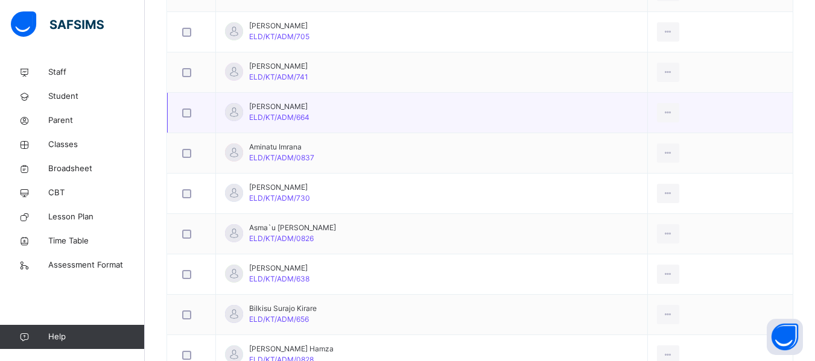
scroll to position [483, 0]
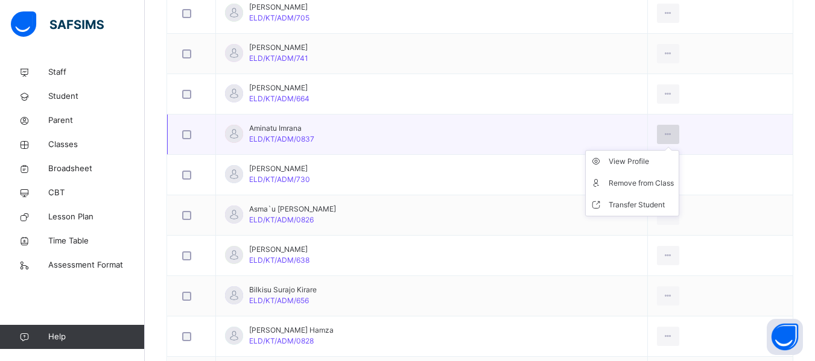
click at [673, 133] on icon at bounding box center [668, 134] width 10 height 11
click at [644, 181] on div "Remove from Class" at bounding box center [641, 183] width 65 height 12
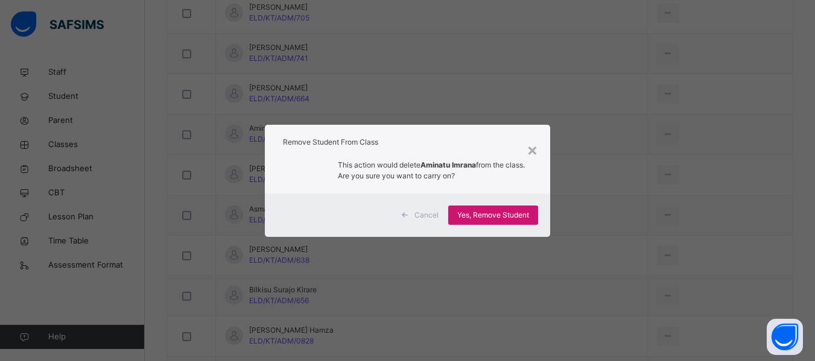
click at [472, 211] on span "Yes, Remove Student" at bounding box center [493, 215] width 72 height 11
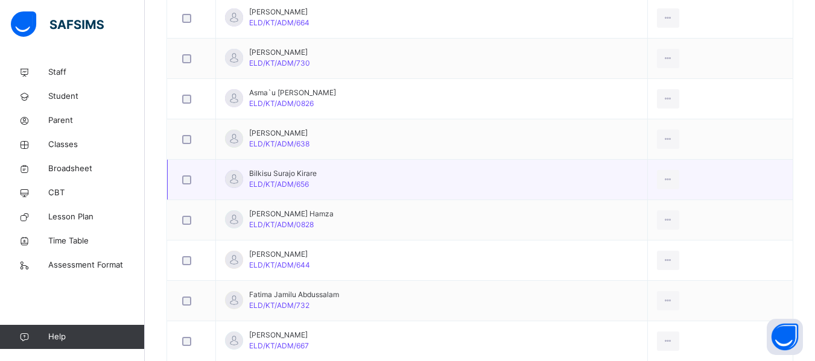
scroll to position [603, 0]
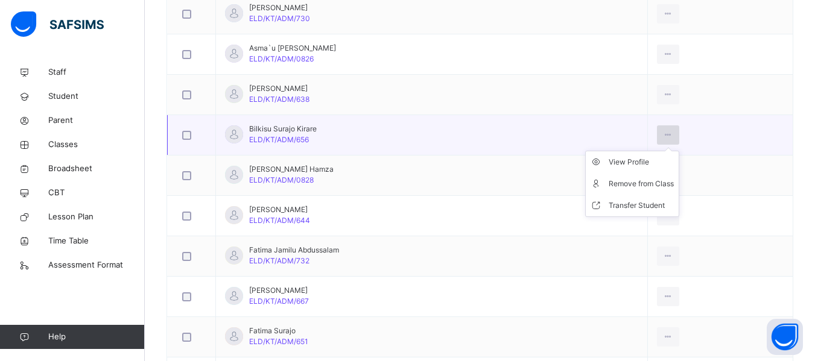
click at [673, 137] on icon at bounding box center [668, 135] width 10 height 11
click at [659, 185] on div "Remove from Class" at bounding box center [641, 184] width 65 height 12
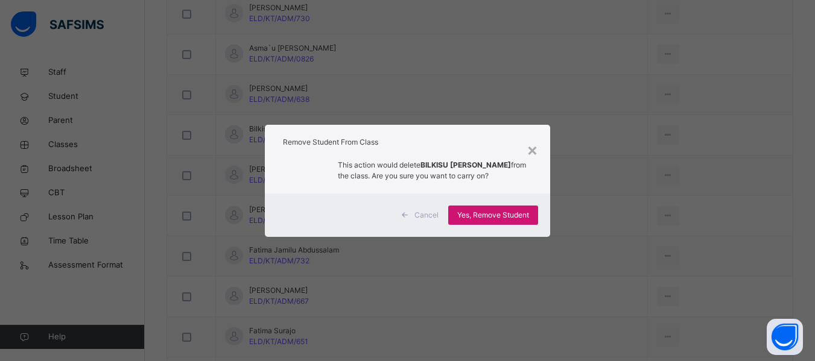
click at [489, 214] on span "Yes, Remove Student" at bounding box center [493, 215] width 72 height 11
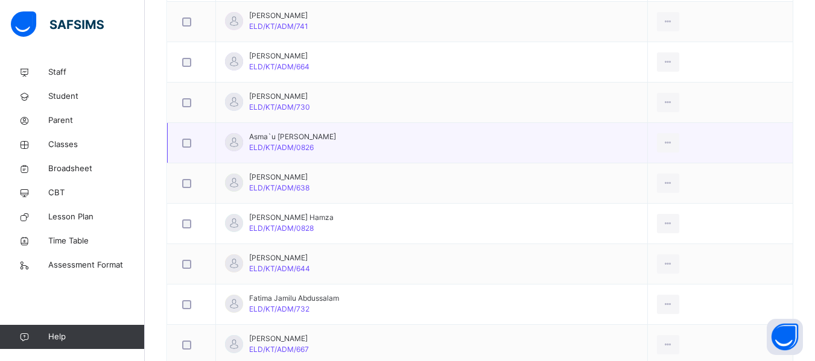
scroll to position [543, 0]
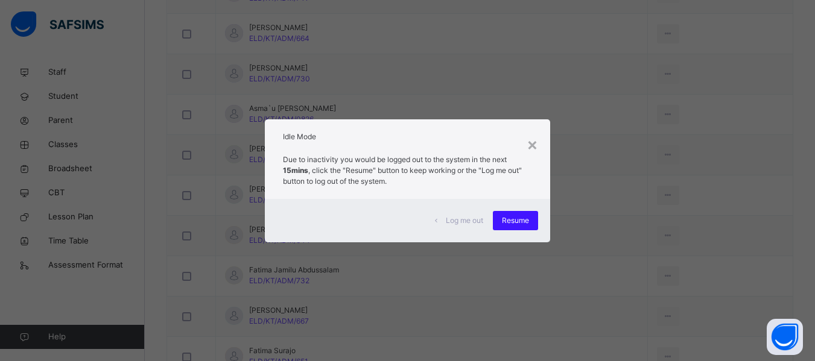
click at [514, 227] on div "Resume" at bounding box center [515, 220] width 45 height 19
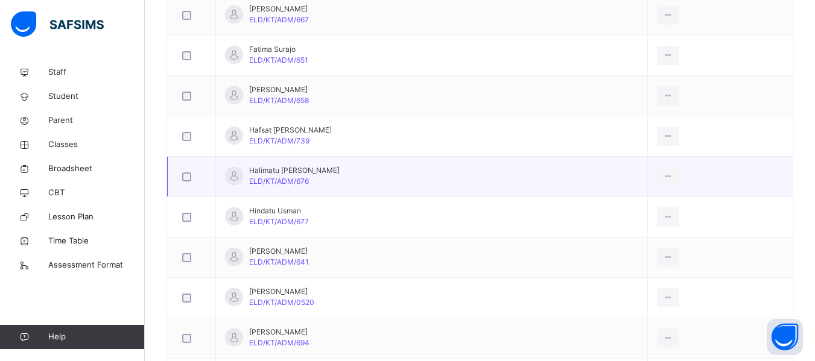
scroll to position [905, 0]
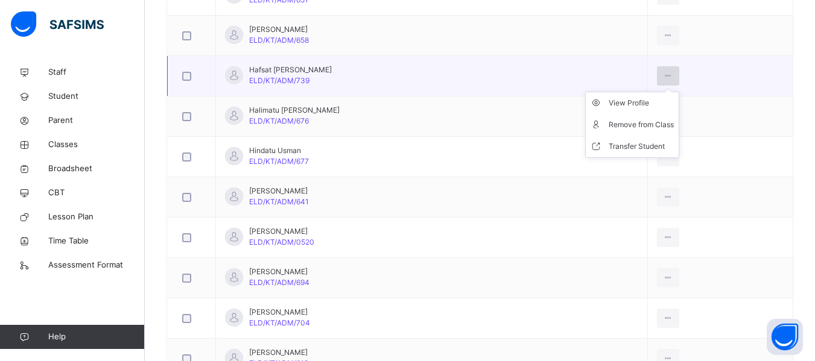
click at [674, 71] on div at bounding box center [668, 75] width 22 height 19
click at [661, 123] on div "Remove from Class" at bounding box center [641, 125] width 65 height 12
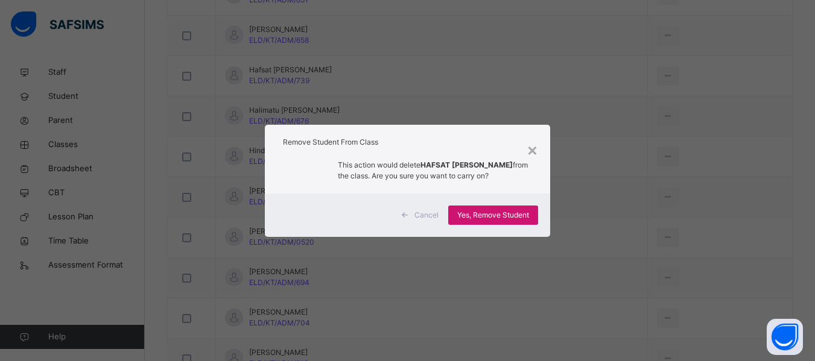
click at [487, 212] on span "Yes, Remove Student" at bounding box center [493, 215] width 72 height 11
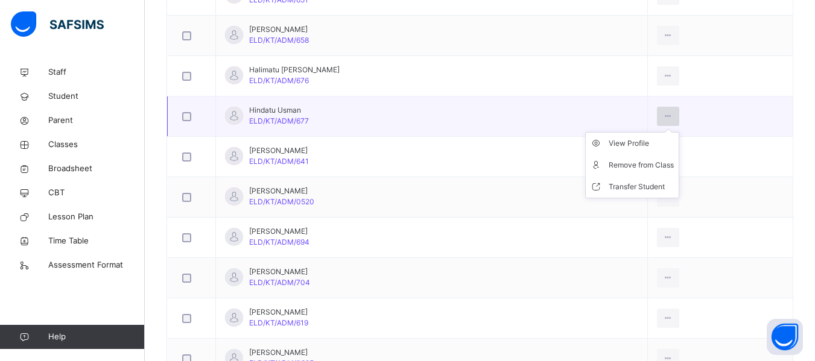
click at [679, 110] on div at bounding box center [668, 116] width 22 height 19
click at [646, 170] on div "Remove from Class" at bounding box center [641, 165] width 65 height 12
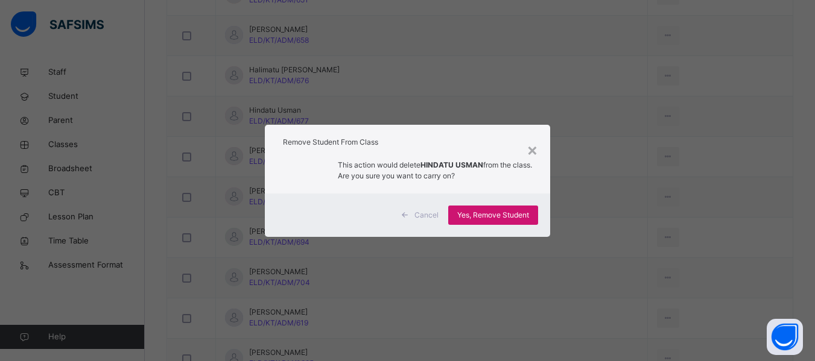
click at [495, 209] on div "Yes, Remove Student" at bounding box center [493, 215] width 90 height 19
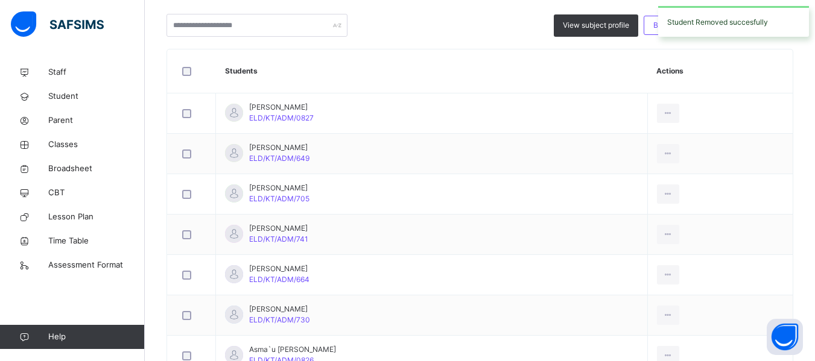
scroll to position [965, 0]
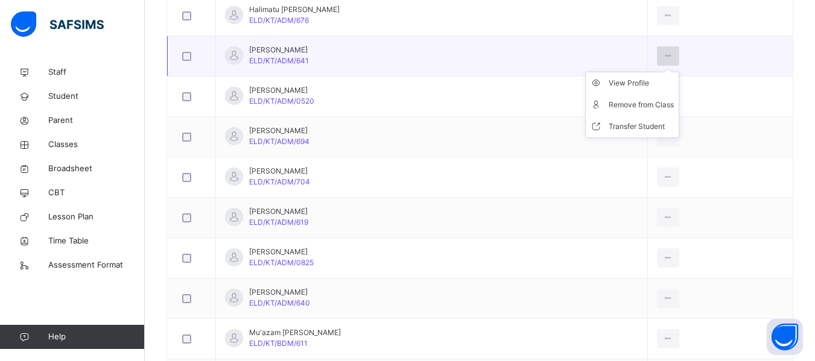
click at [679, 54] on div at bounding box center [668, 55] width 22 height 19
click at [662, 106] on div "Remove from Class" at bounding box center [641, 105] width 65 height 12
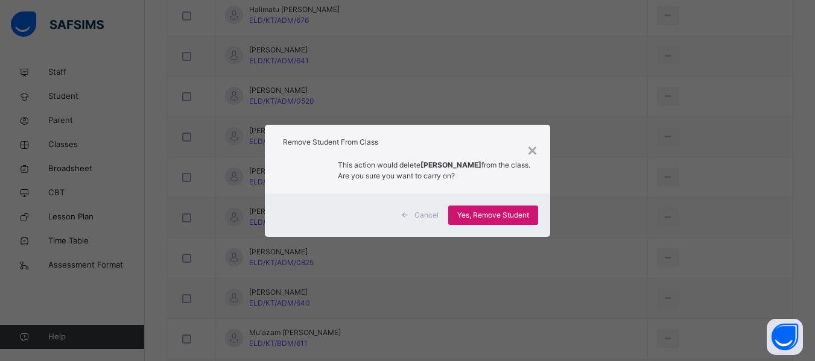
click at [490, 210] on span "Yes, Remove Student" at bounding box center [493, 215] width 72 height 11
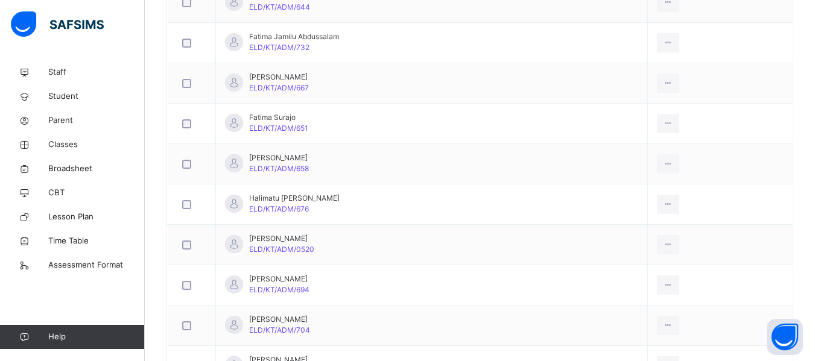
scroll to position [845, 0]
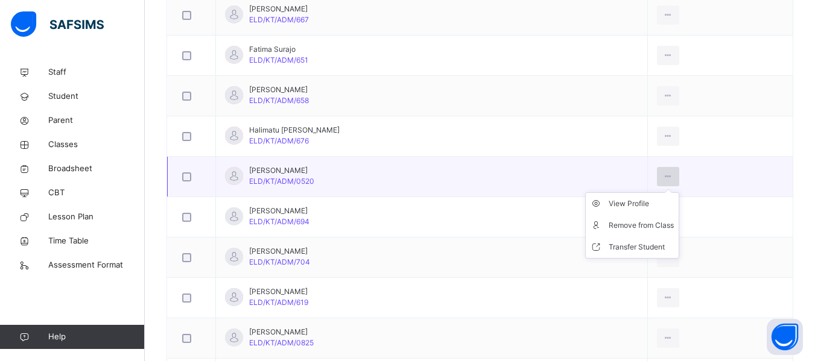
click at [673, 176] on icon at bounding box center [668, 176] width 10 height 11
click at [659, 216] on li "Remove from Class" at bounding box center [632, 226] width 93 height 22
click at [0, 0] on div "× Remove Student From Class This action would delete from the class. Are you su…" at bounding box center [0, 0] width 0 height 0
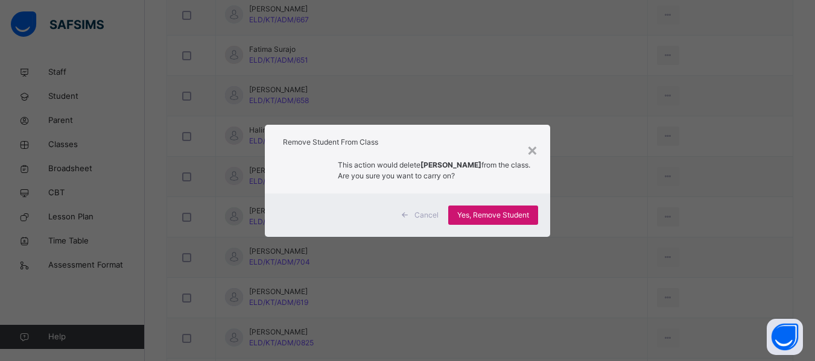
click at [489, 217] on span "Yes, Remove Student" at bounding box center [493, 215] width 72 height 11
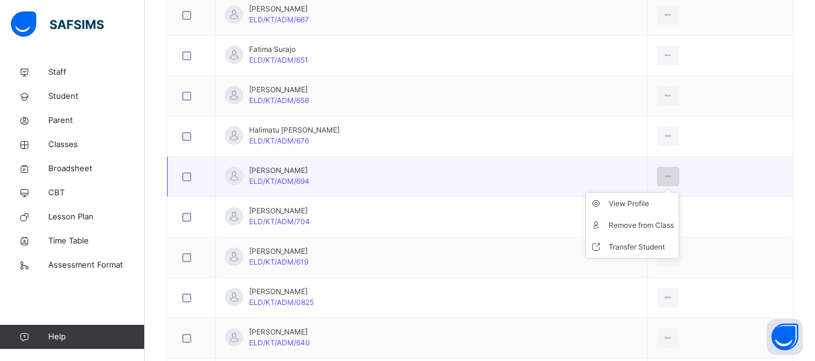
click at [673, 175] on icon at bounding box center [668, 176] width 10 height 11
click at [647, 222] on div "Remove from Class" at bounding box center [641, 226] width 65 height 12
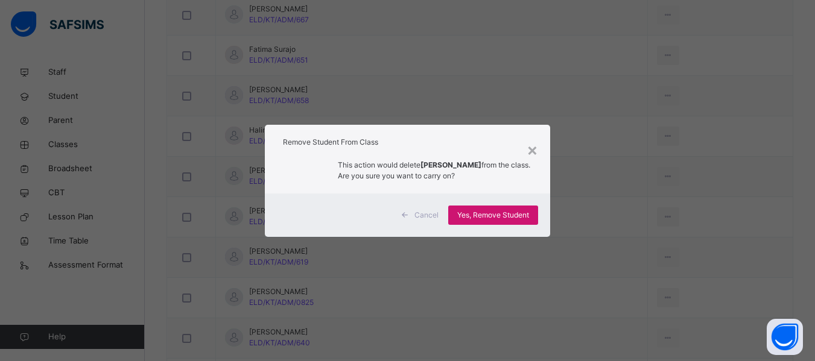
click at [493, 217] on span "Yes, Remove Student" at bounding box center [493, 215] width 72 height 11
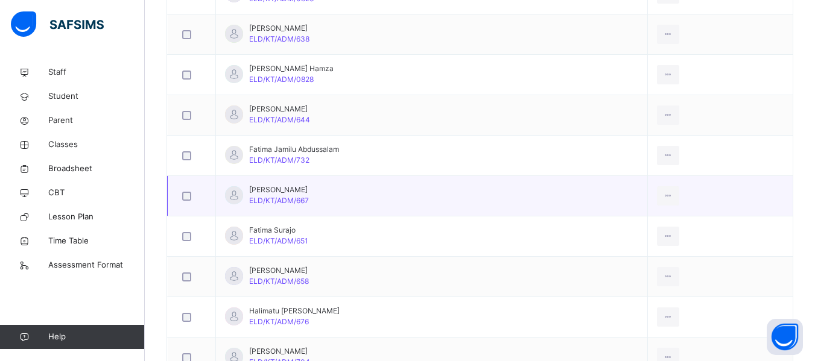
scroll to position [905, 0]
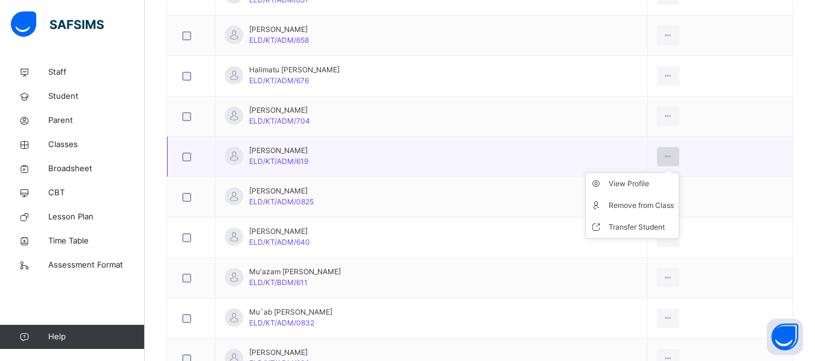
click at [673, 153] on icon at bounding box center [668, 156] width 10 height 11
click at [646, 207] on div "Remove from Class" at bounding box center [641, 206] width 65 height 12
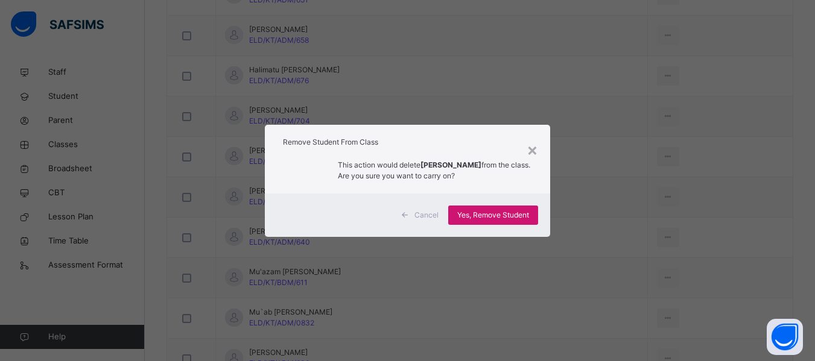
click at [508, 216] on span "Yes, Remove Student" at bounding box center [493, 215] width 72 height 11
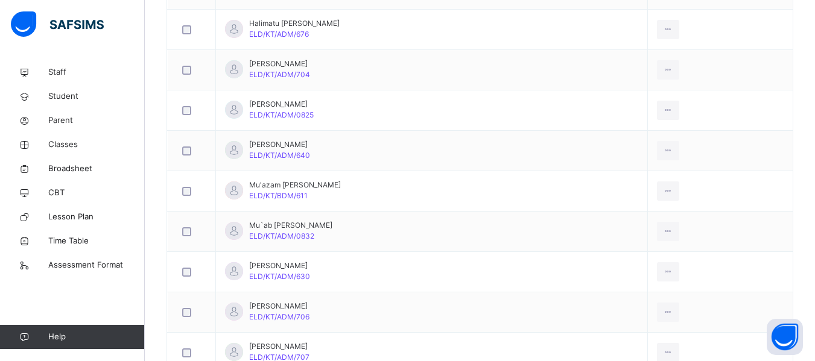
scroll to position [965, 0]
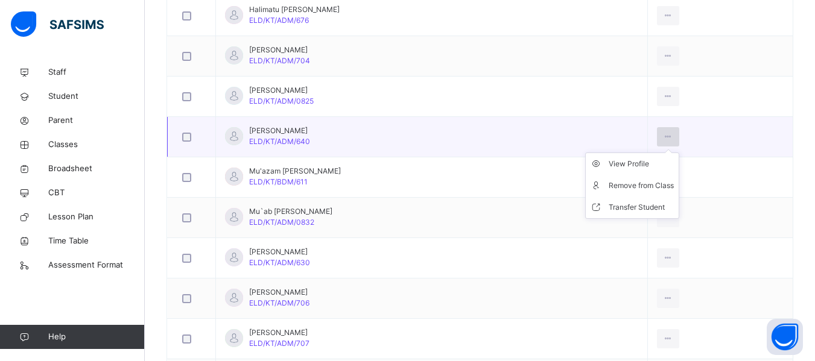
click at [673, 141] on icon at bounding box center [668, 137] width 10 height 11
click at [652, 189] on div "Remove from Class" at bounding box center [641, 186] width 65 height 12
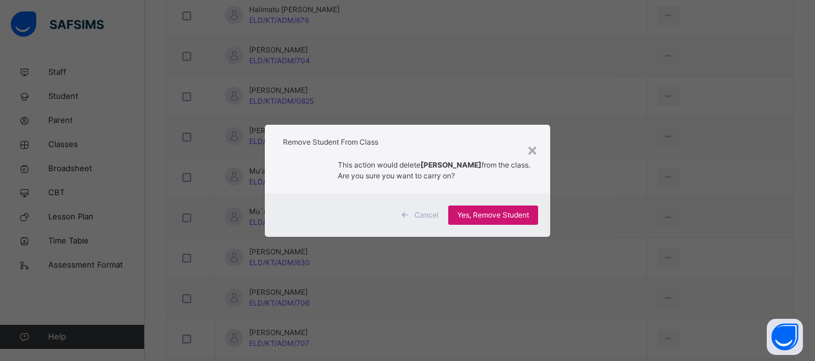
click at [504, 212] on span "Yes, Remove Student" at bounding box center [493, 215] width 72 height 11
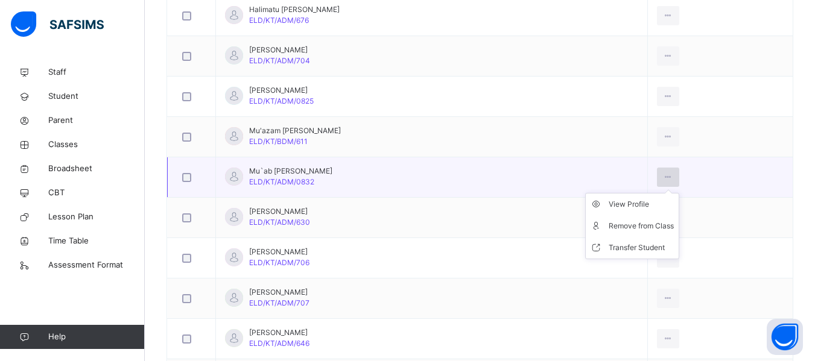
click at [673, 177] on icon at bounding box center [668, 177] width 10 height 11
click at [673, 179] on icon at bounding box center [668, 177] width 10 height 11
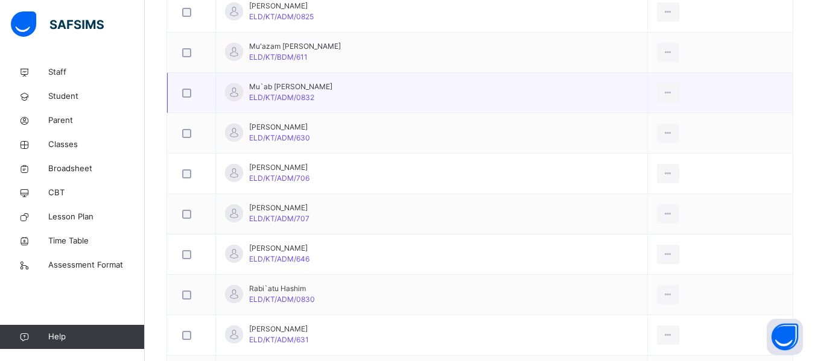
scroll to position [1086, 0]
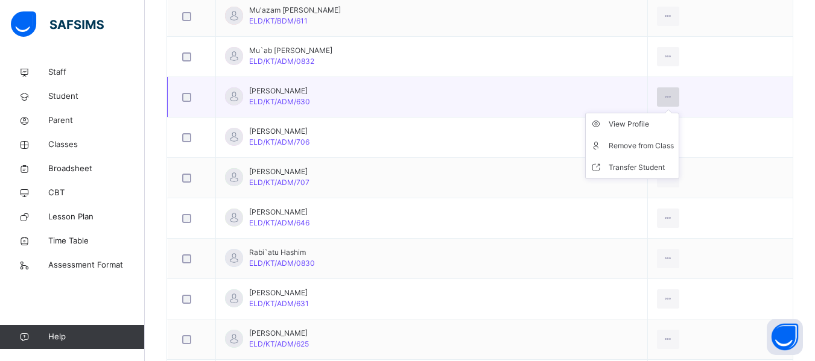
click at [679, 90] on div at bounding box center [668, 96] width 22 height 19
click at [649, 145] on div "Remove from Class" at bounding box center [641, 146] width 65 height 12
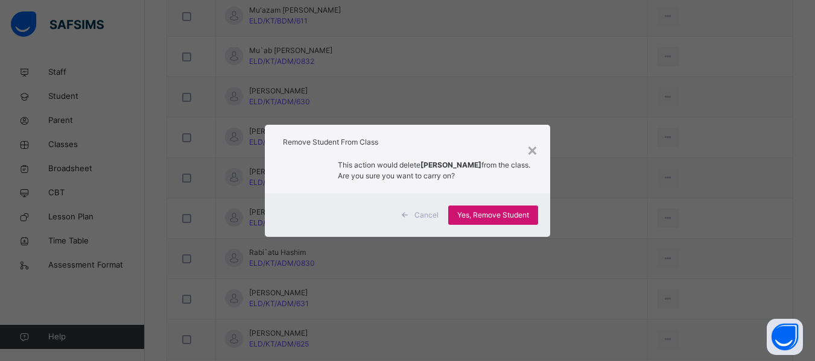
click at [481, 216] on span "Yes, Remove Student" at bounding box center [493, 215] width 72 height 11
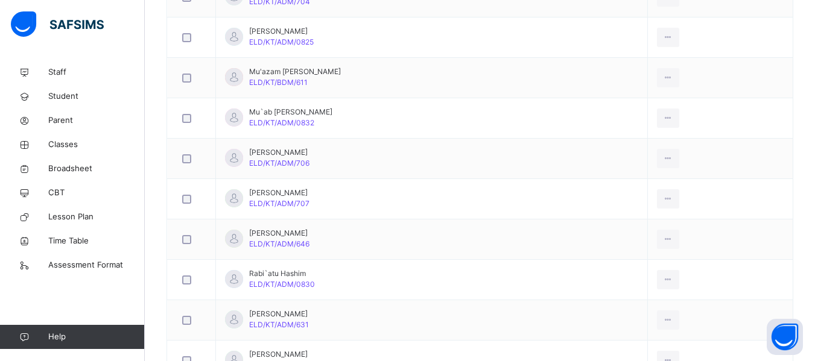
scroll to position [1026, 0]
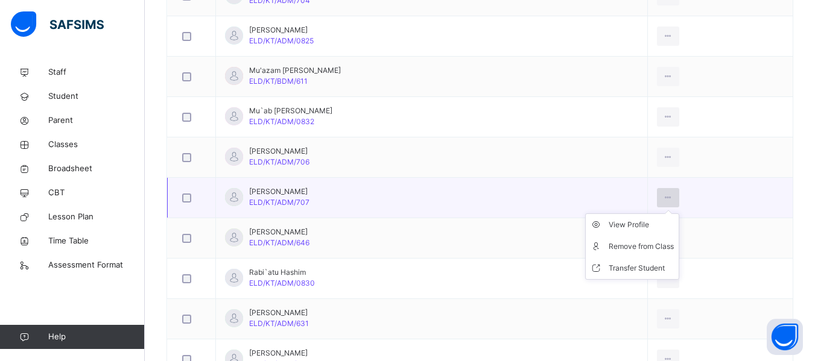
click at [679, 197] on div at bounding box center [668, 197] width 22 height 19
click at [650, 244] on div "Remove from Class" at bounding box center [641, 247] width 65 height 12
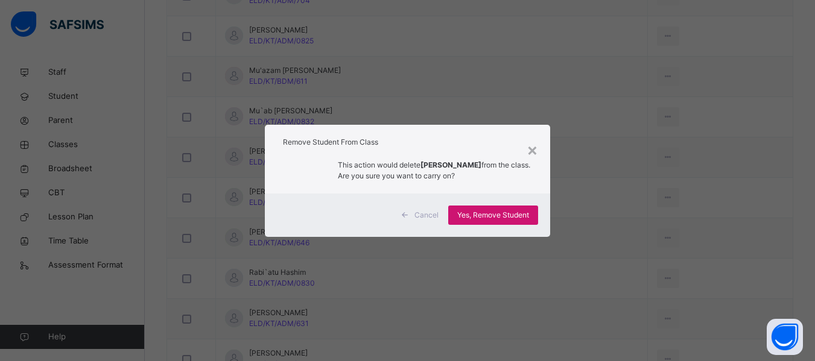
click at [501, 214] on div "Yes, Remove Student" at bounding box center [493, 215] width 90 height 19
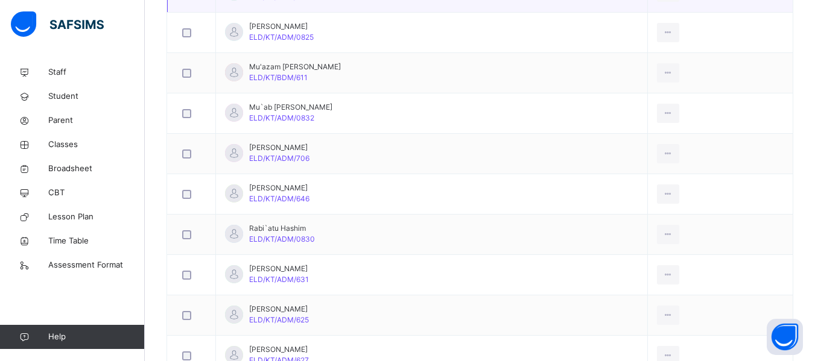
scroll to position [1086, 0]
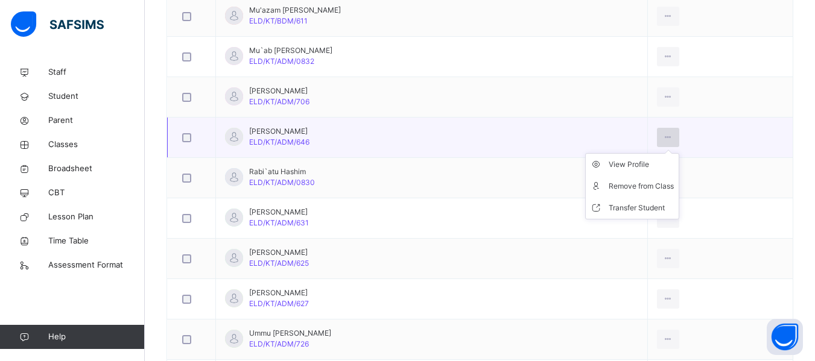
click at [673, 133] on icon at bounding box center [668, 137] width 10 height 11
click at [645, 186] on div "Remove from Class" at bounding box center [641, 186] width 65 height 12
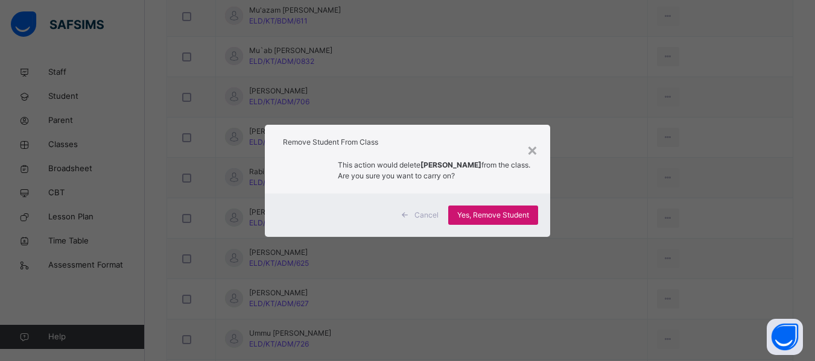
click at [522, 211] on span "Yes, Remove Student" at bounding box center [493, 215] width 72 height 11
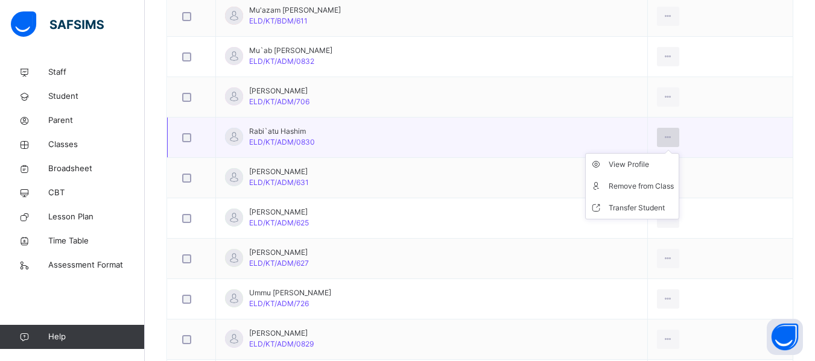
click at [673, 138] on icon at bounding box center [668, 137] width 10 height 11
click at [632, 188] on div "Remove from Class" at bounding box center [641, 186] width 65 height 12
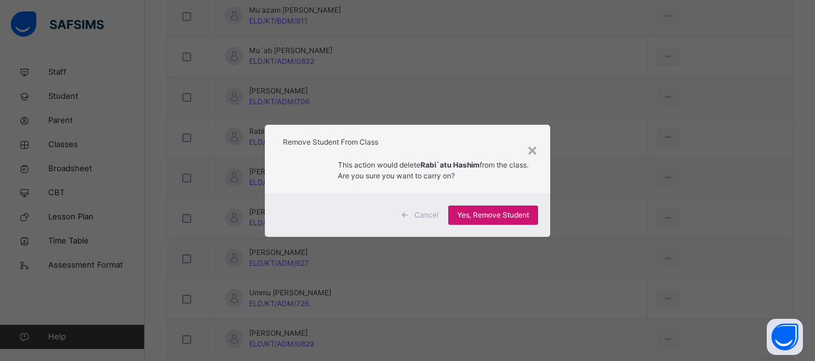
click at [498, 218] on span "Yes, Remove Student" at bounding box center [493, 215] width 72 height 11
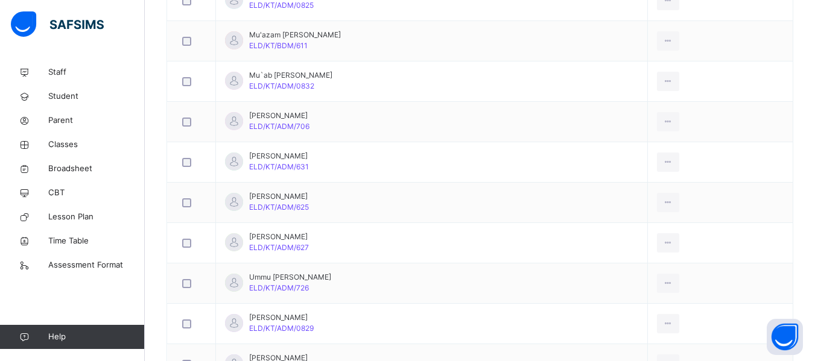
scroll to position [1207, 0]
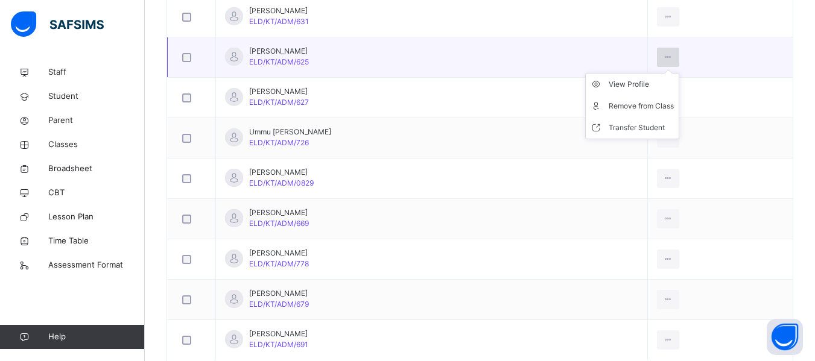
click at [673, 58] on icon at bounding box center [668, 57] width 10 height 11
click at [655, 102] on div "Remove from Class" at bounding box center [641, 106] width 65 height 12
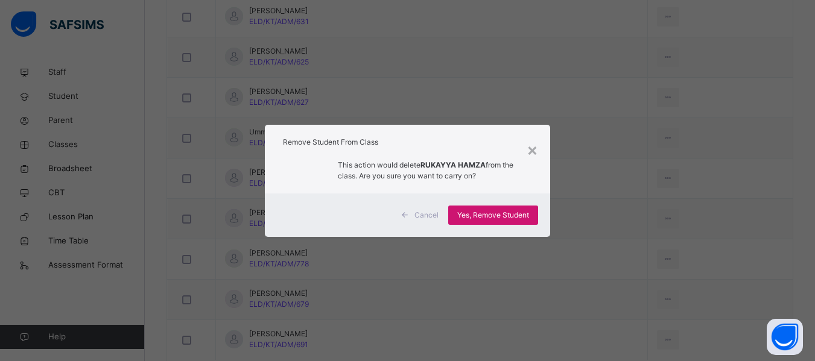
click at [492, 222] on div "Yes, Remove Student" at bounding box center [493, 215] width 90 height 19
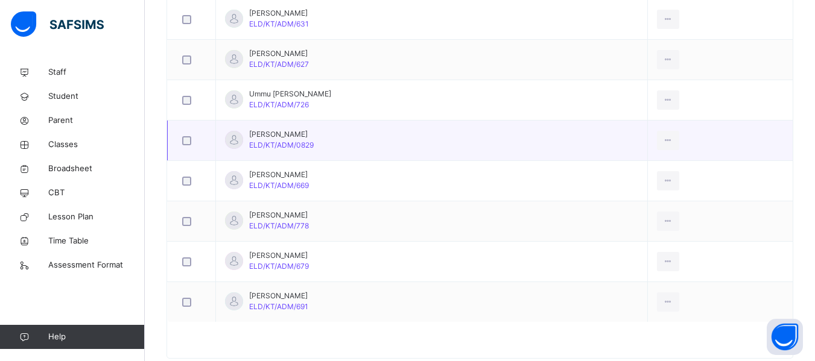
scroll to position [1232, 0]
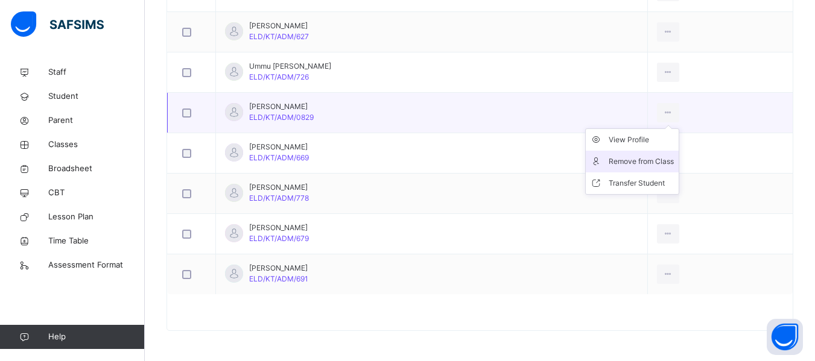
click at [635, 163] on div "Remove from Class" at bounding box center [641, 162] width 65 height 12
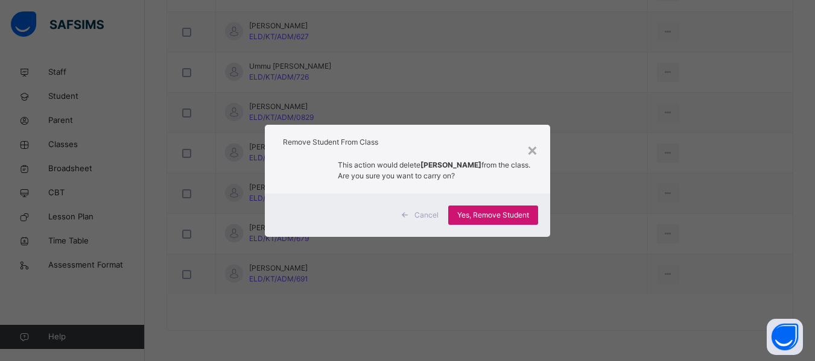
click at [497, 214] on span "Yes, Remove Student" at bounding box center [493, 215] width 72 height 11
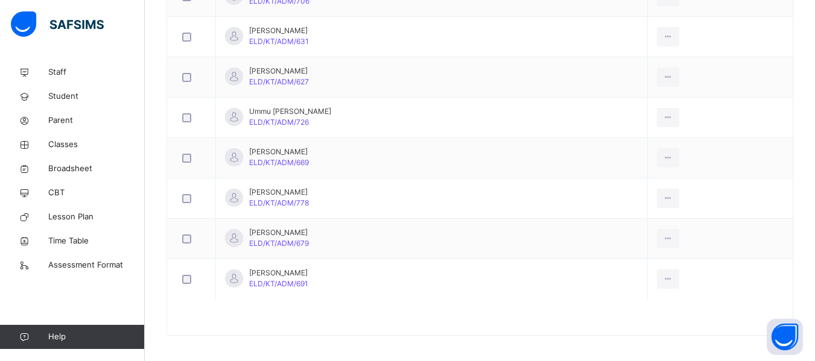
scroll to position [1192, 0]
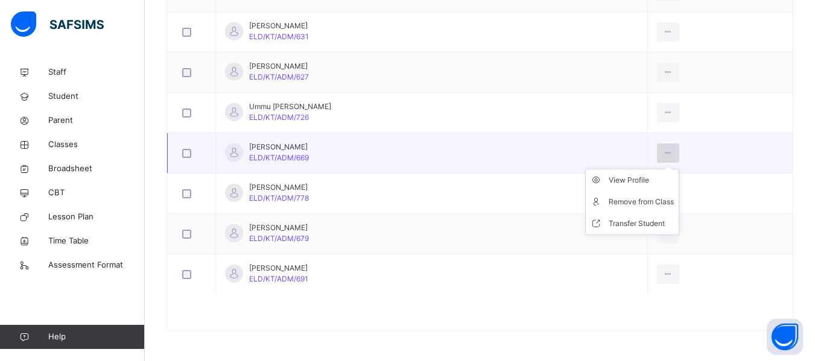
click at [673, 151] on icon at bounding box center [668, 153] width 10 height 11
click at [662, 204] on div "Remove from Class" at bounding box center [641, 202] width 65 height 12
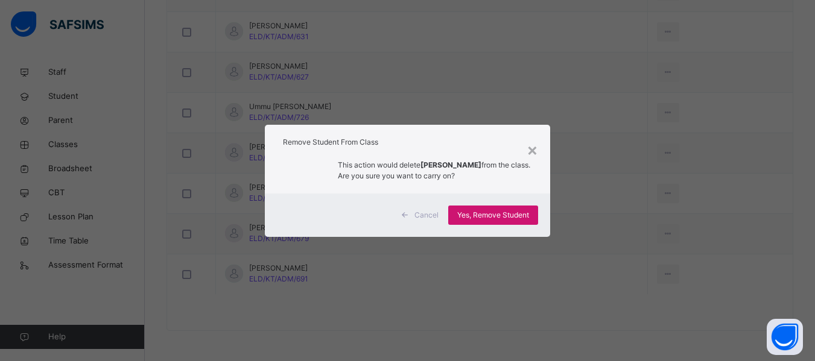
click at [518, 208] on div "Yes, Remove Student" at bounding box center [493, 215] width 90 height 19
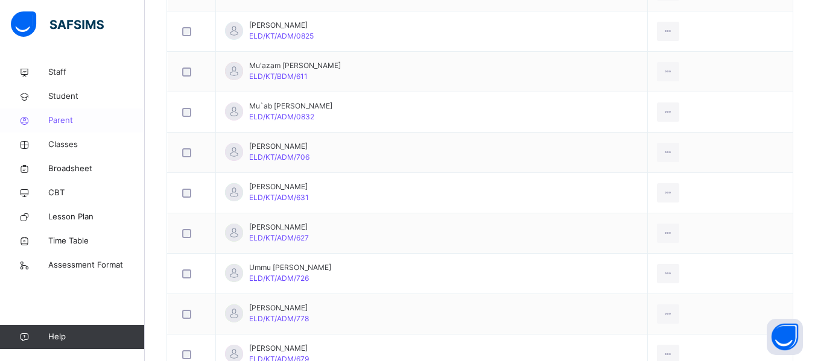
scroll to position [970, 0]
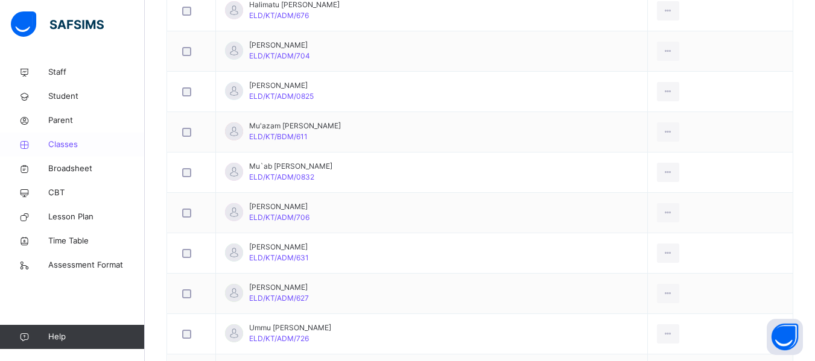
click at [59, 142] on span "Classes" at bounding box center [96, 145] width 97 height 12
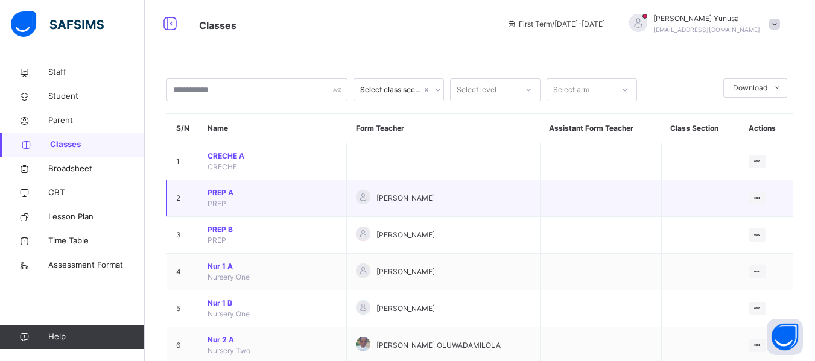
click at [217, 192] on span "PREP A" at bounding box center [273, 193] width 130 height 11
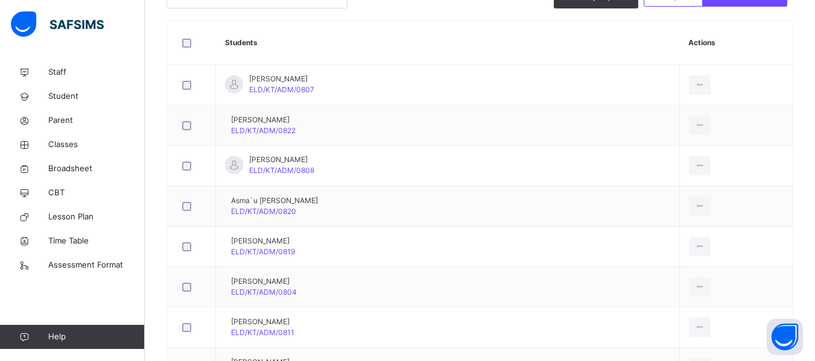
scroll to position [362, 0]
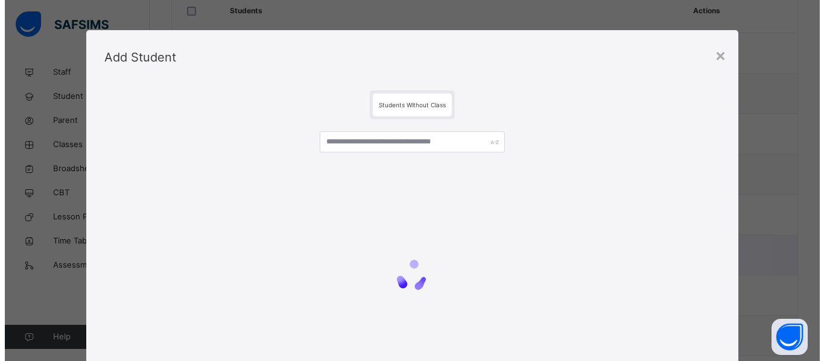
scroll to position [60, 0]
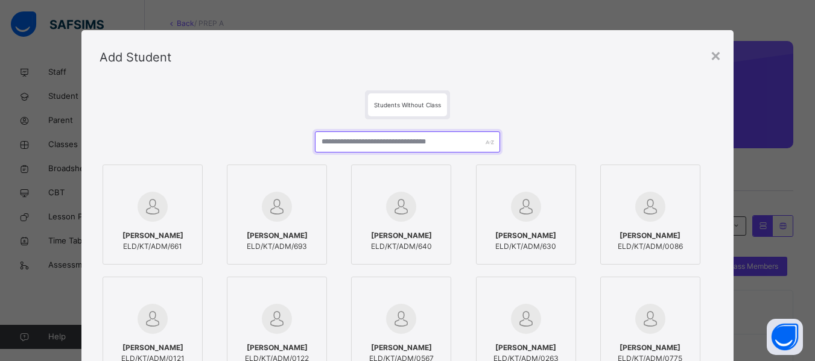
click at [396, 145] on input "text" at bounding box center [407, 142] width 185 height 21
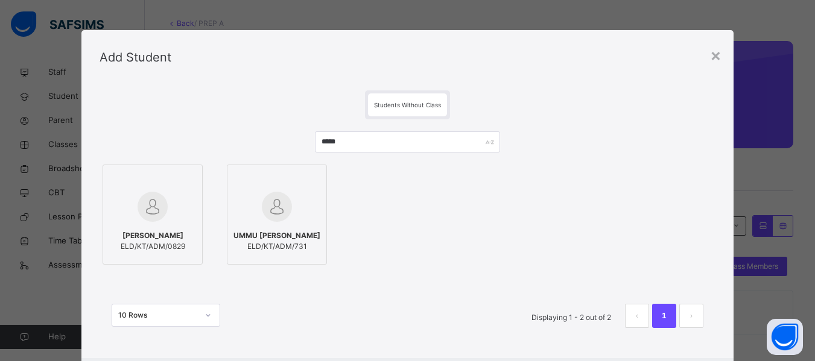
click at [148, 232] on span "[PERSON_NAME]" at bounding box center [153, 235] width 65 height 11
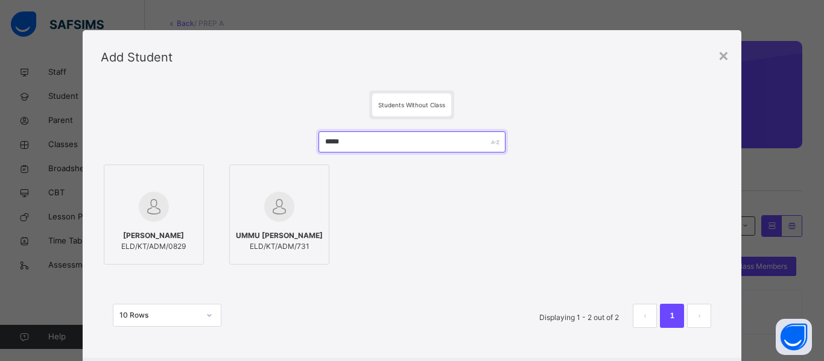
click at [341, 147] on input "*****" at bounding box center [412, 142] width 187 height 21
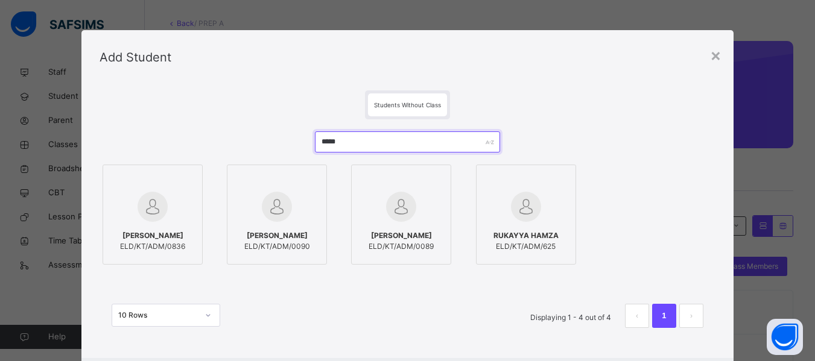
type input "*****"
click at [156, 215] on img at bounding box center [153, 207] width 30 height 30
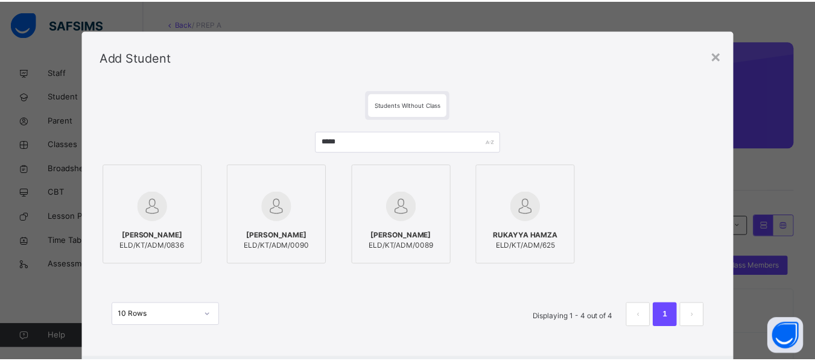
scroll to position [65, 0]
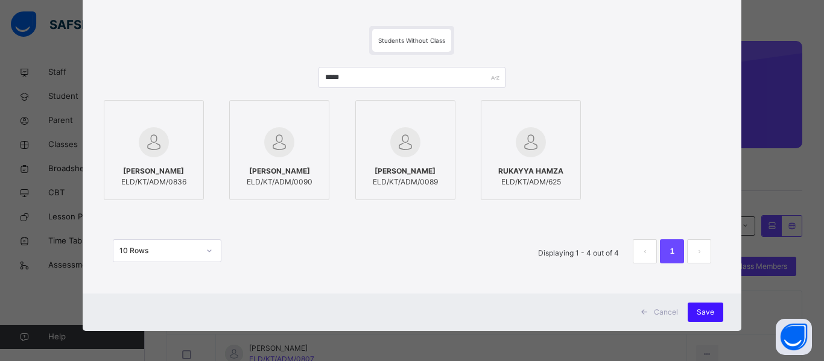
click at [703, 307] on span "Save" at bounding box center [705, 312] width 17 height 11
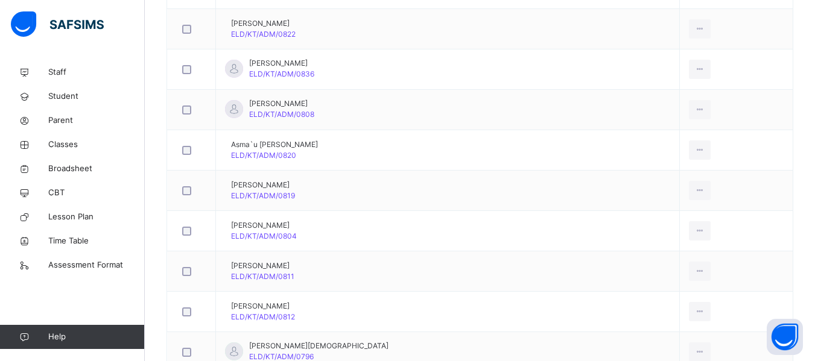
scroll to position [422, 0]
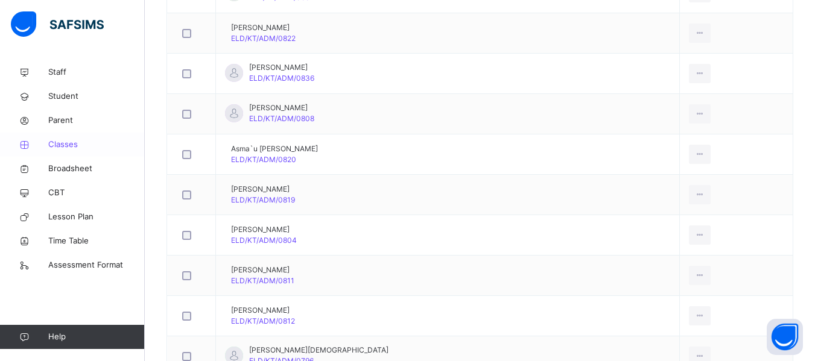
click at [69, 144] on span "Classes" at bounding box center [96, 145] width 97 height 12
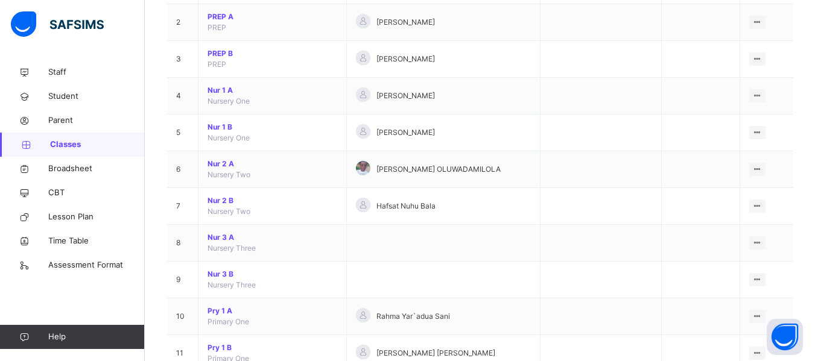
scroll to position [181, 0]
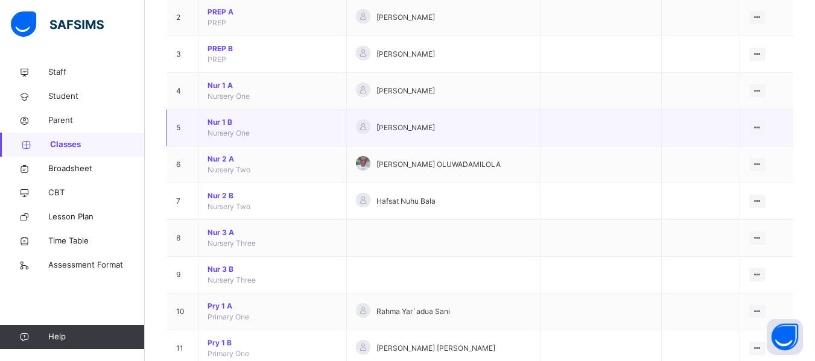
click at [226, 124] on span "Nur 1 B" at bounding box center [273, 122] width 130 height 11
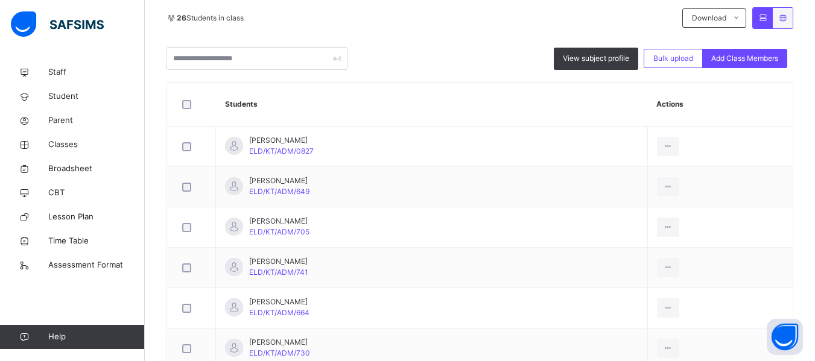
scroll to position [241, 0]
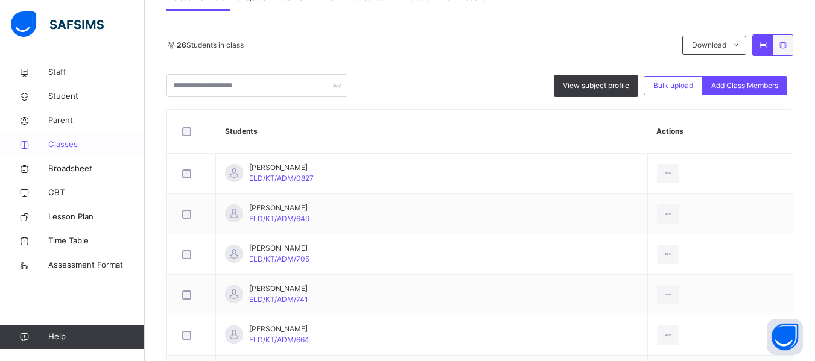
click at [70, 142] on span "Classes" at bounding box center [96, 145] width 97 height 12
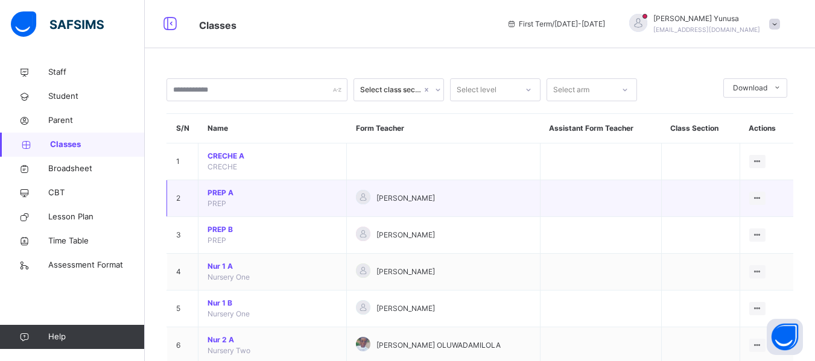
click at [229, 194] on span "PREP A" at bounding box center [273, 193] width 130 height 11
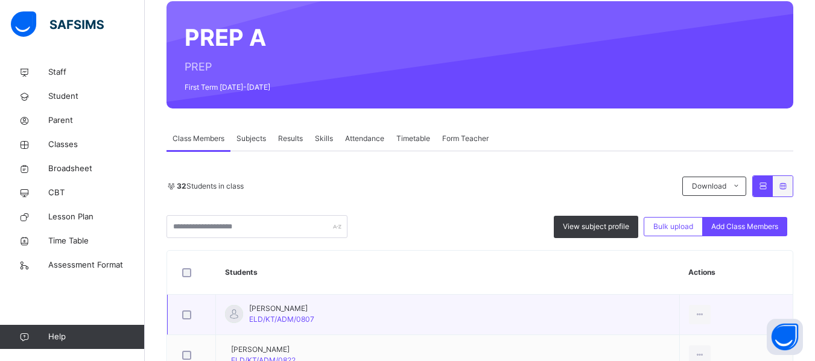
scroll to position [121, 0]
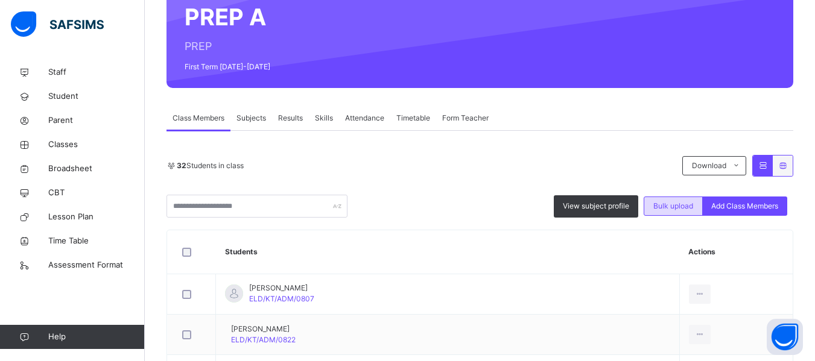
click at [684, 212] on div "Bulk upload" at bounding box center [673, 206] width 59 height 19
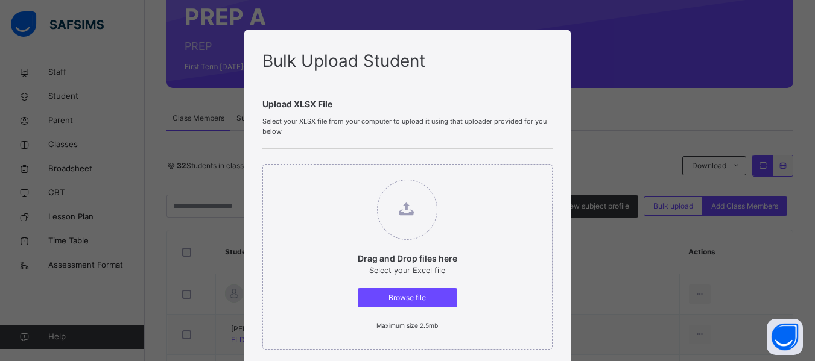
click at [588, 106] on div "Bulk Upload Student Upload XLSX File Select your XLSX file from your computer t…" at bounding box center [407, 180] width 815 height 361
click at [700, 95] on div "Bulk Upload Student Upload XLSX File Select your XLSX file from your computer t…" at bounding box center [407, 180] width 815 height 361
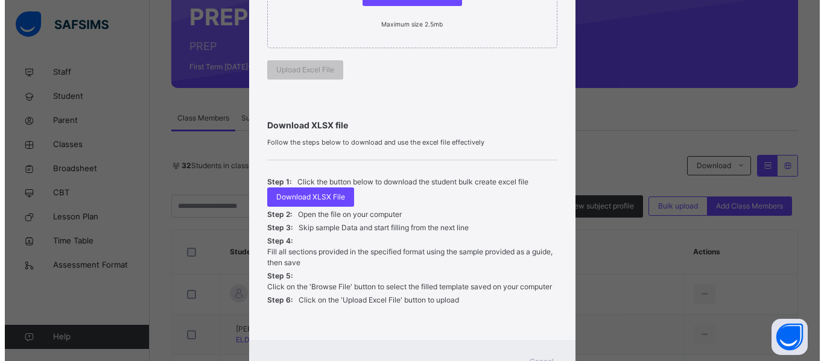
scroll to position [354, 0]
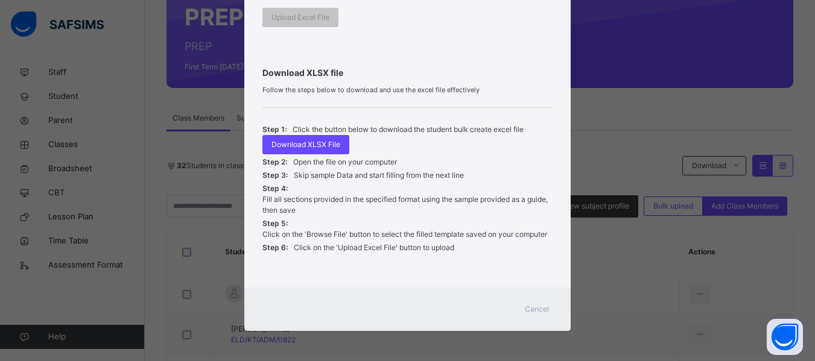
click at [536, 308] on span "Cancel" at bounding box center [537, 309] width 24 height 11
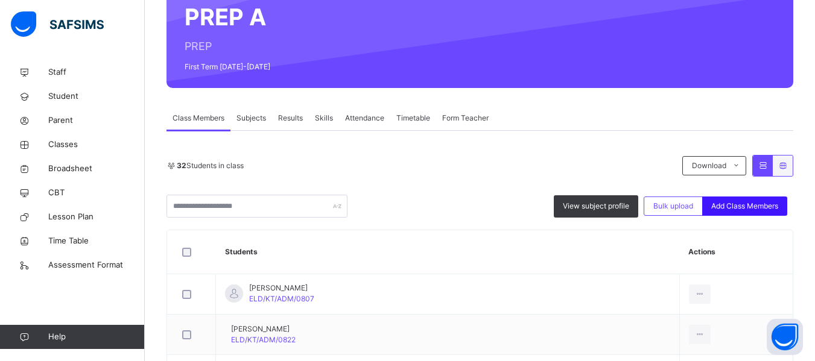
click at [763, 203] on span "Add Class Members" at bounding box center [744, 206] width 67 height 11
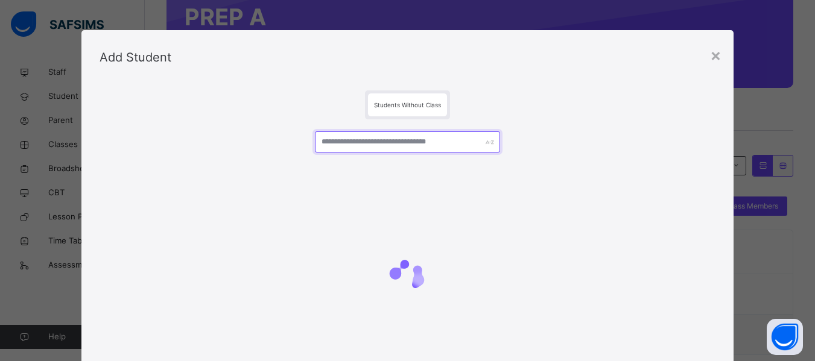
click at [413, 143] on input "text" at bounding box center [407, 142] width 185 height 21
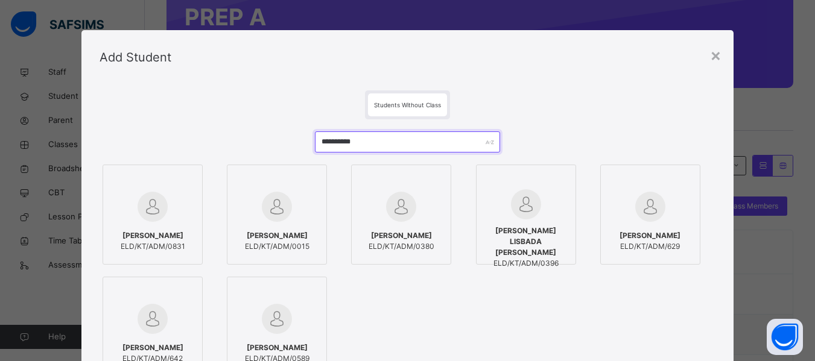
type input "**********"
click at [165, 206] on div at bounding box center [152, 206] width 87 height 35
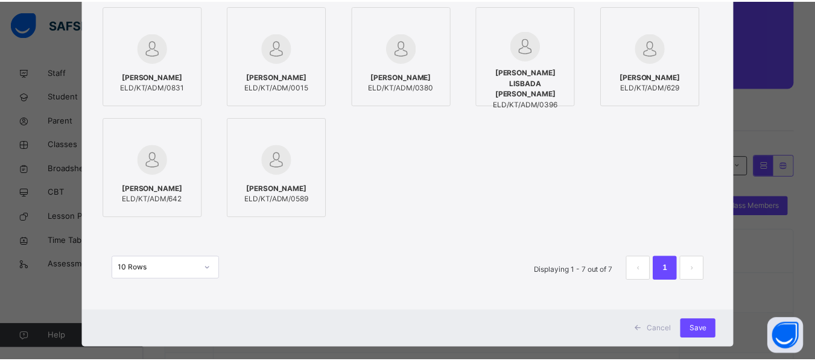
scroll to position [177, 0]
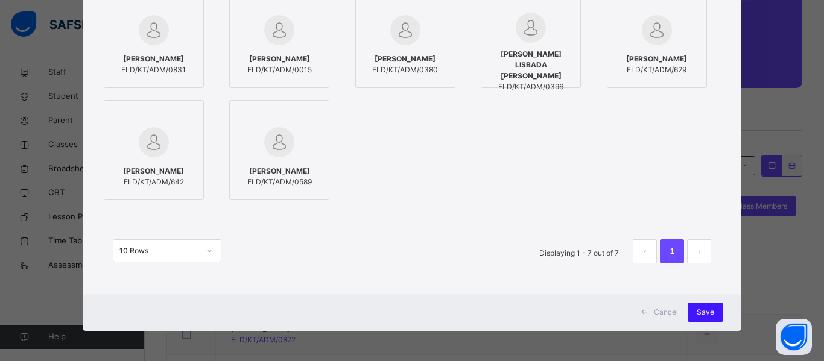
click at [707, 309] on span "Save" at bounding box center [705, 312] width 17 height 11
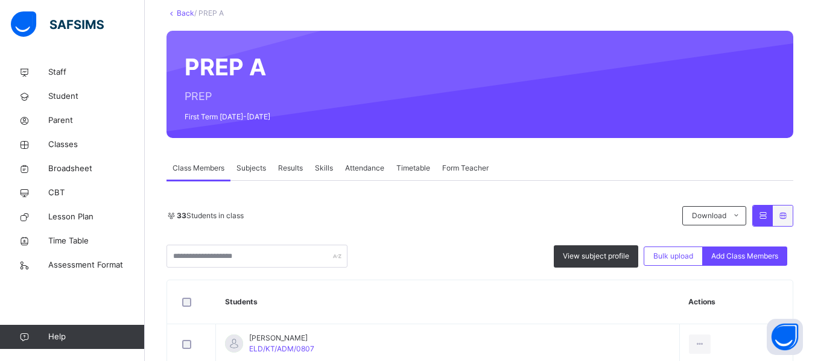
scroll to position [241, 0]
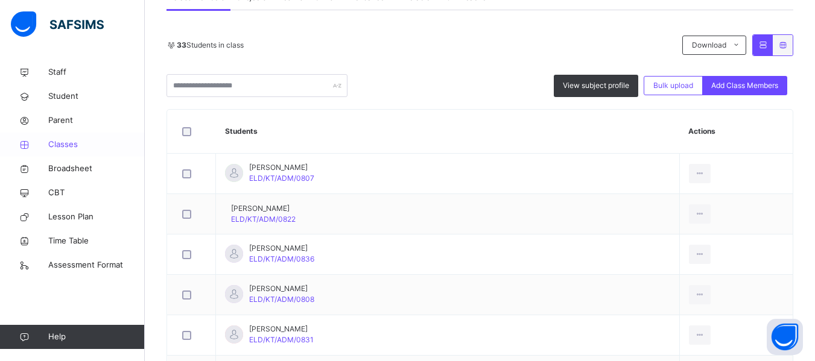
click at [71, 144] on span "Classes" at bounding box center [96, 145] width 97 height 12
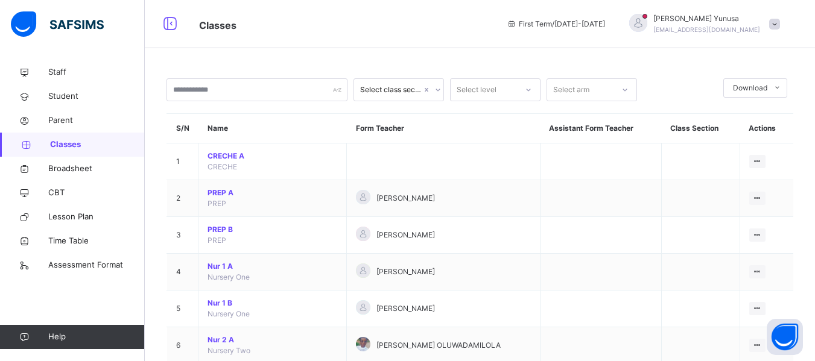
scroll to position [181, 0]
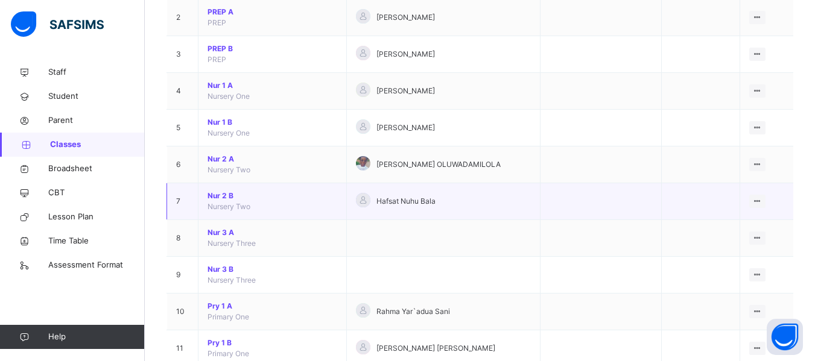
click at [215, 194] on span "Nur 2 B" at bounding box center [273, 196] width 130 height 11
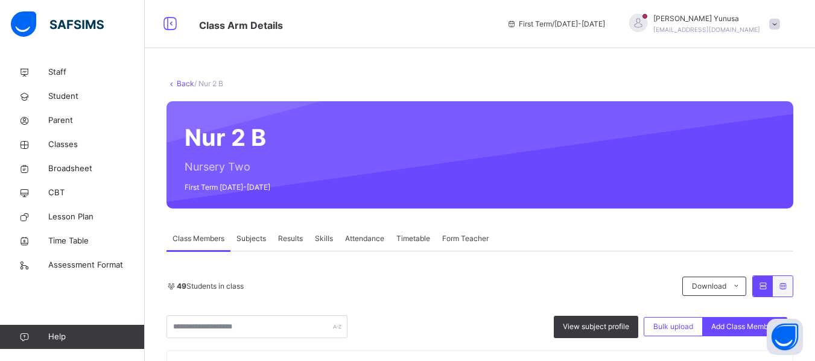
scroll to position [121, 0]
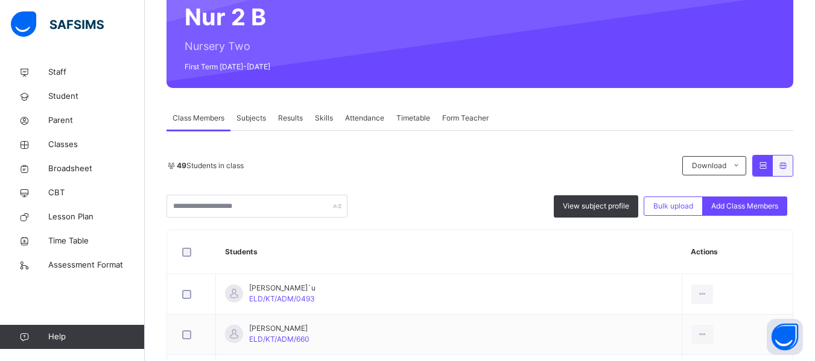
click at [737, 200] on div "Add Class Members" at bounding box center [744, 206] width 85 height 19
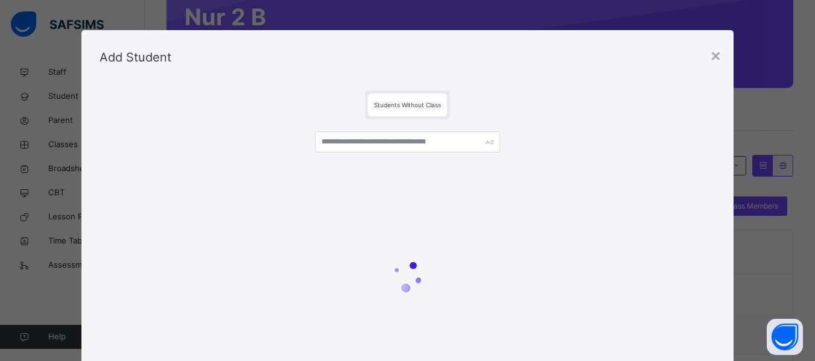
click at [734, 202] on div "Students Without Class" at bounding box center [407, 246] width 652 height 325
click at [374, 145] on input "text" at bounding box center [407, 142] width 185 height 21
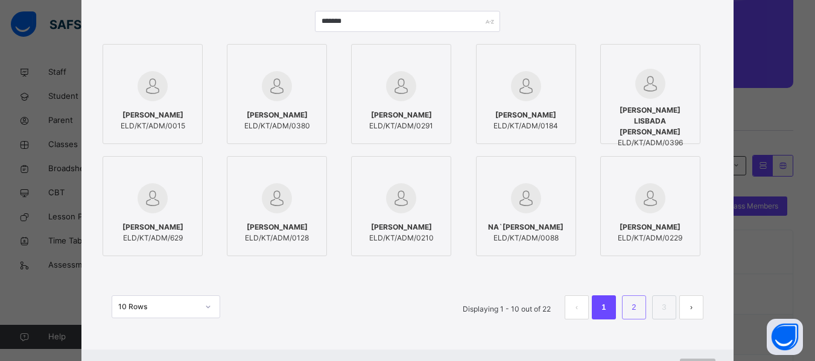
click at [644, 306] on li "2" at bounding box center [634, 308] width 24 height 24
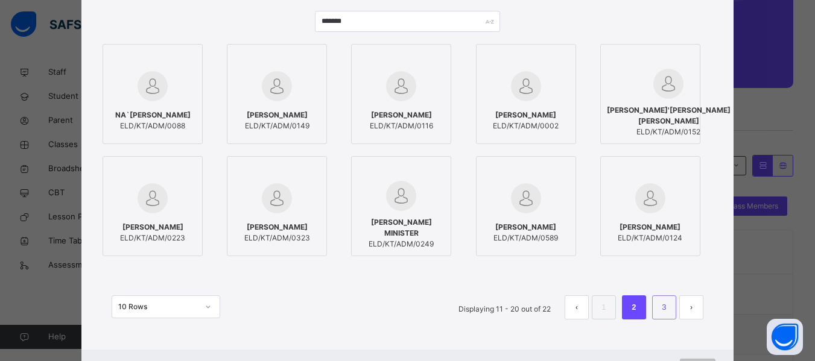
click at [662, 305] on link "3" at bounding box center [663, 308] width 11 height 16
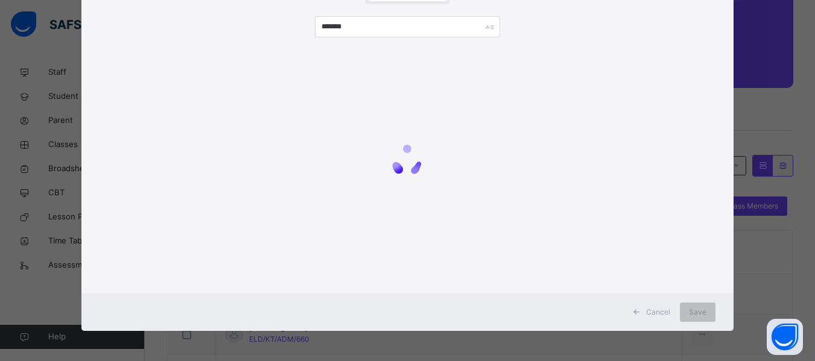
scroll to position [65, 0]
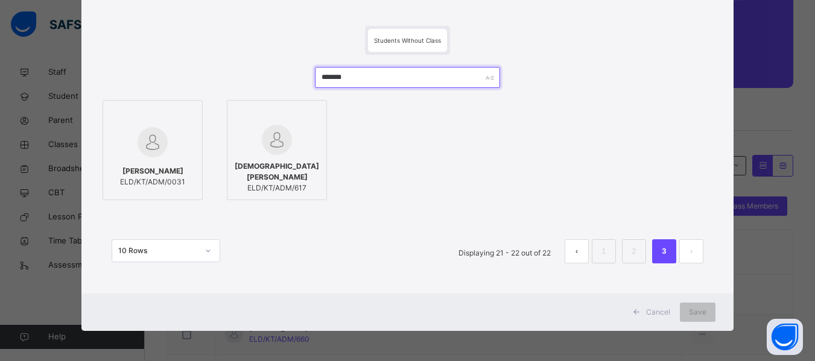
click at [323, 77] on input "*******" at bounding box center [407, 77] width 185 height 21
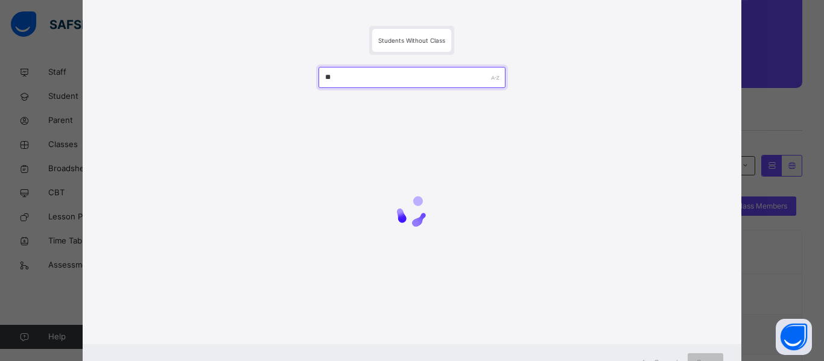
type input "*"
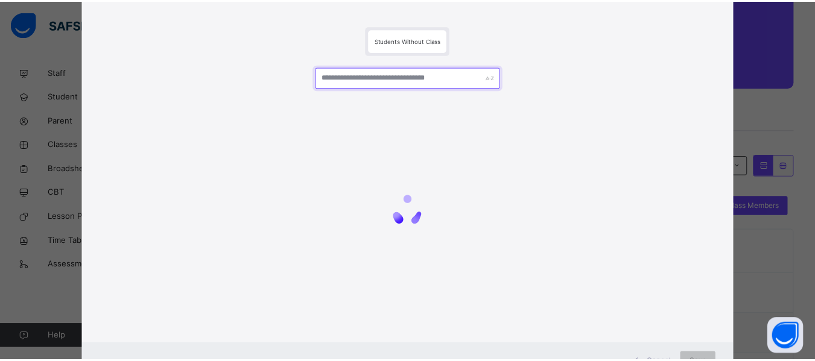
scroll to position [115, 0]
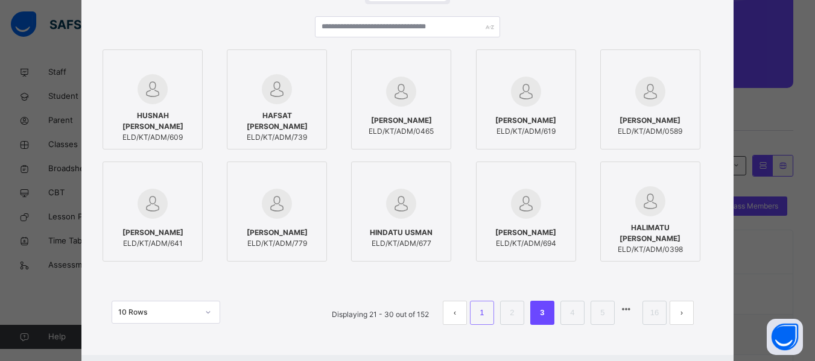
click at [473, 317] on li "1" at bounding box center [482, 313] width 24 height 24
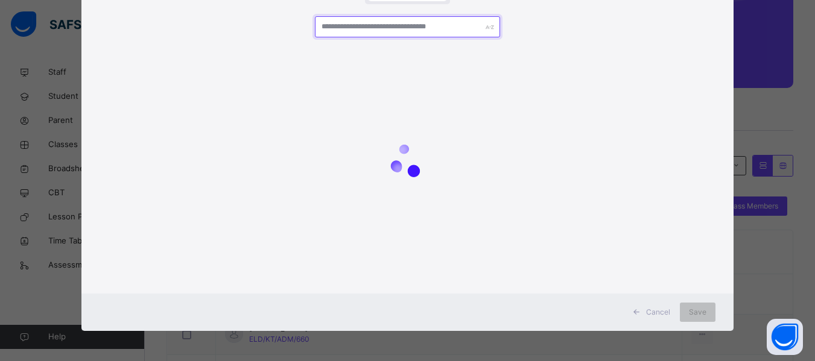
click at [338, 26] on input "text" at bounding box center [407, 26] width 185 height 21
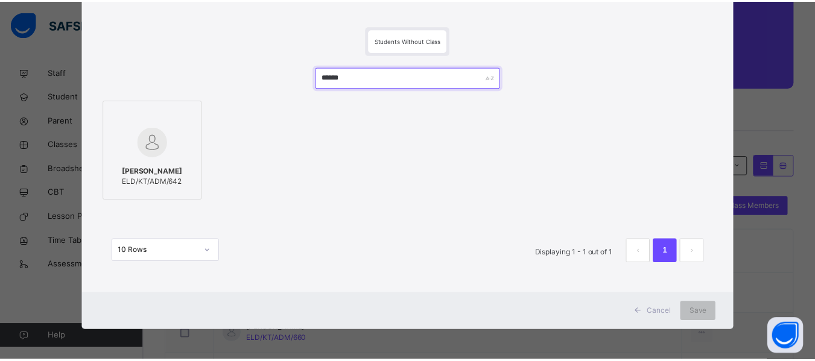
scroll to position [65, 0]
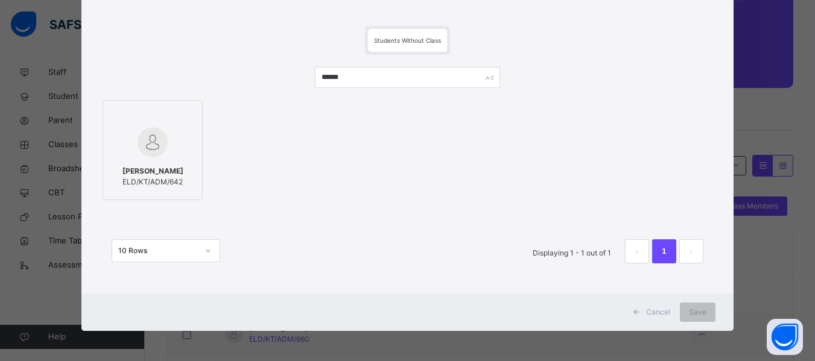
click at [174, 146] on div at bounding box center [152, 142] width 87 height 35
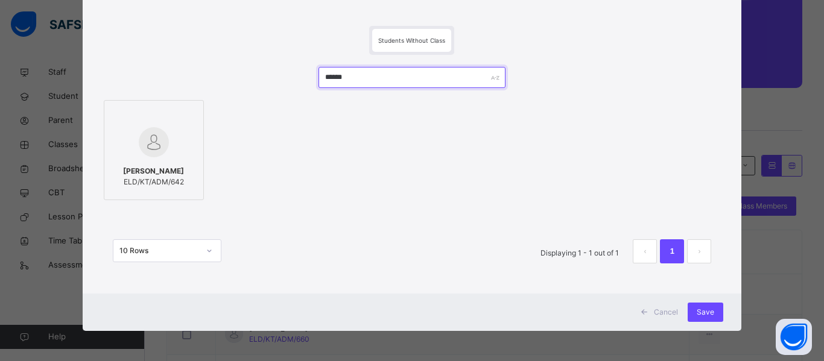
click at [341, 72] on input "******" at bounding box center [412, 77] width 187 height 21
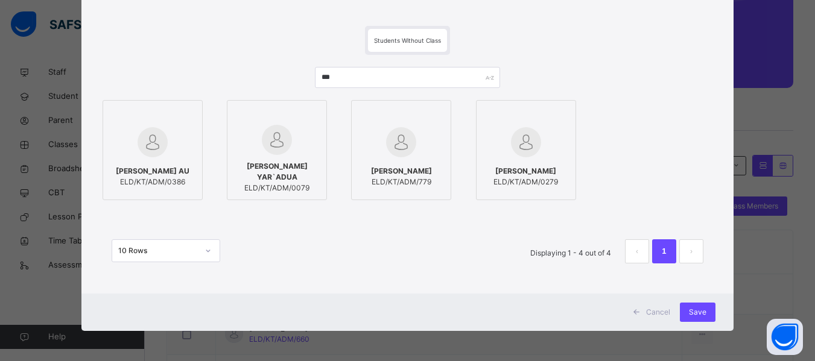
click at [531, 153] on img at bounding box center [526, 142] width 30 height 30
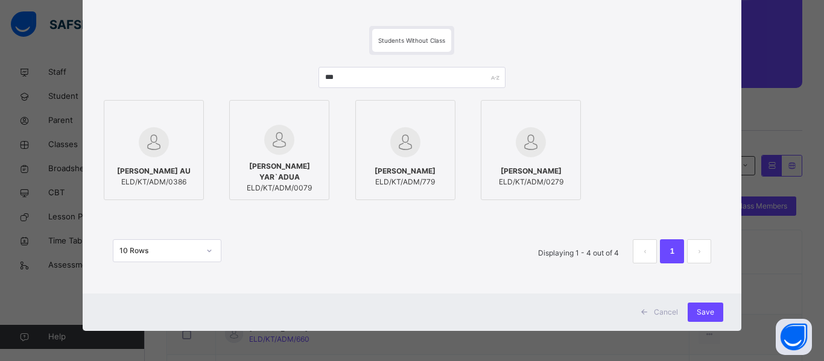
click at [531, 153] on img at bounding box center [531, 142] width 30 height 30
click at [442, 145] on div at bounding box center [405, 142] width 87 height 35
click at [329, 77] on input "***" at bounding box center [412, 77] width 187 height 21
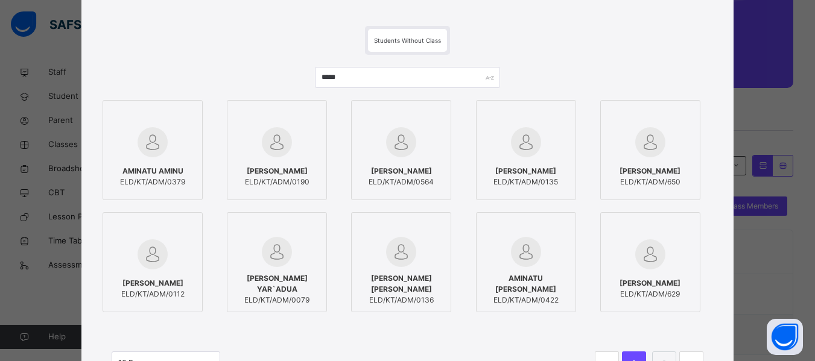
click at [658, 175] on span "[PERSON_NAME]" at bounding box center [650, 171] width 61 height 11
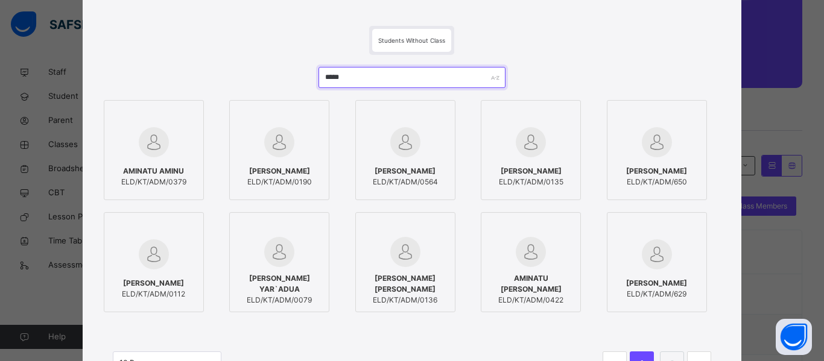
click at [340, 78] on input "*****" at bounding box center [412, 77] width 187 height 21
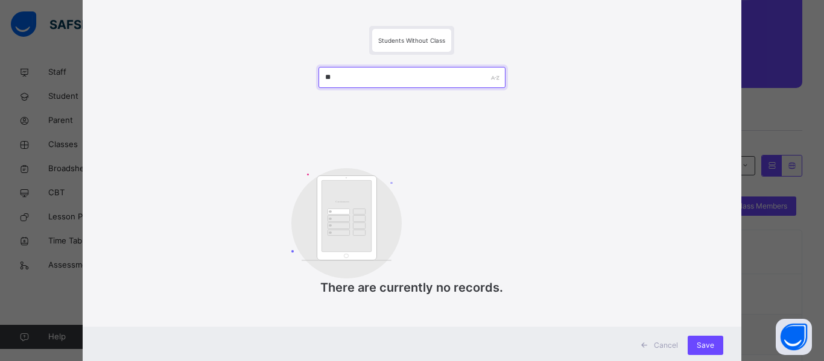
type input "*"
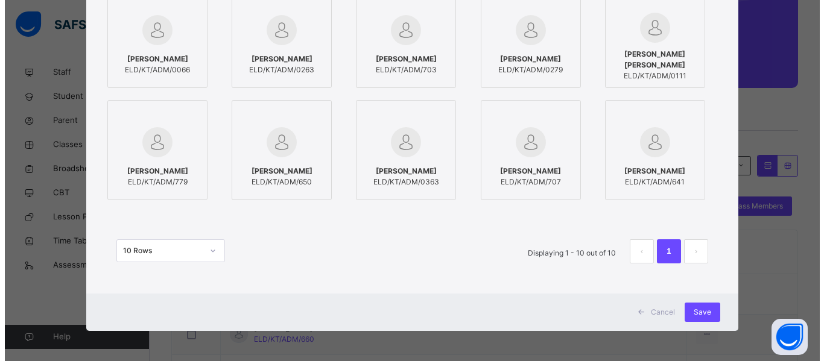
scroll to position [116, 0]
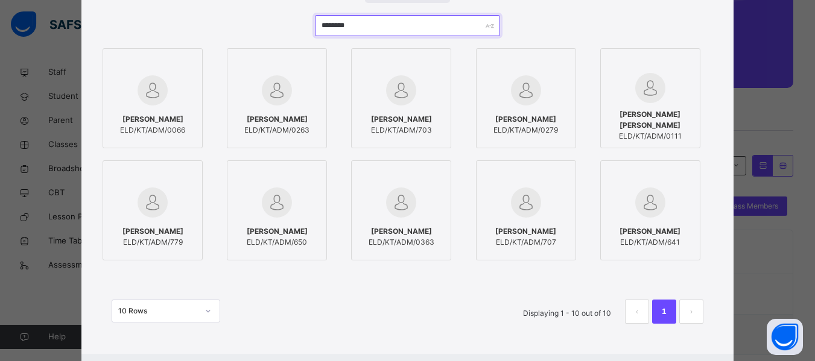
click at [345, 28] on input "********" at bounding box center [407, 25] width 185 height 21
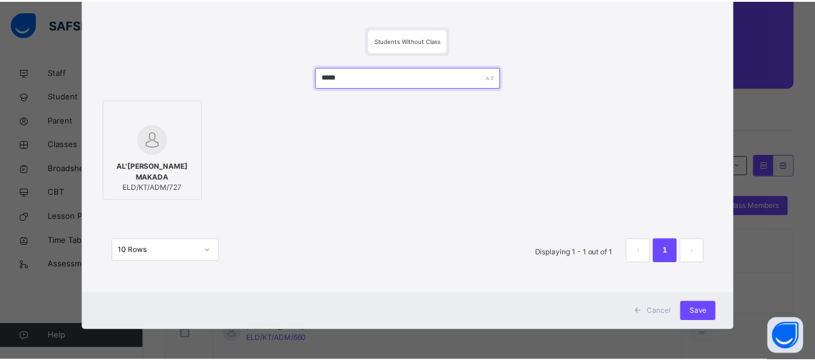
scroll to position [65, 0]
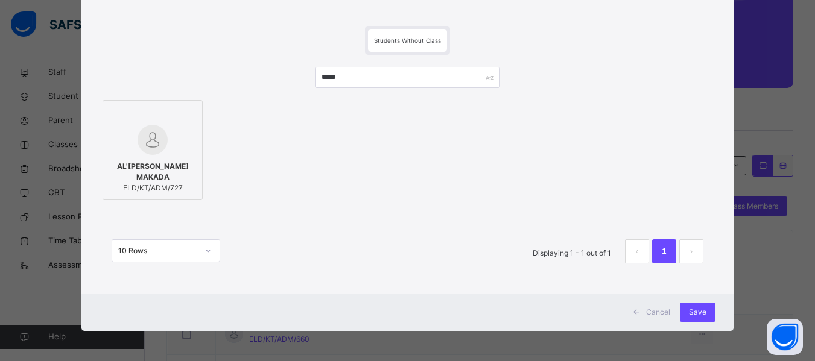
click at [130, 151] on div at bounding box center [152, 140] width 87 height 30
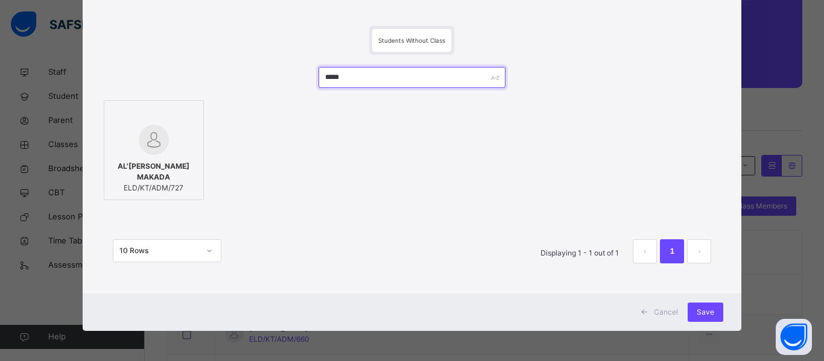
click at [336, 82] on input "*****" at bounding box center [412, 77] width 187 height 21
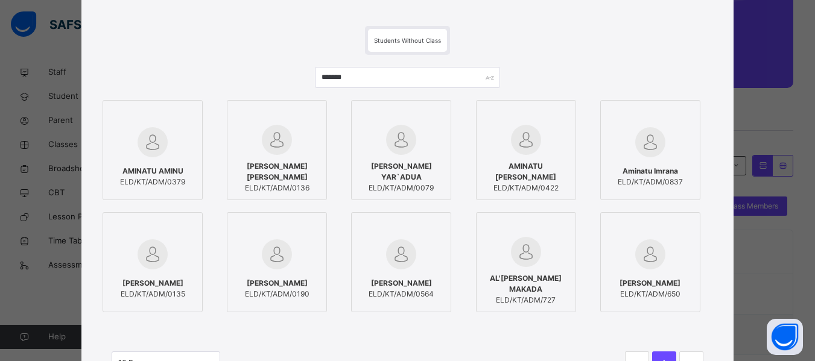
click at [667, 168] on span "Aminatu Imrana" at bounding box center [650, 171] width 65 height 11
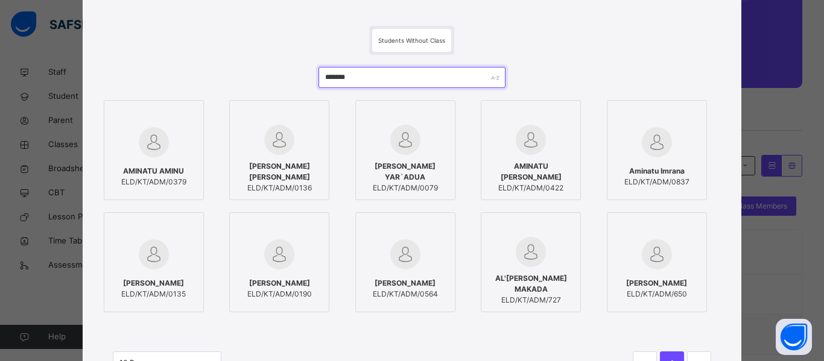
click at [351, 79] on input "*******" at bounding box center [412, 77] width 187 height 21
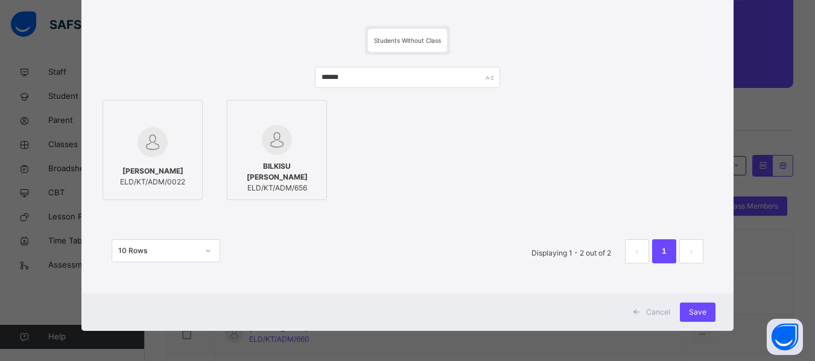
click at [273, 157] on div "BILKISU SURAJO KIRARE ELD/KT/ADM/656" at bounding box center [276, 177] width 87 height 45
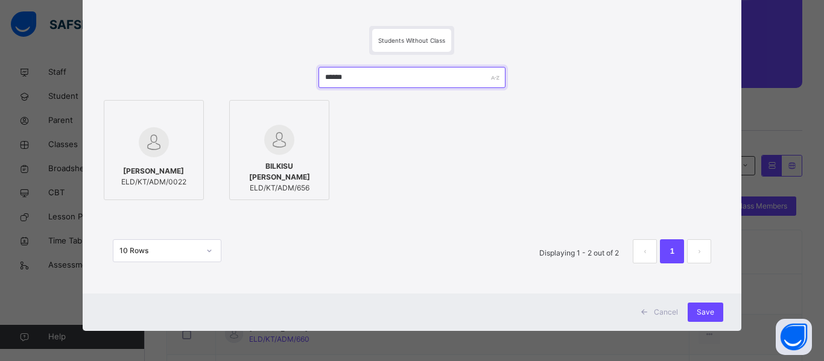
click at [330, 80] on input "******" at bounding box center [412, 77] width 187 height 21
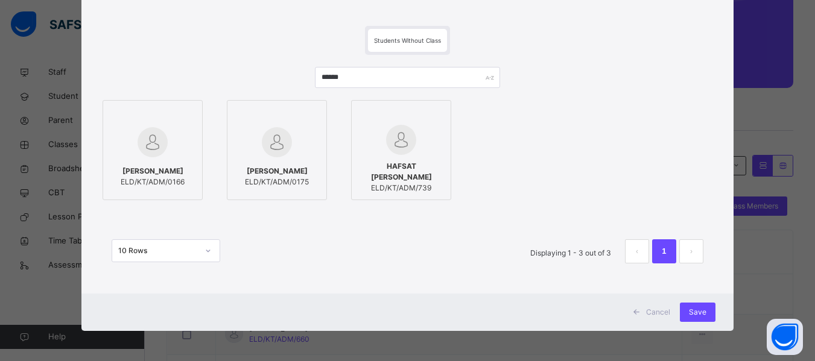
click at [386, 151] on img at bounding box center [401, 140] width 30 height 30
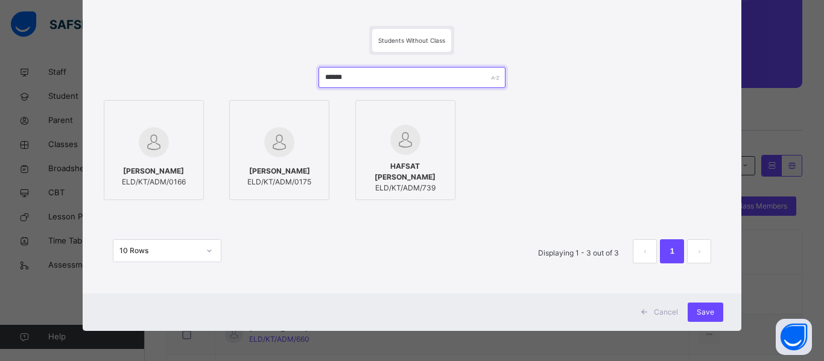
click at [348, 77] on input "******" at bounding box center [412, 77] width 187 height 21
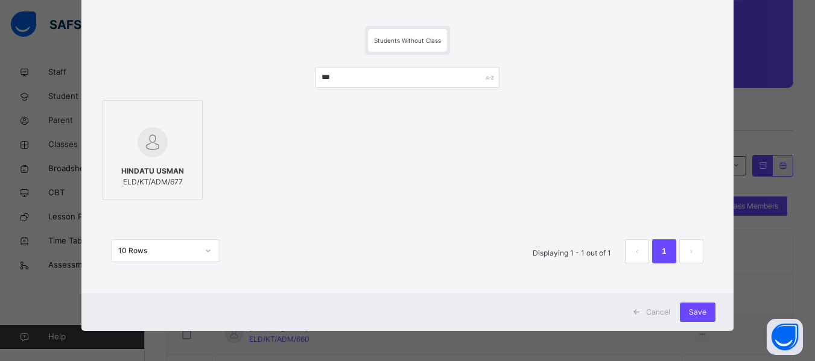
click at [154, 137] on img at bounding box center [153, 142] width 30 height 30
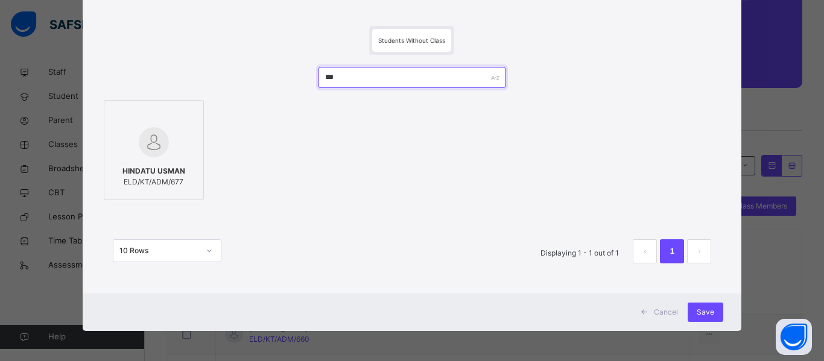
click at [332, 80] on input "***" at bounding box center [412, 77] width 187 height 21
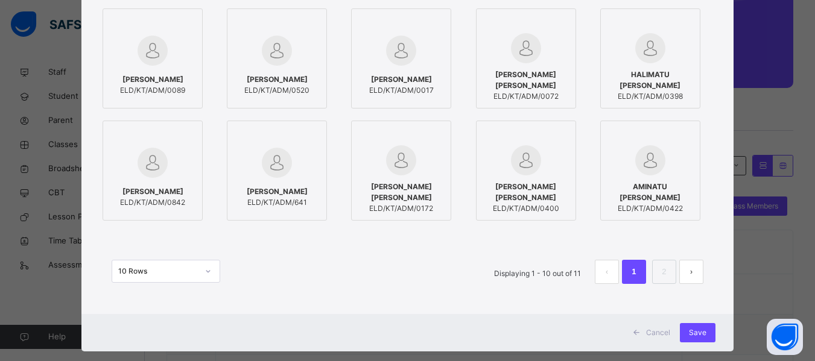
scroll to position [177, 0]
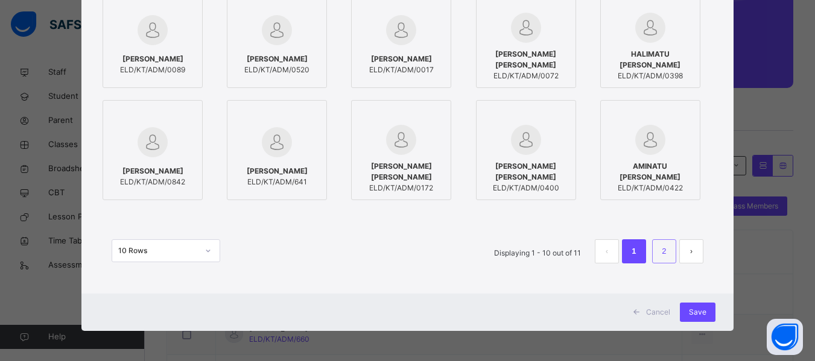
click at [663, 249] on link "2" at bounding box center [663, 252] width 11 height 16
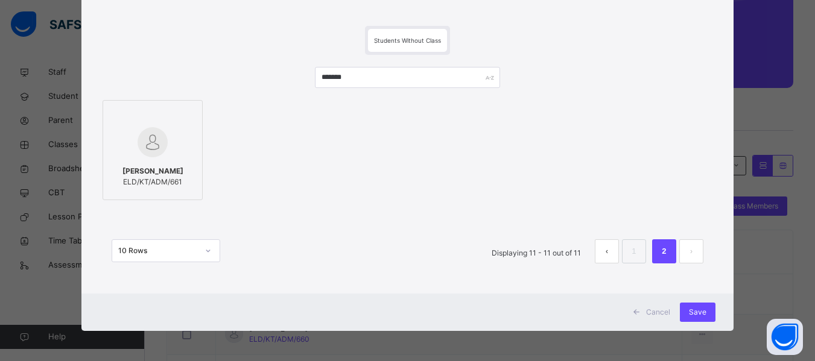
scroll to position [65, 0]
click at [325, 78] on input "*******" at bounding box center [407, 77] width 185 height 21
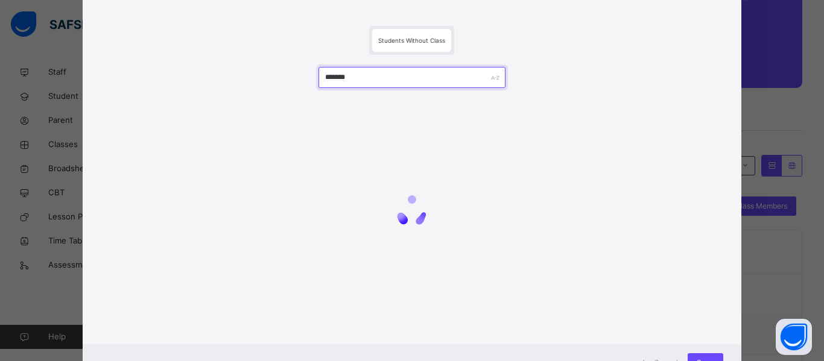
type input "********"
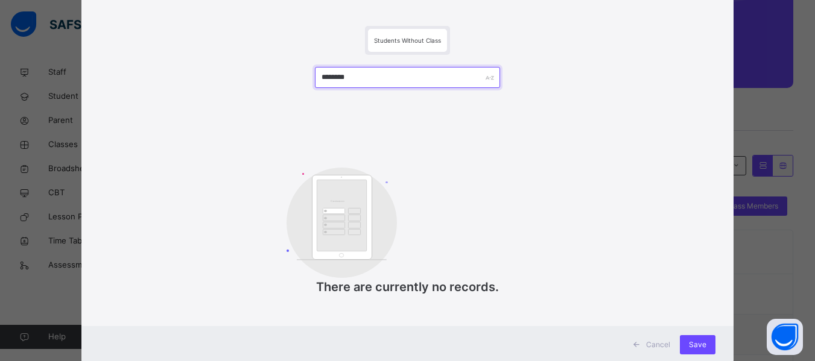
click at [344, 75] on input "********" at bounding box center [407, 77] width 185 height 21
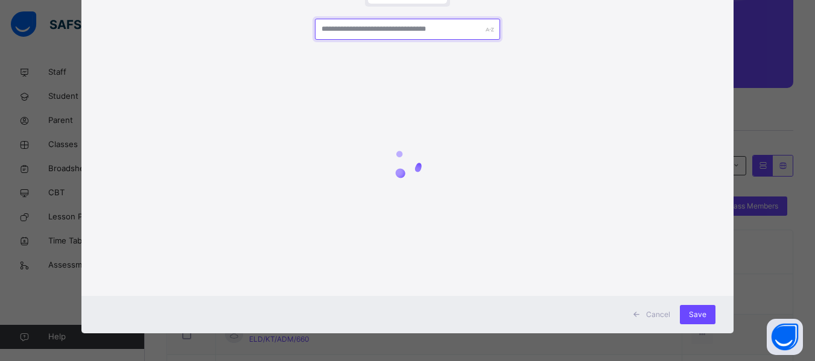
scroll to position [115, 0]
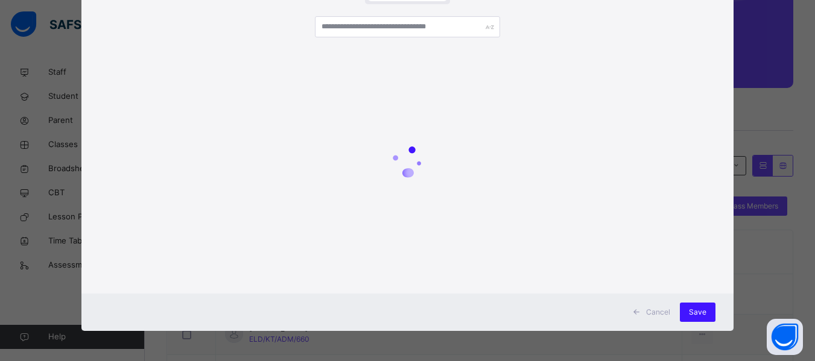
click at [708, 305] on div "Save" at bounding box center [698, 312] width 36 height 19
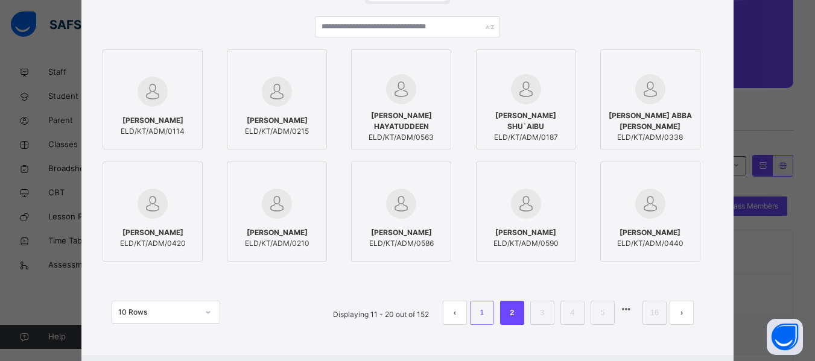
click at [483, 309] on link "1" at bounding box center [481, 313] width 11 height 16
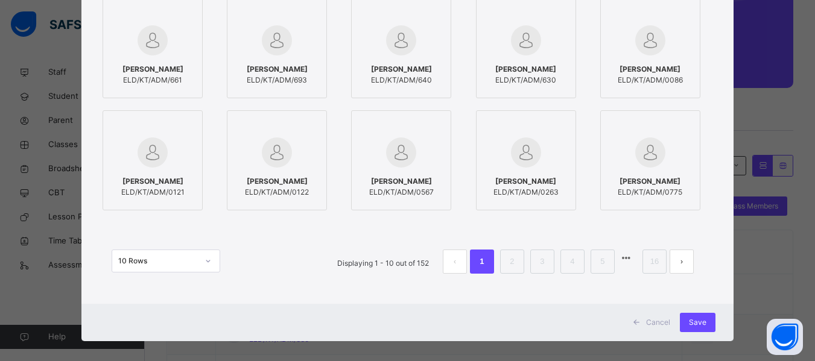
scroll to position [177, 0]
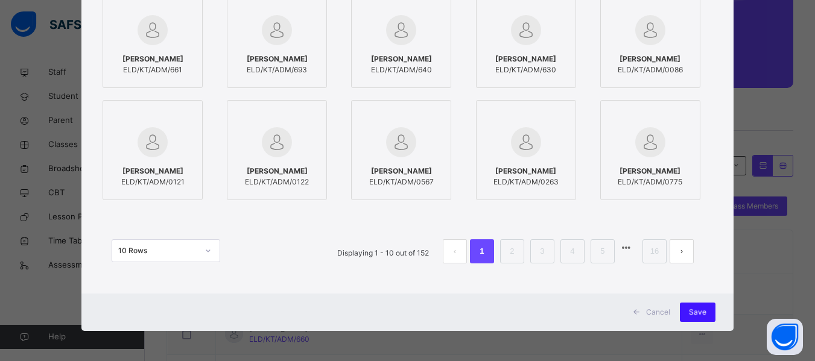
click at [695, 308] on div "Save" at bounding box center [698, 312] width 36 height 19
click at [695, 308] on span "Save" at bounding box center [697, 312] width 17 height 11
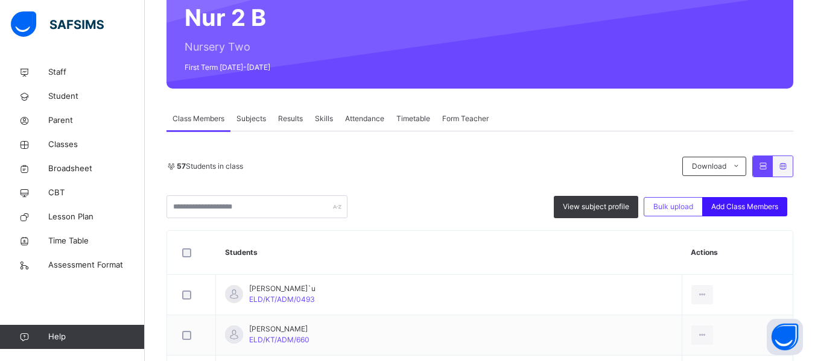
scroll to position [121, 0]
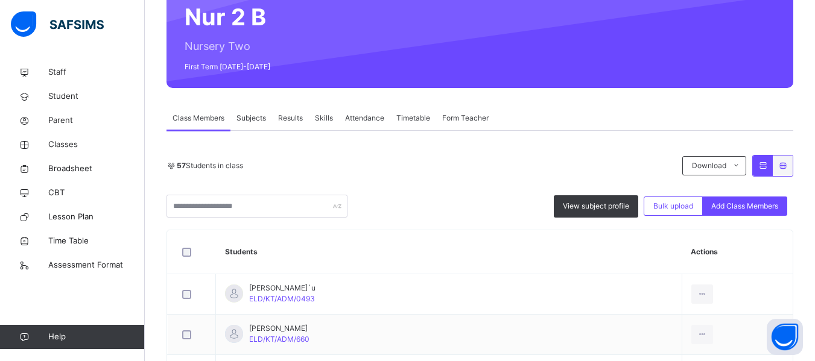
click at [738, 195] on div "View subject profile Bulk upload Add Class Members" at bounding box center [480, 206] width 627 height 23
click at [736, 207] on span "Add Class Members" at bounding box center [744, 206] width 67 height 11
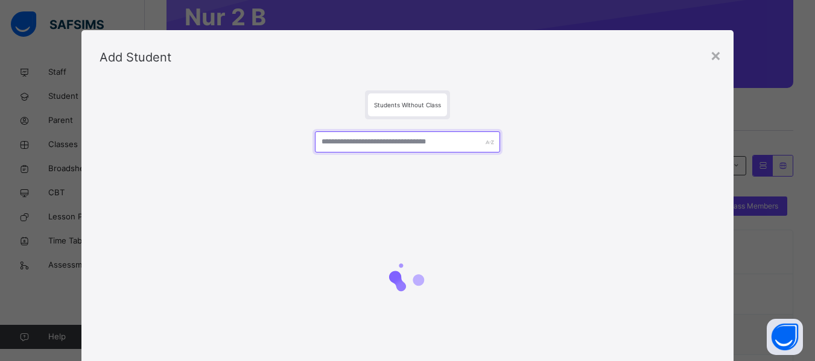
click at [371, 139] on input "text" at bounding box center [407, 142] width 185 height 21
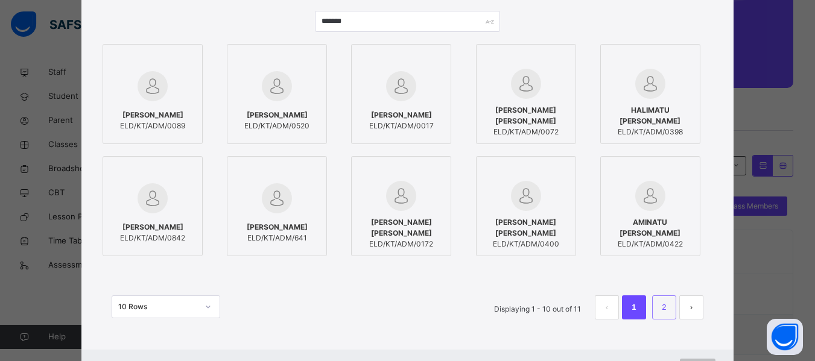
click at [667, 313] on link "2" at bounding box center [663, 308] width 11 height 16
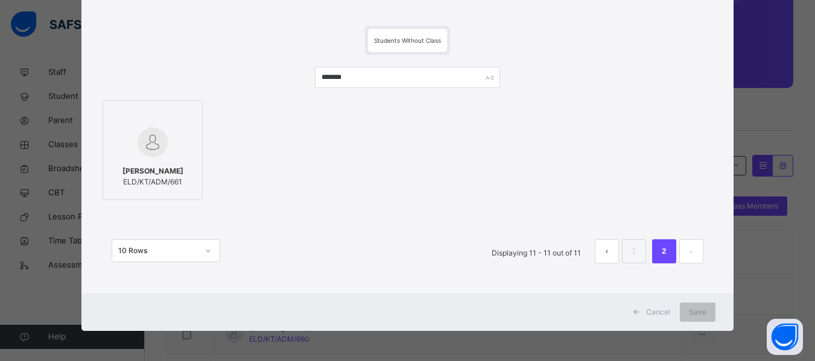
scroll to position [65, 0]
click at [632, 250] on link "1" at bounding box center [633, 252] width 11 height 16
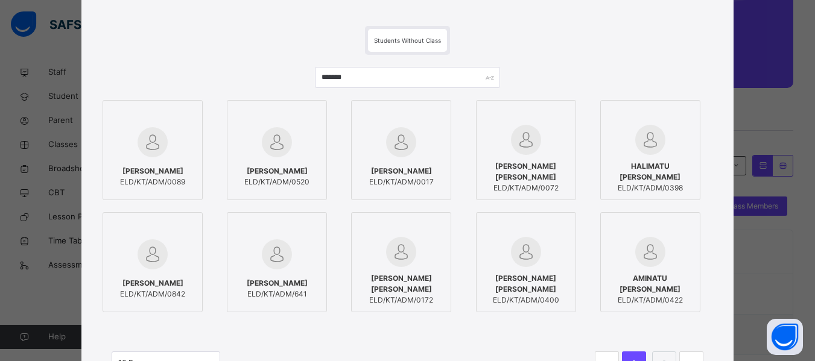
click at [283, 270] on div at bounding box center [276, 254] width 87 height 35
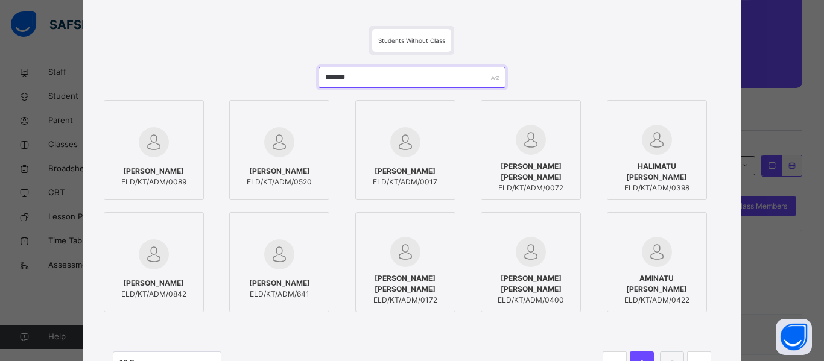
click at [346, 78] on input "*******" at bounding box center [412, 77] width 187 height 21
click at [302, 124] on div at bounding box center [279, 116] width 87 height 18
click at [335, 78] on input "*******" at bounding box center [412, 77] width 187 height 21
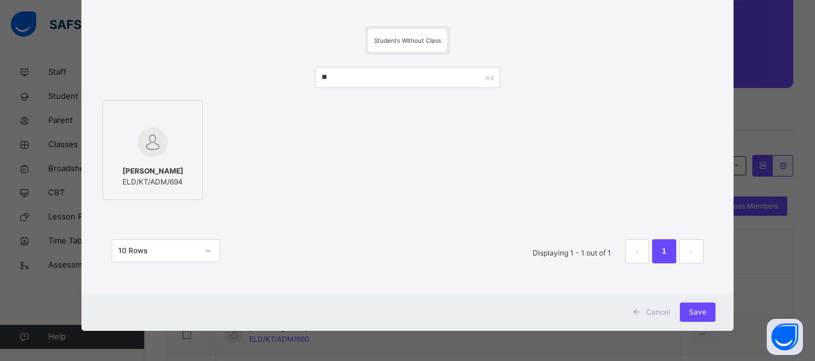
click at [138, 138] on img at bounding box center [153, 142] width 30 height 30
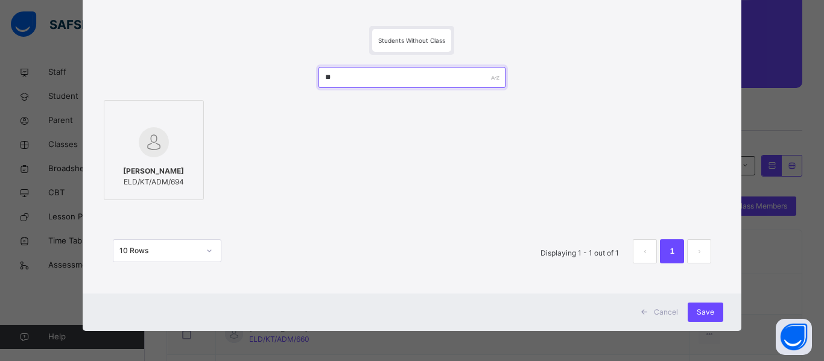
click at [327, 82] on input "**" at bounding box center [412, 77] width 187 height 21
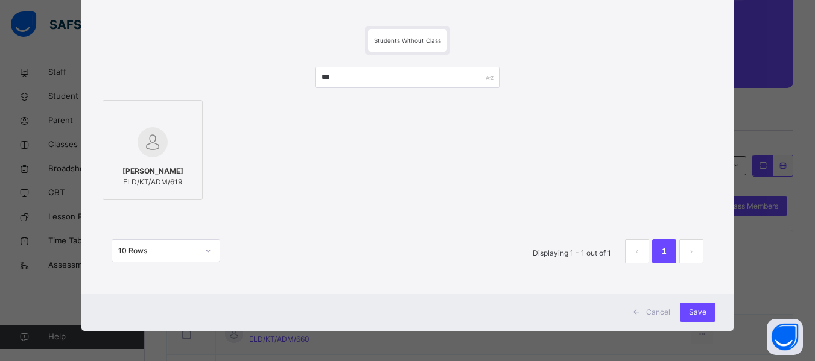
click at [162, 153] on div at bounding box center [152, 142] width 87 height 35
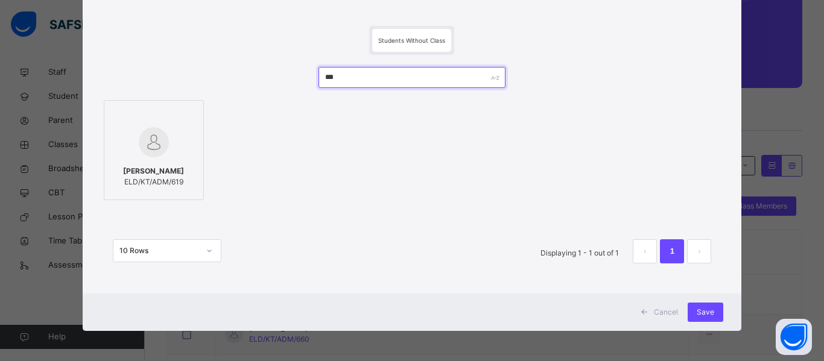
click at [329, 80] on input "***" at bounding box center [412, 77] width 187 height 21
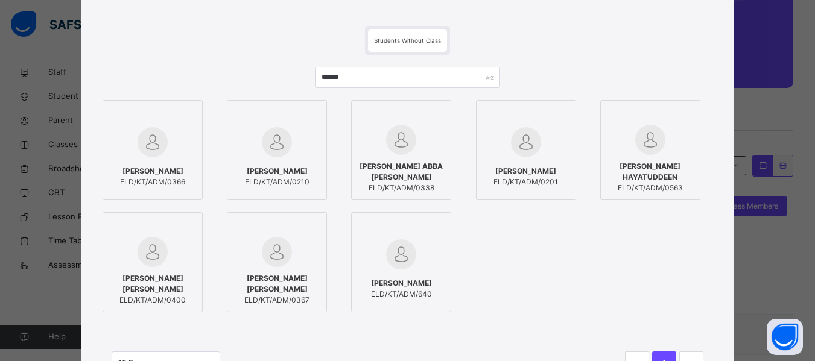
click at [382, 281] on span "[PERSON_NAME]" at bounding box center [401, 283] width 61 height 11
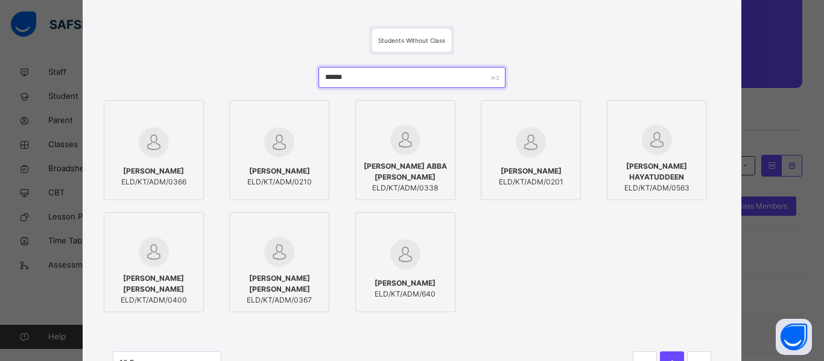
click at [340, 75] on input "******" at bounding box center [412, 77] width 187 height 21
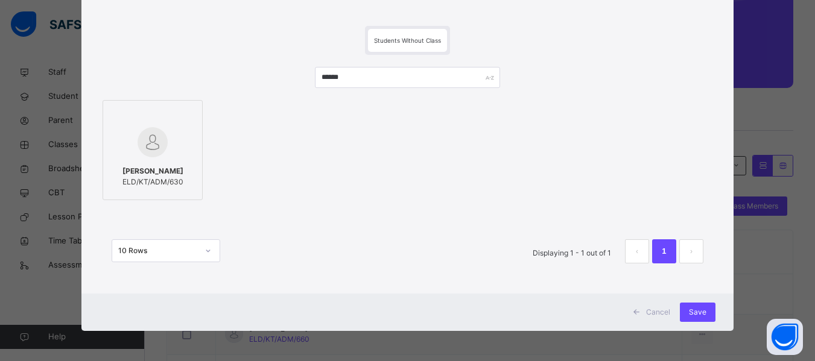
click at [157, 140] on img at bounding box center [153, 142] width 30 height 30
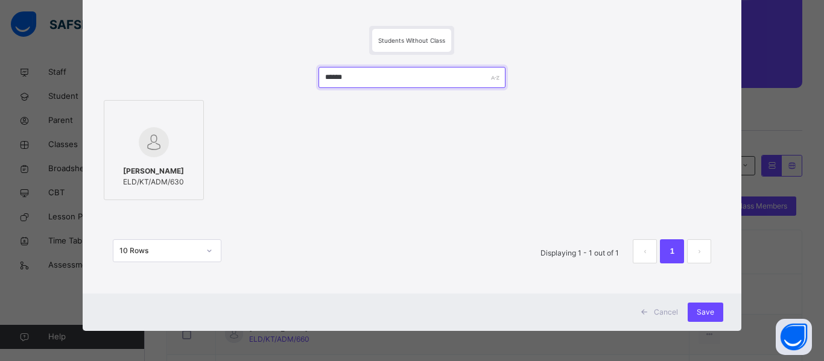
click at [343, 80] on input "******" at bounding box center [412, 77] width 187 height 21
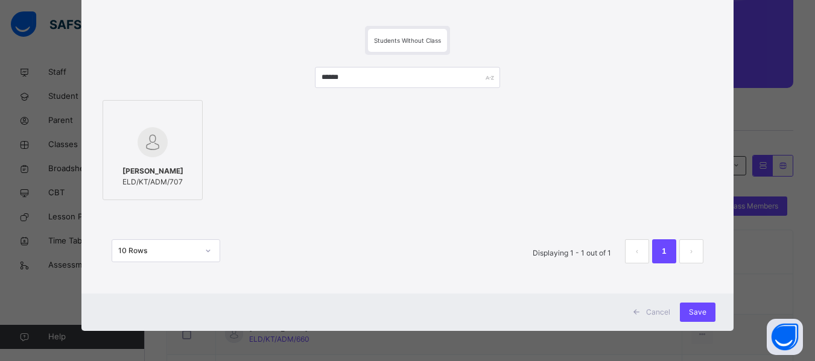
click at [180, 130] on div at bounding box center [152, 142] width 87 height 35
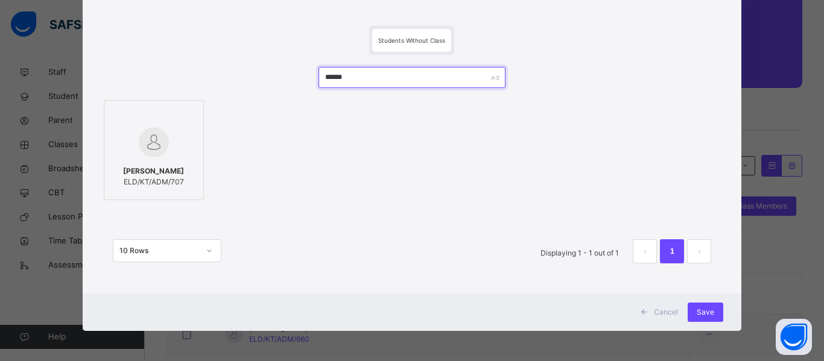
click at [344, 80] on input "******" at bounding box center [412, 77] width 187 height 21
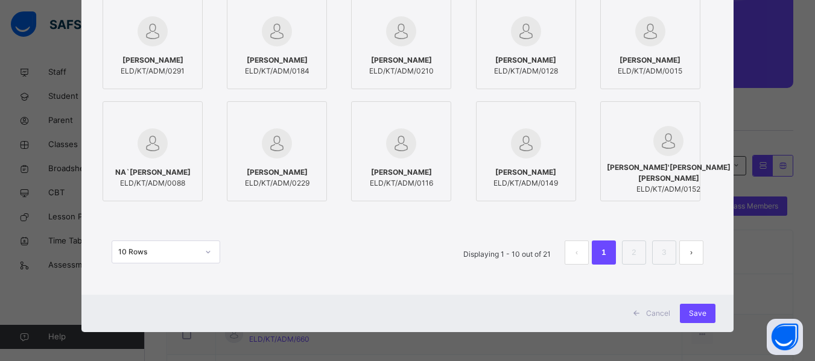
scroll to position [177, 0]
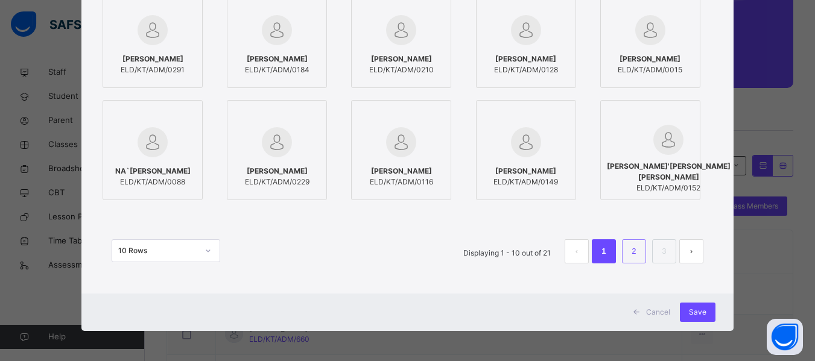
type input "*******"
click at [630, 253] on link "2" at bounding box center [633, 252] width 11 height 16
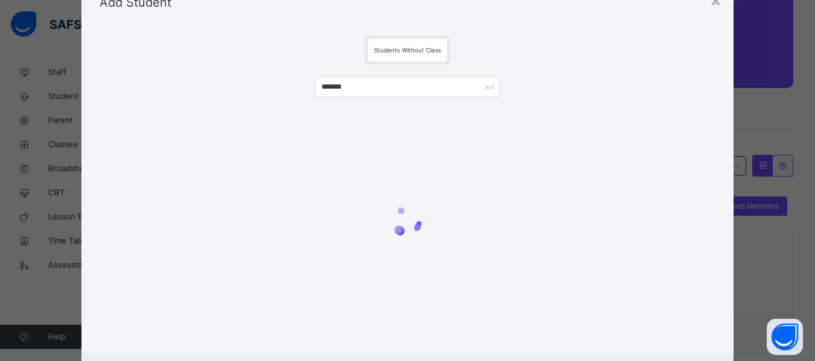
scroll to position [115, 0]
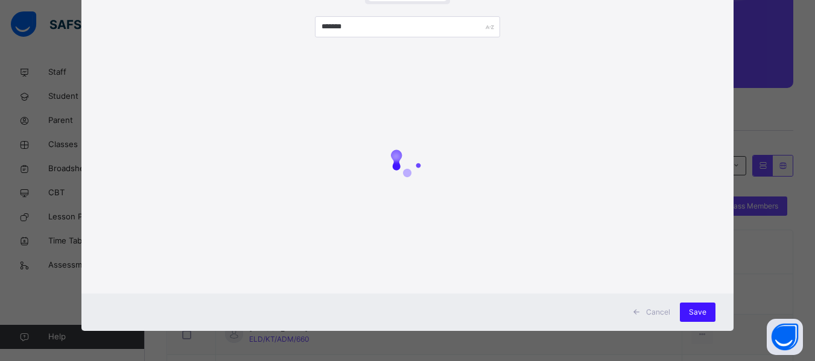
click at [709, 304] on div "Save" at bounding box center [698, 312] width 36 height 19
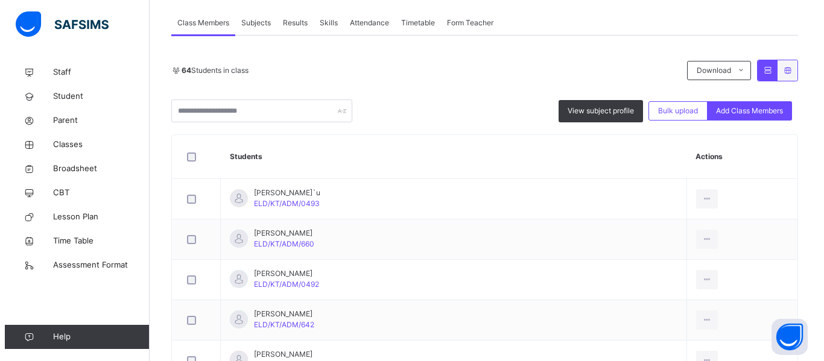
scroll to position [302, 0]
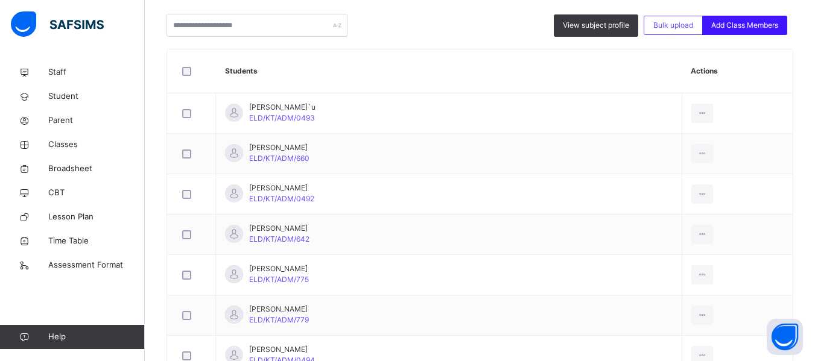
click at [735, 21] on span "Add Class Members" at bounding box center [744, 25] width 67 height 11
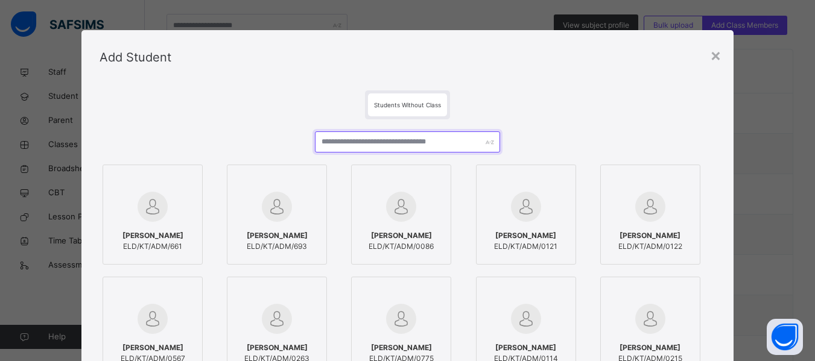
click at [357, 141] on input "text" at bounding box center [407, 142] width 185 height 21
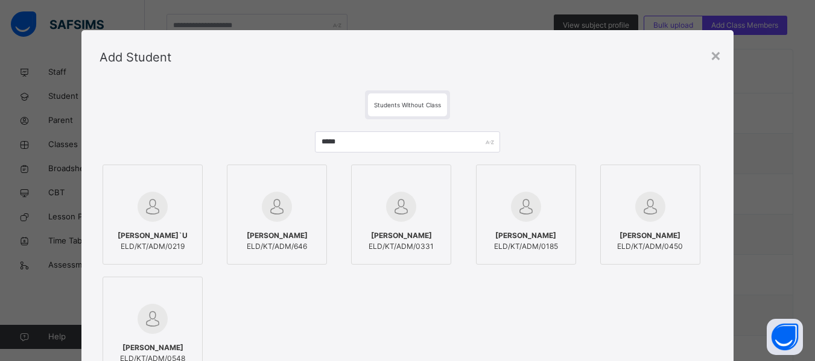
click at [272, 230] on span "[PERSON_NAME]" at bounding box center [277, 235] width 61 height 11
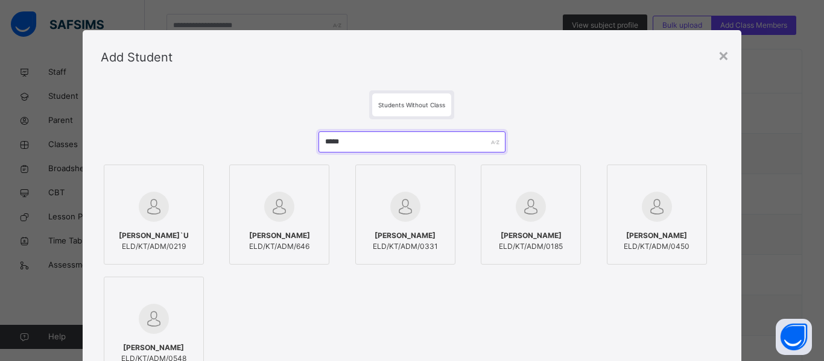
click at [335, 138] on input "*****" at bounding box center [412, 142] width 187 height 21
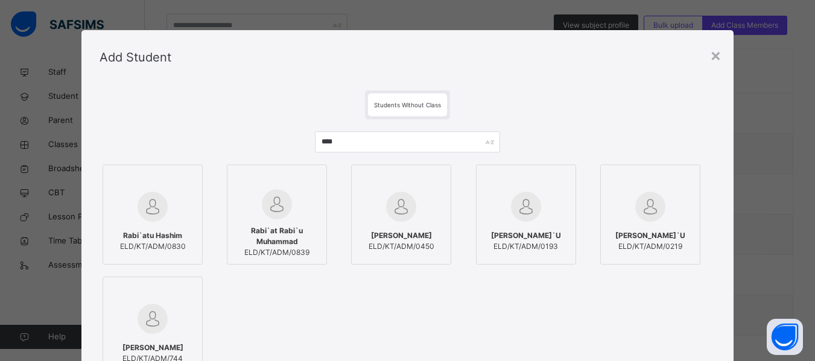
click at [161, 236] on span "Rabi`atu Hashim" at bounding box center [153, 235] width 66 height 11
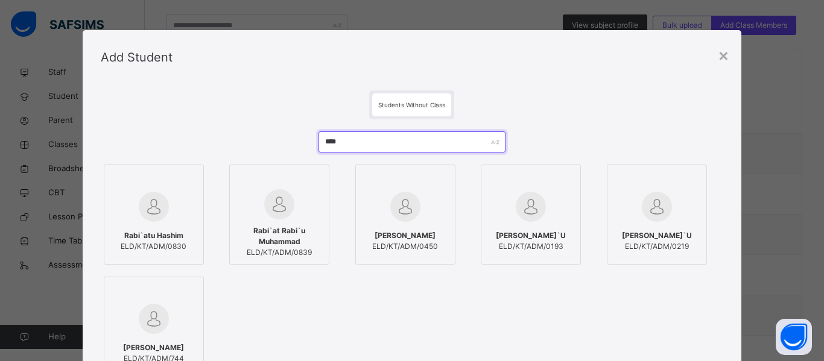
click at [346, 138] on input "****" at bounding box center [412, 142] width 187 height 21
click at [319, 142] on input "****" at bounding box center [412, 142] width 187 height 21
click at [332, 141] on input "****" at bounding box center [412, 142] width 187 height 21
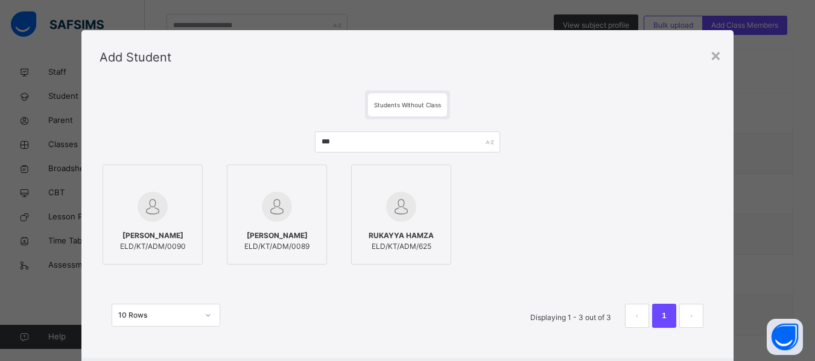
click at [420, 215] on div at bounding box center [401, 206] width 87 height 35
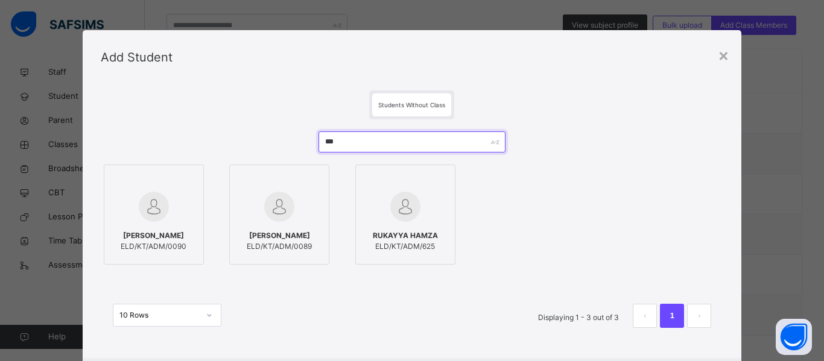
click at [335, 145] on input "***" at bounding box center [412, 142] width 187 height 21
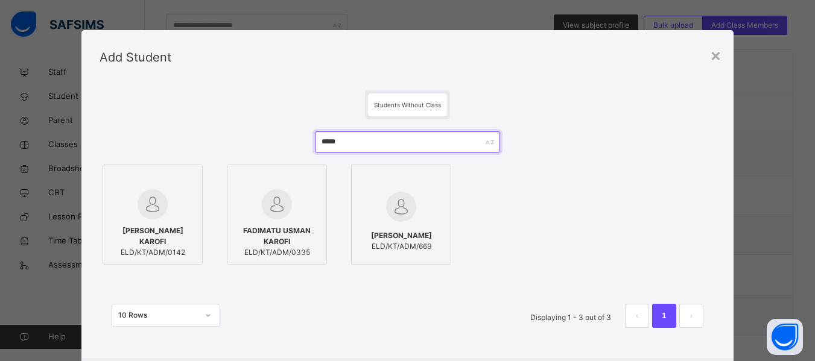
type input "*****"
click at [401, 202] on img at bounding box center [401, 207] width 30 height 30
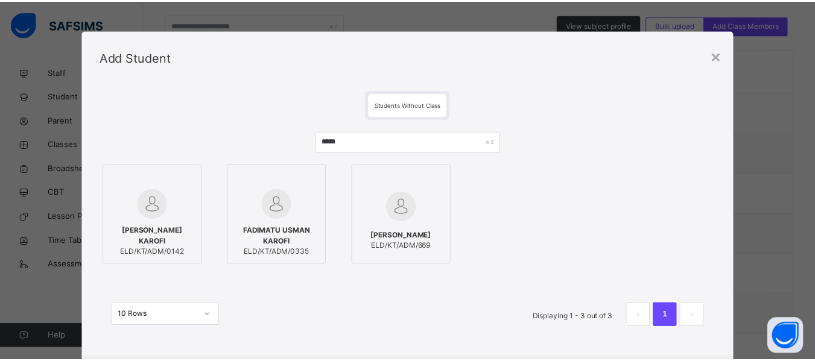
scroll to position [65, 0]
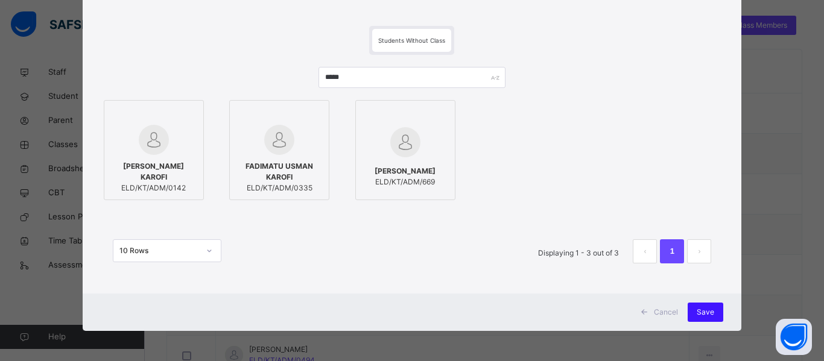
click at [702, 311] on span "Save" at bounding box center [705, 312] width 17 height 11
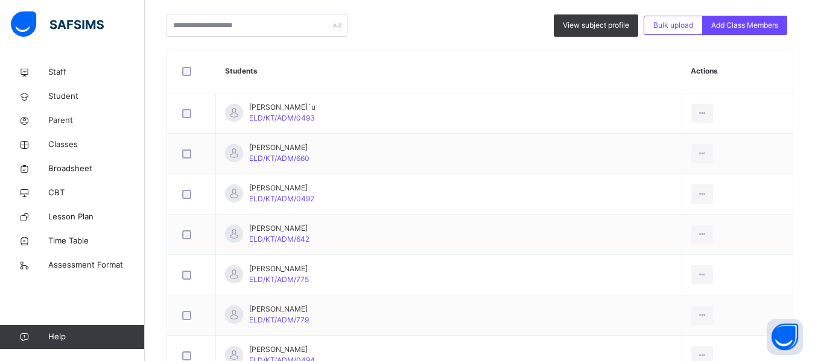
scroll to position [60, 0]
